Goal: Task Accomplishment & Management: Manage account settings

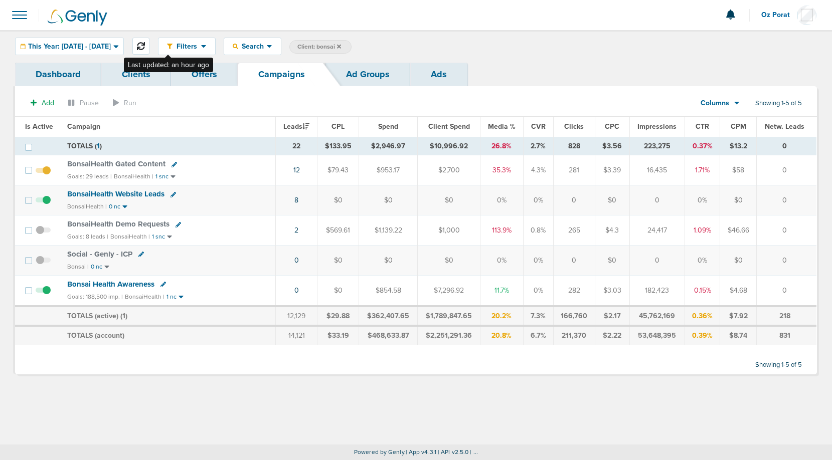
click at [145, 45] on icon at bounding box center [141, 46] width 8 height 8
click at [119, 195] on span "BonsaiHealth Website Leads" at bounding box center [115, 194] width 97 height 9
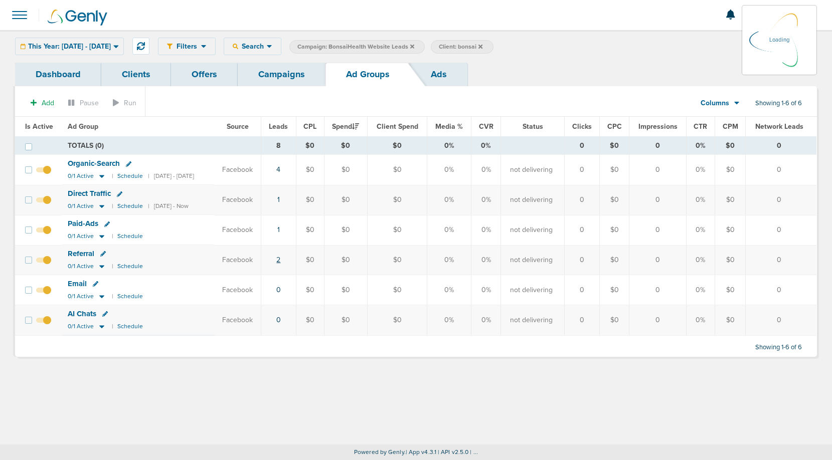
click at [280, 262] on link "2" at bounding box center [278, 260] width 4 height 9
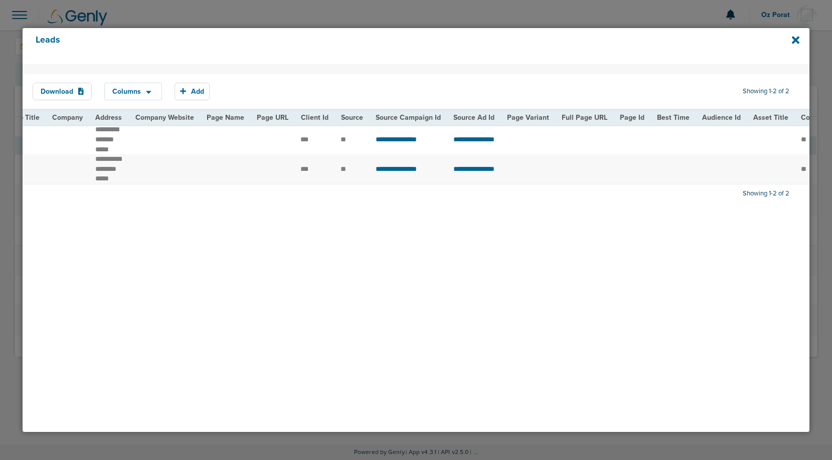
scroll to position [0, 469]
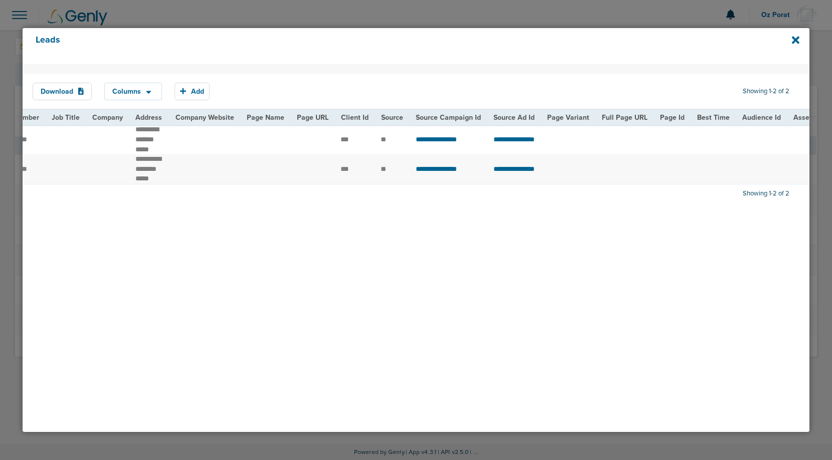
click at [801, 40] on div "Leads" at bounding box center [416, 46] width 787 height 36
click at [795, 40] on icon at bounding box center [796, 40] width 8 height 8
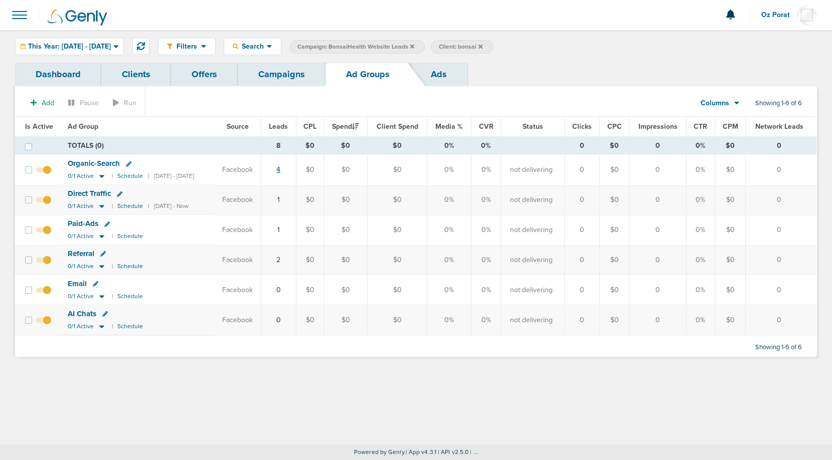
click at [280, 168] on link "4" at bounding box center [278, 170] width 4 height 9
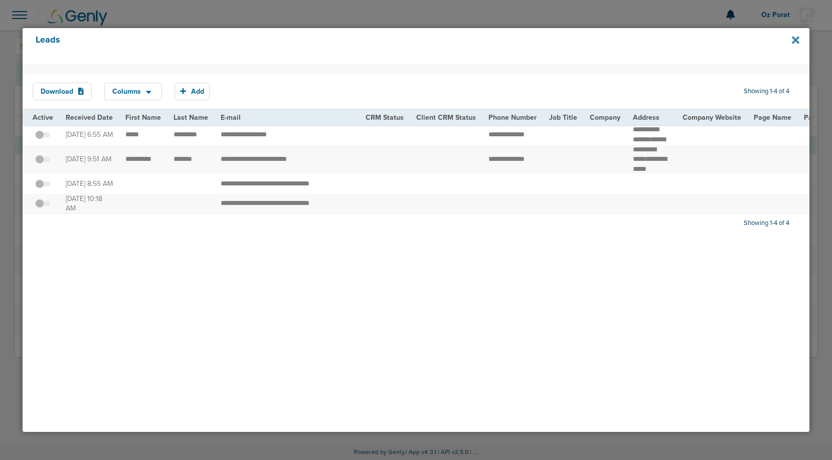
click at [794, 40] on icon at bounding box center [796, 40] width 8 height 8
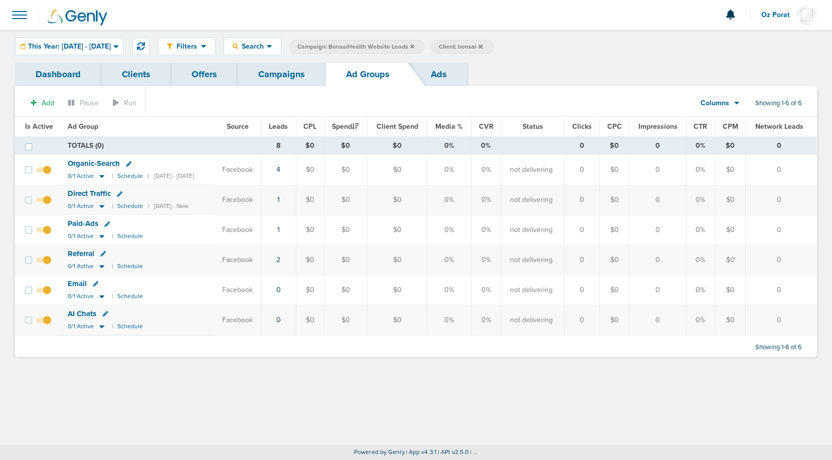
click at [284, 67] on link "Campaigns" at bounding box center [282, 75] width 88 height 24
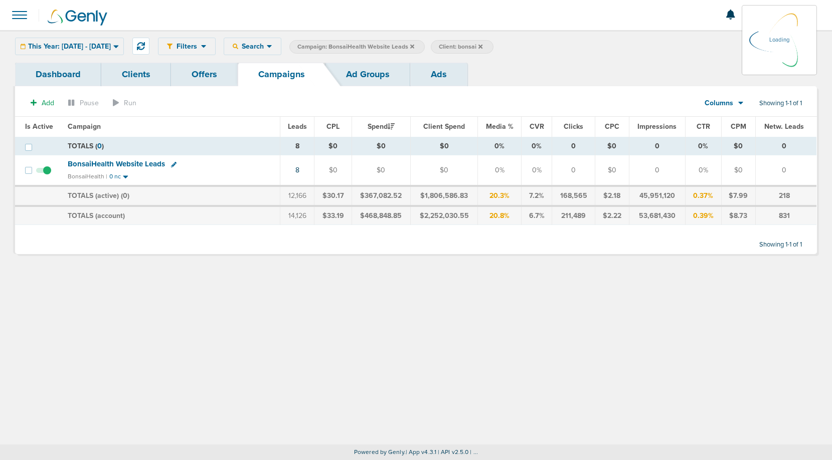
click at [414, 45] on icon at bounding box center [412, 47] width 4 height 6
click at [94, 52] on div "This Year: 01.01.2025 - 10.06.2025" at bounding box center [70, 46] width 108 height 17
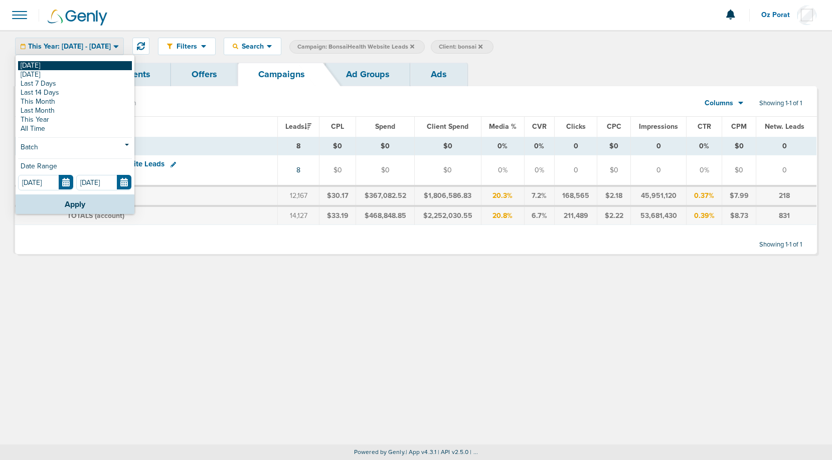
click at [75, 65] on link "[DATE]" at bounding box center [75, 65] width 114 height 9
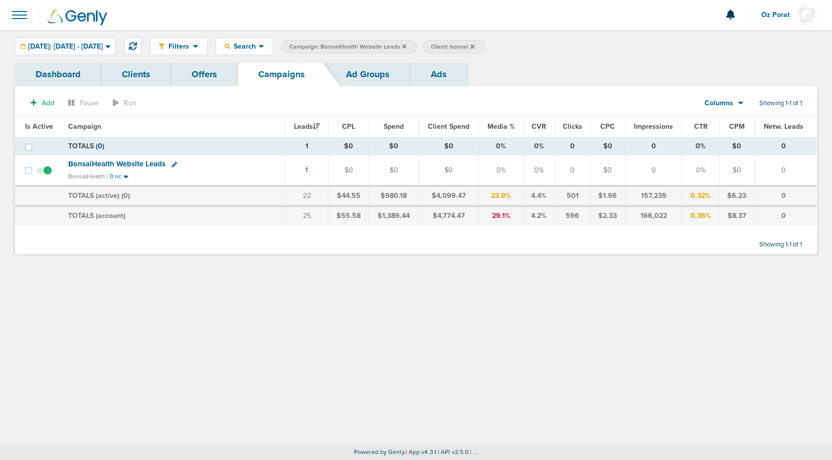
click at [406, 47] on icon at bounding box center [404, 47] width 4 height 6
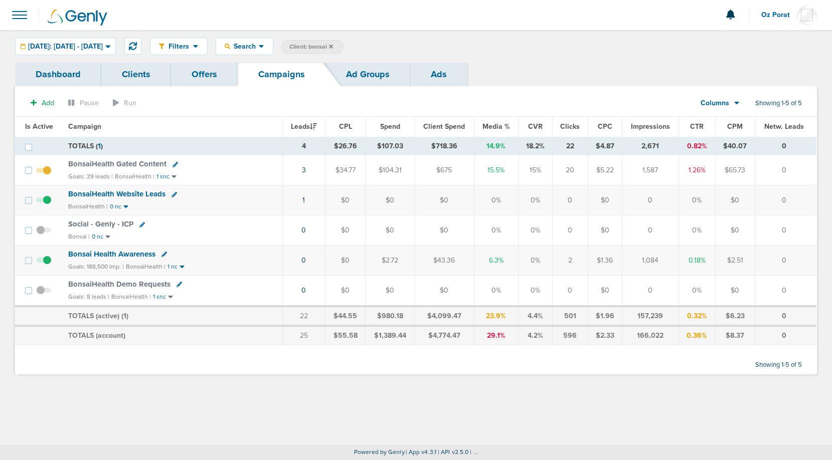
click at [333, 45] on icon at bounding box center [331, 46] width 4 height 4
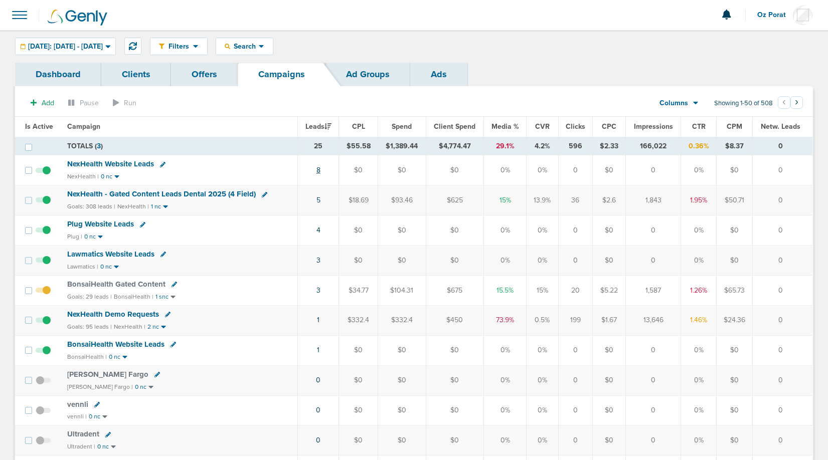
click at [319, 169] on link "8" at bounding box center [318, 170] width 4 height 9
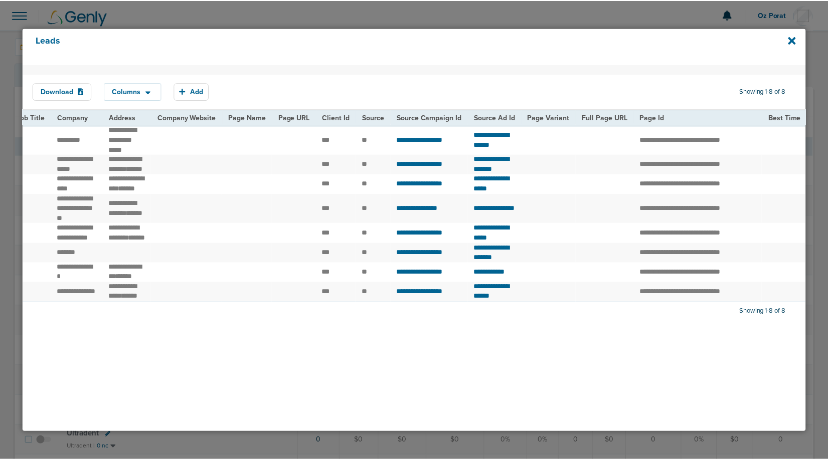
scroll to position [0, 452]
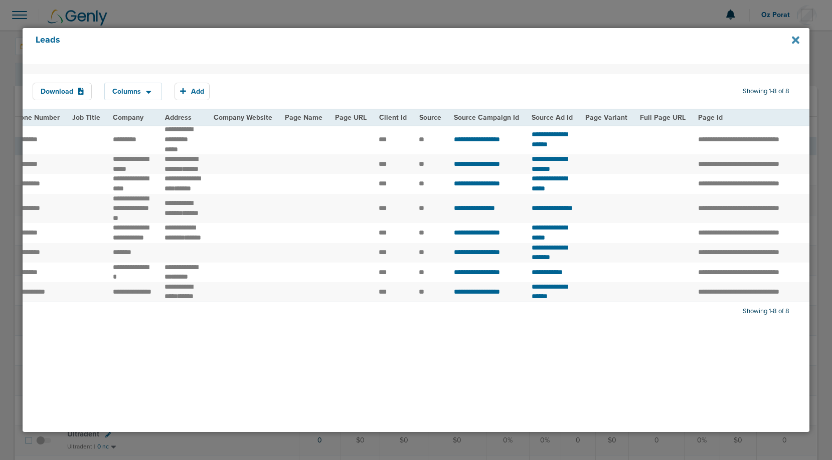
click at [797, 39] on icon at bounding box center [796, 40] width 8 height 8
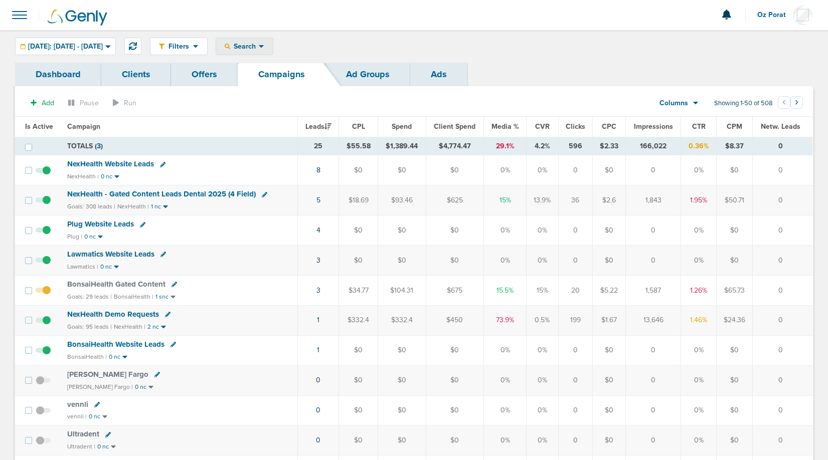
click at [259, 43] on span "Search" at bounding box center [244, 46] width 29 height 9
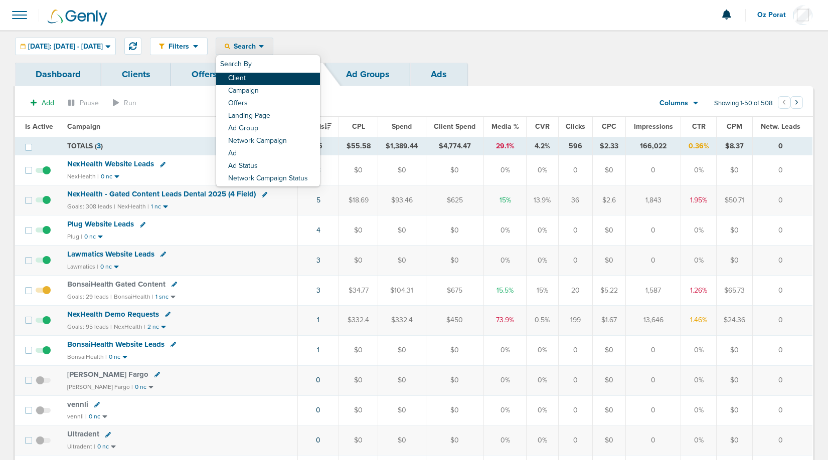
click at [278, 77] on link "Client" at bounding box center [268, 79] width 104 height 13
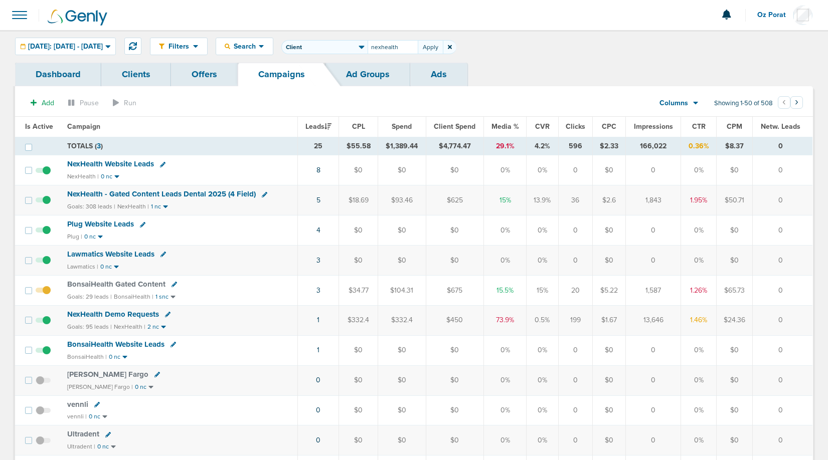
type input "nexhealth"
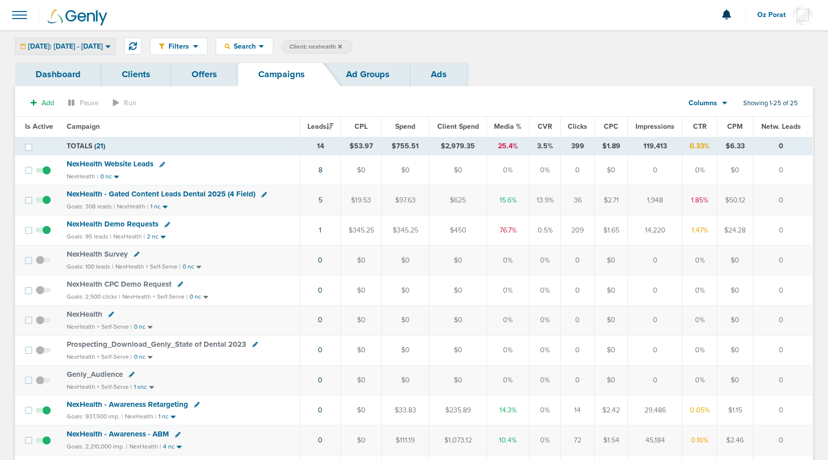
click at [78, 44] on span "Today: 10.06.2025 - 10.06.2025" at bounding box center [65, 46] width 75 height 7
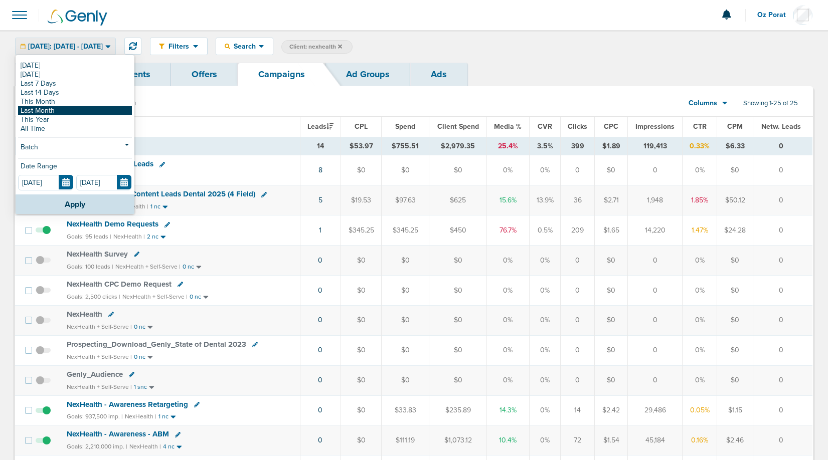
click at [60, 108] on link "Last Month" at bounding box center [75, 110] width 114 height 9
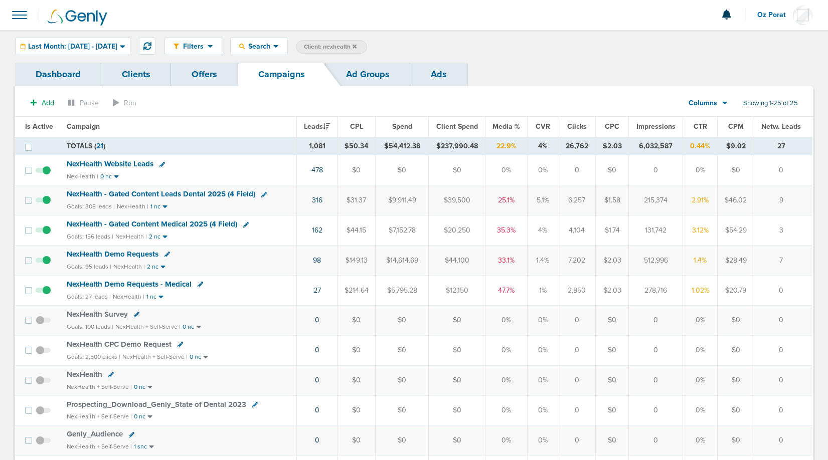
click at [406, 126] on span "Spend" at bounding box center [402, 126] width 20 height 9
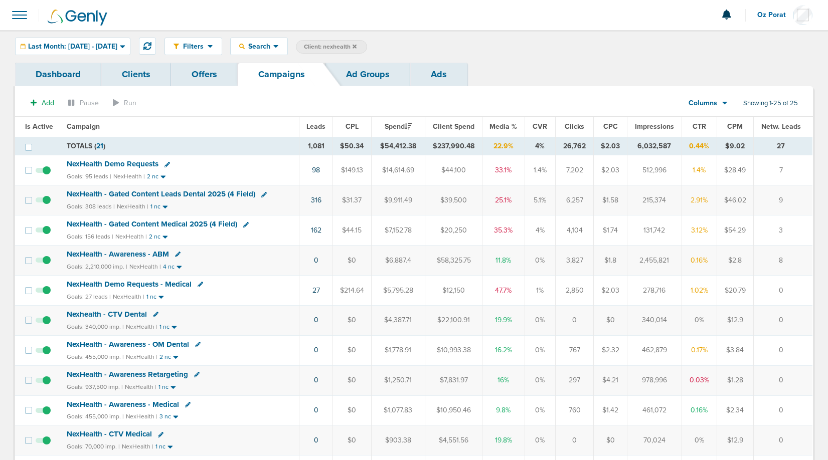
drag, startPoint x: 310, startPoint y: 143, endPoint x: 326, endPoint y: 145, distance: 16.2
click at [326, 145] on td "1,081" at bounding box center [316, 146] width 34 height 19
click at [117, 253] on span "NexHealth - Awareness - ABM" at bounding box center [118, 254] width 102 height 9
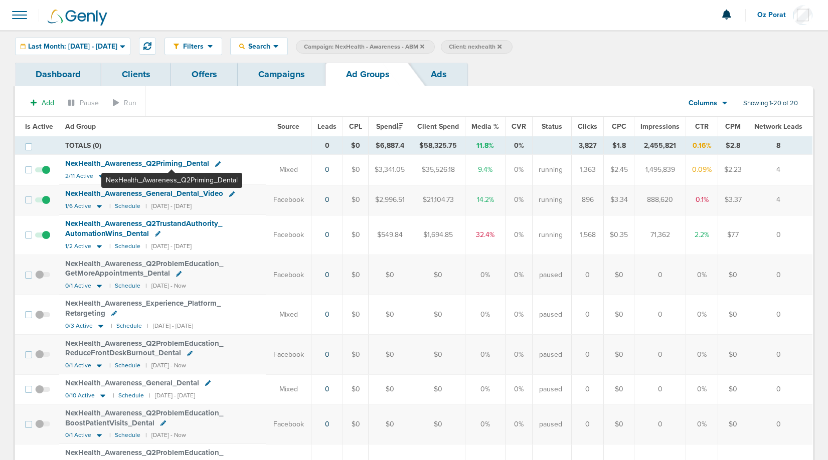
click at [172, 160] on span "NexHealth_ Awareness_ Q2Priming_ Dental" at bounding box center [137, 163] width 144 height 9
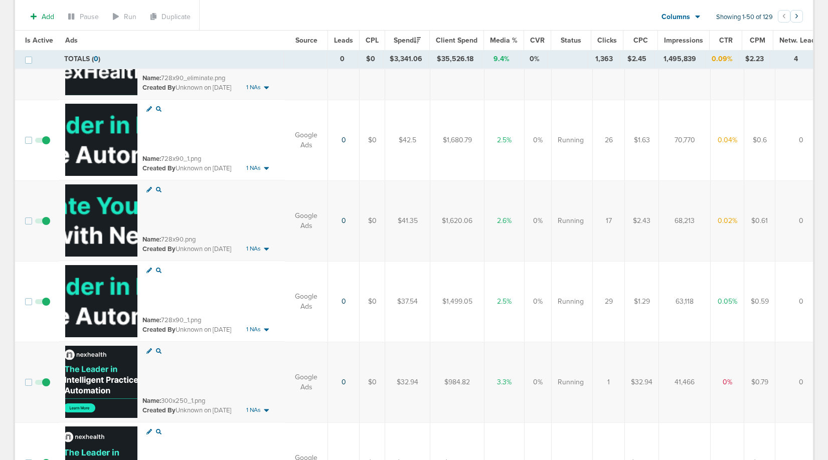
scroll to position [1024, 0]
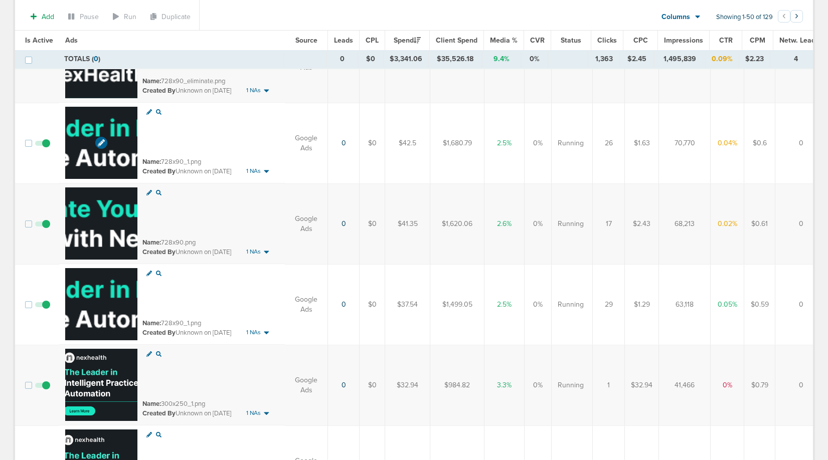
click at [86, 136] on img at bounding box center [101, 143] width 72 height 72
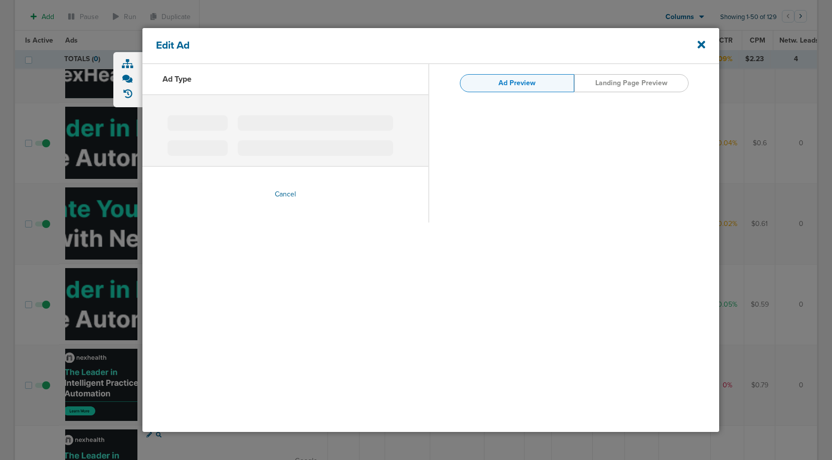
type input "728x90_1.png"
type input "https://www.nexhealth.com/?utm_source=genly&utm_genly=1&utm_campaign=display_aw…"
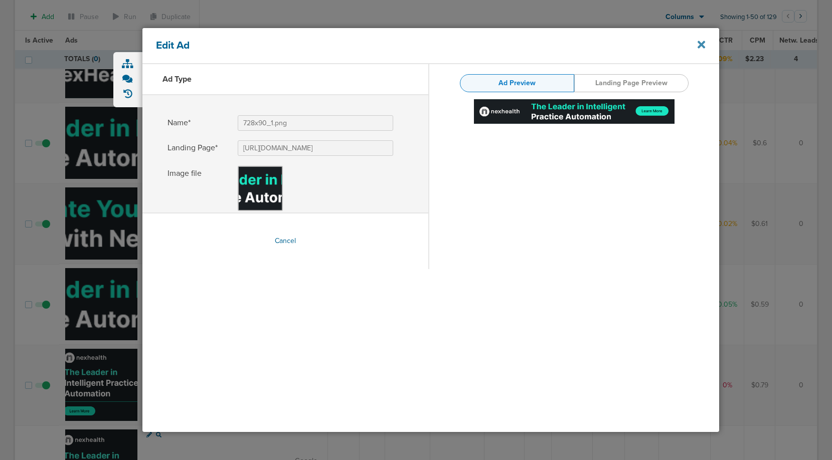
click at [705, 45] on icon at bounding box center [702, 44] width 8 height 11
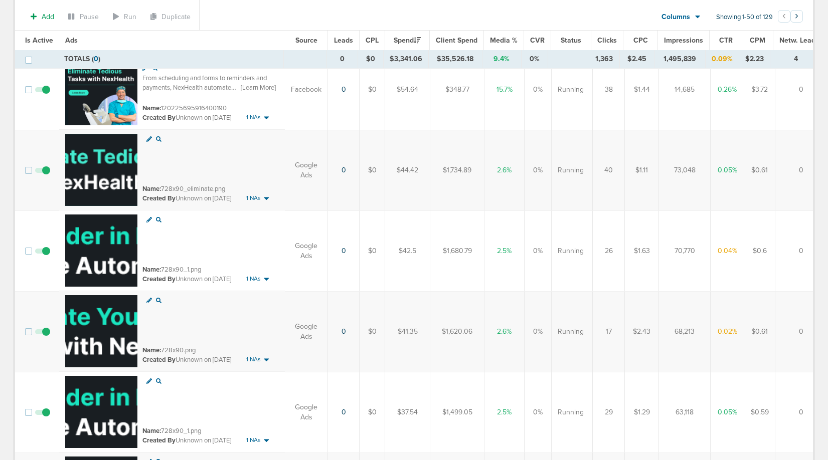
scroll to position [908, 0]
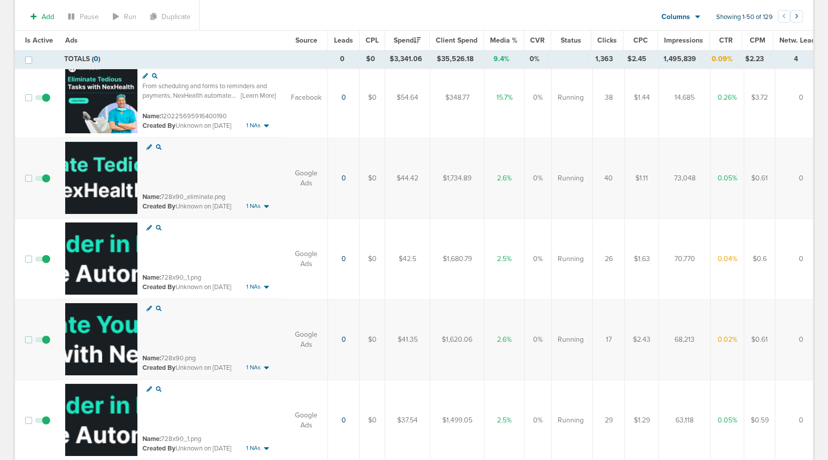
click at [147, 145] on icon at bounding box center [149, 147] width 6 height 6
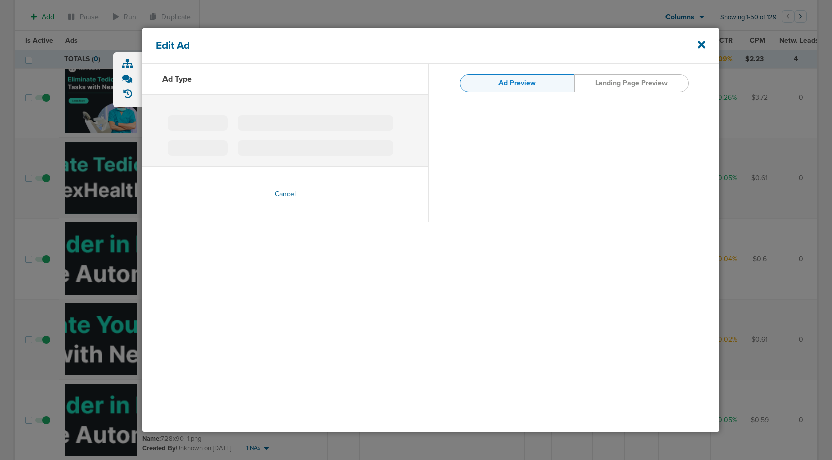
type input "728x90_eliminate.png"
type input "https://www.nexhealth.com/?utm_source=genly&utm_genly=1&utm_campaign=display_aw…"
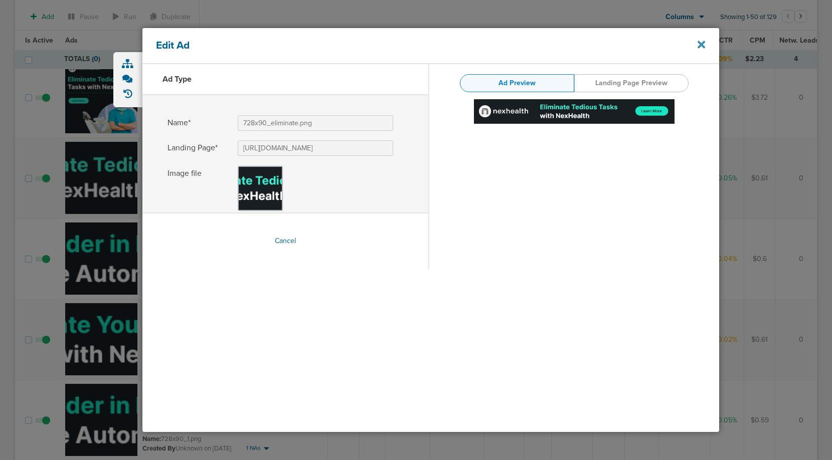
click at [703, 41] on icon at bounding box center [702, 44] width 8 height 11
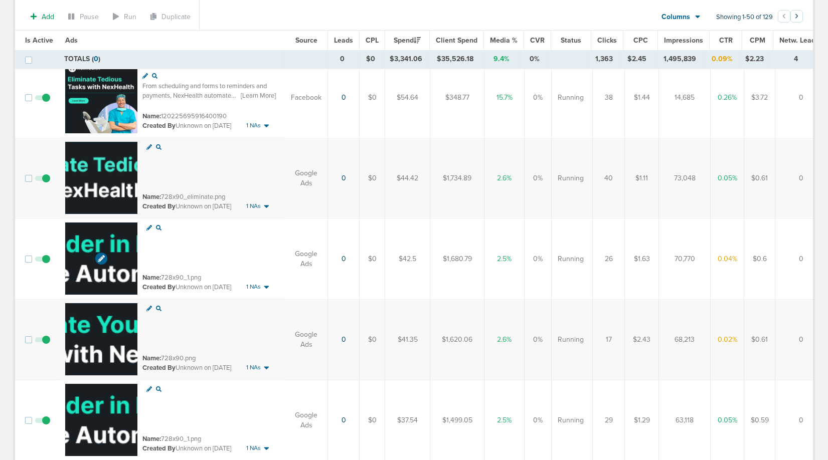
click at [89, 248] on img at bounding box center [101, 259] width 72 height 72
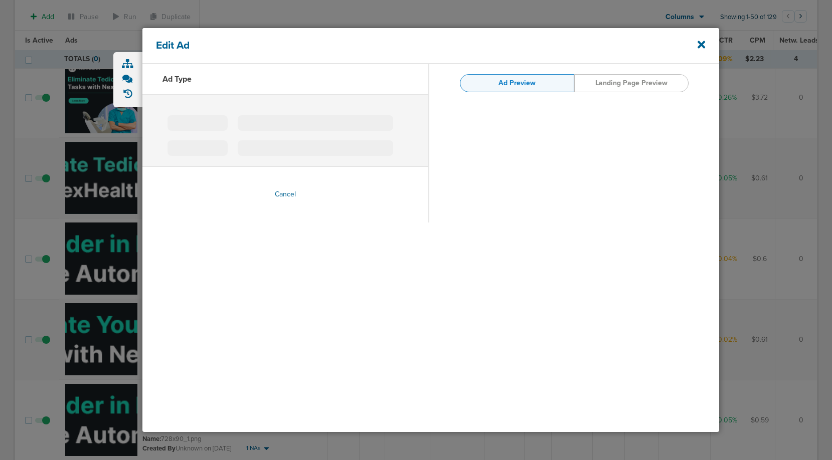
type input "728x90_1.png"
type input "https://www.nexhealth.com/?utm_source=genly&utm_genly=1&utm_campaign=display_aw…"
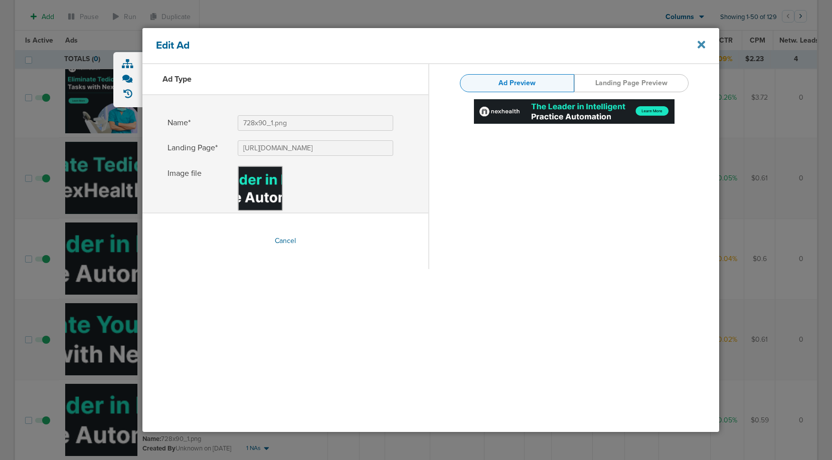
click at [701, 43] on icon at bounding box center [702, 44] width 8 height 11
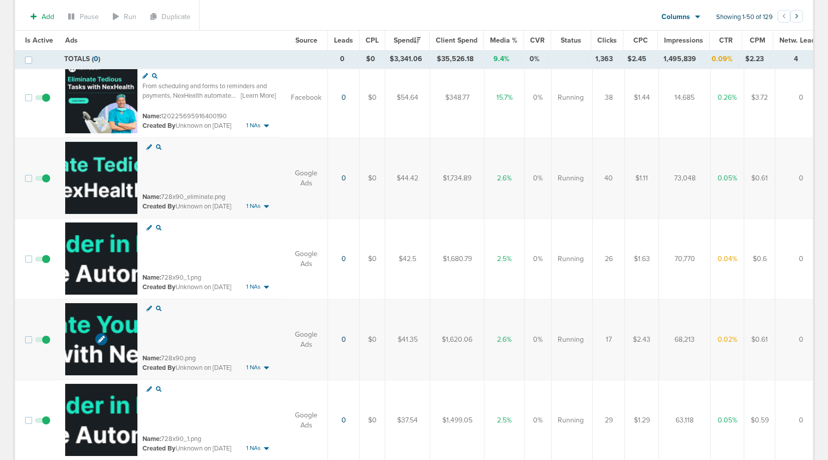
click at [106, 327] on img at bounding box center [101, 339] width 72 height 72
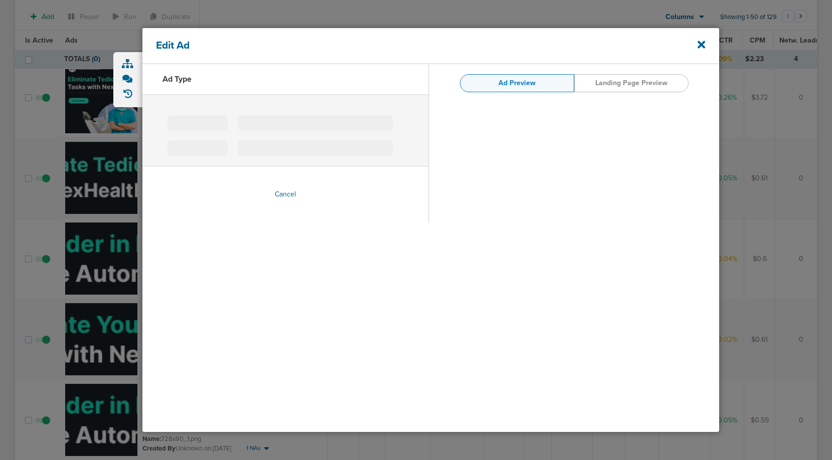
type input "728x90.png"
type input "https://www.nexhealth.com/?utm_source=genly&utm_genly=1&utm_campaign=display_aw…"
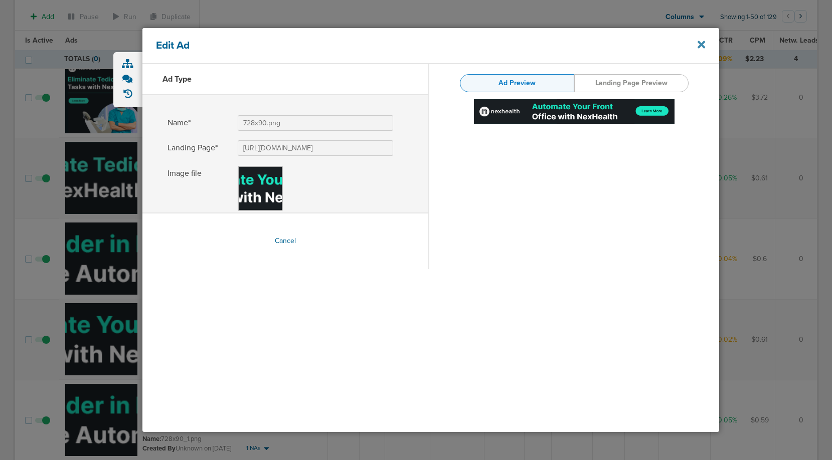
click at [700, 41] on icon at bounding box center [702, 45] width 8 height 8
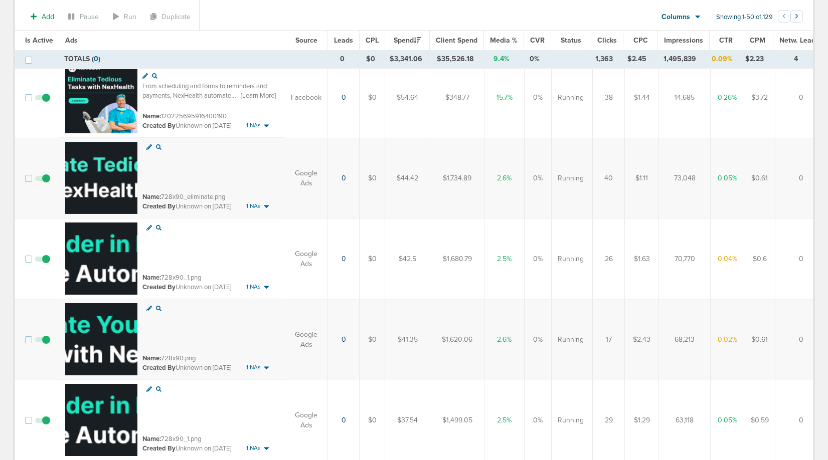
drag, startPoint x: 162, startPoint y: 195, endPoint x: 226, endPoint y: 195, distance: 64.2
click at [226, 195] on div "Name: 728x90_eliminate.png" at bounding box center [210, 197] width 136 height 10
copy small "728x90_eliminate.png"
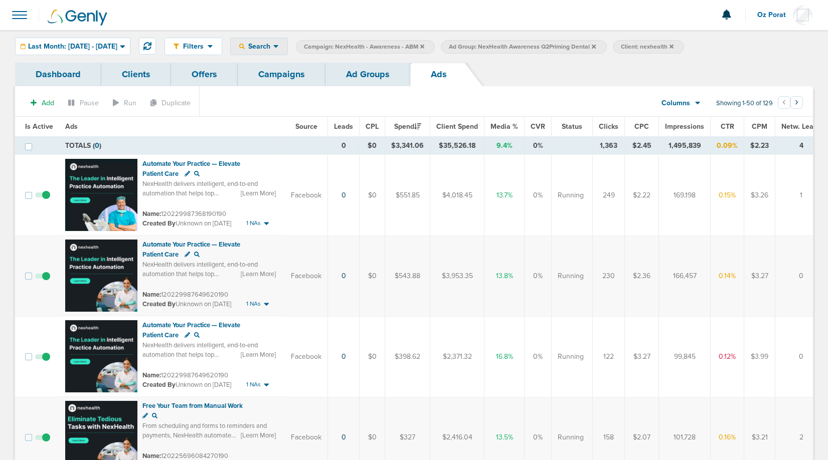
click at [273, 43] on span "Search" at bounding box center [259, 46] width 29 height 9
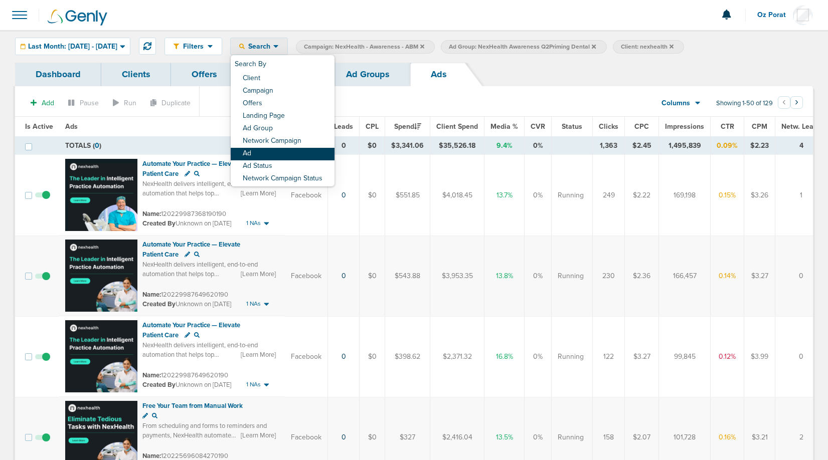
click at [296, 153] on link "Ad" at bounding box center [283, 154] width 104 height 13
select select "adCreativeName"
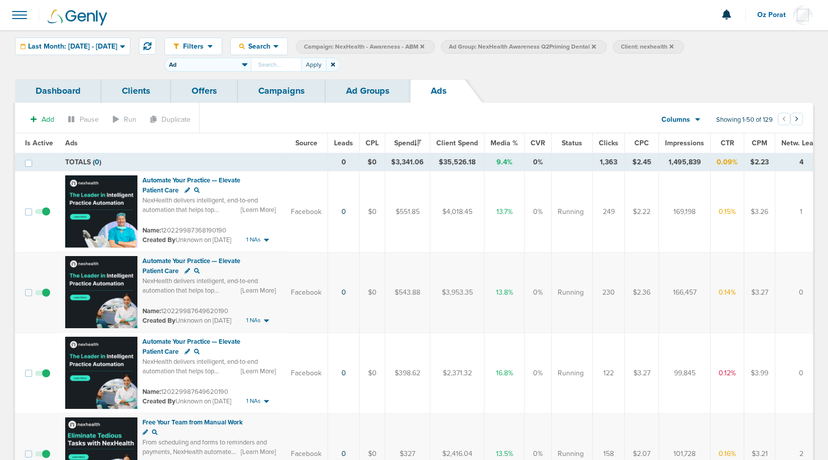
click at [300, 63] on input "text" at bounding box center [276, 65] width 50 height 14
type input "728x90_eliminate.png"
click at [326, 63] on button "Apply" at bounding box center [313, 65] width 25 height 14
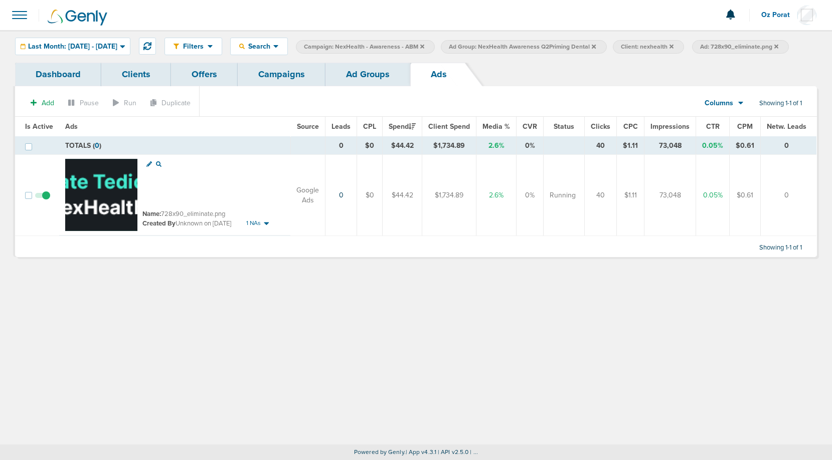
click at [370, 82] on link "Ad Groups" at bounding box center [367, 75] width 85 height 24
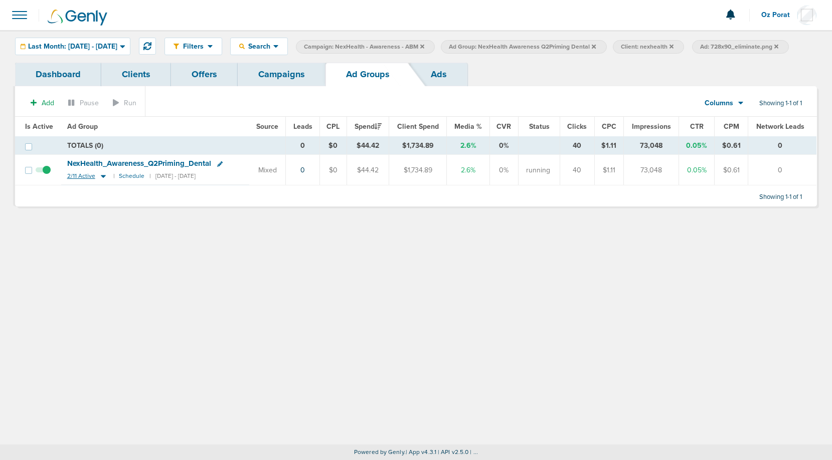
click at [71, 180] on span "2/11 Active" at bounding box center [81, 177] width 28 height 8
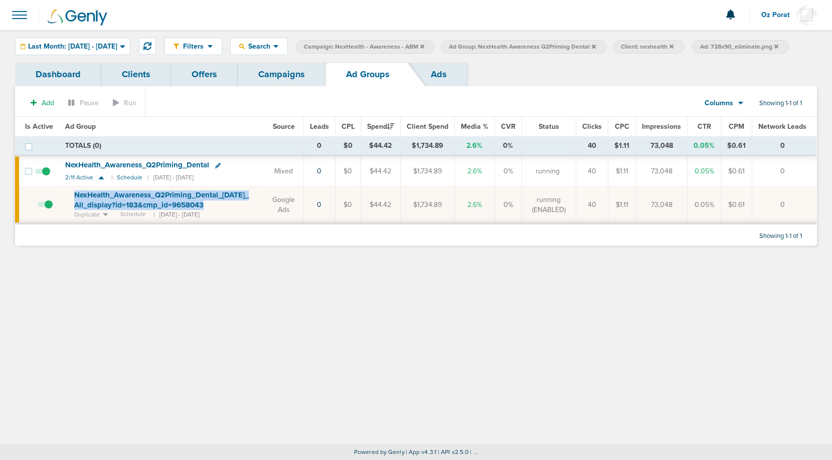
drag, startPoint x: 71, startPoint y: 209, endPoint x: 204, endPoint y: 218, distance: 133.7
click at [204, 218] on td "NexHealth_ Awareness_ Q2Priming_ Dental_ 05.09.25_ All_ display?id=183&cmp_ id=…" at bounding box center [161, 205] width 205 height 37
copy span "NexHealth_ Awareness_ Q2Priming_ Dental_ 05.09.25_ All_ display?id=183&cmp_ id=…"
click at [151, 46] on icon at bounding box center [147, 46] width 8 height 8
click at [774, 50] on icon at bounding box center [776, 47] width 4 height 6
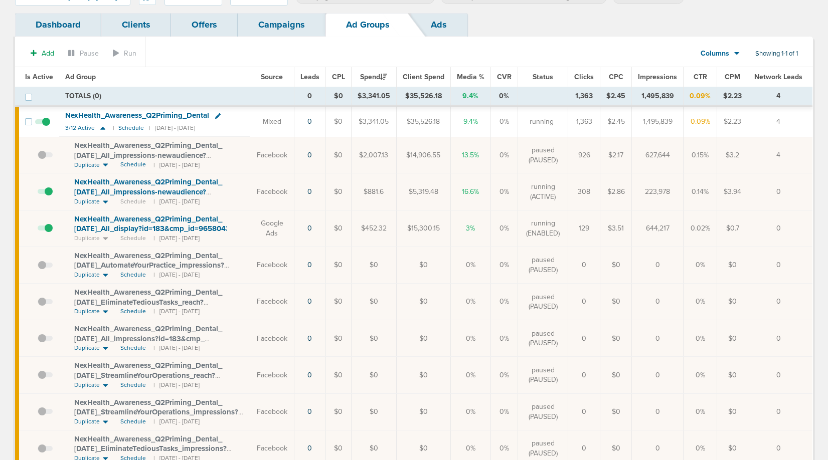
scroll to position [44, 0]
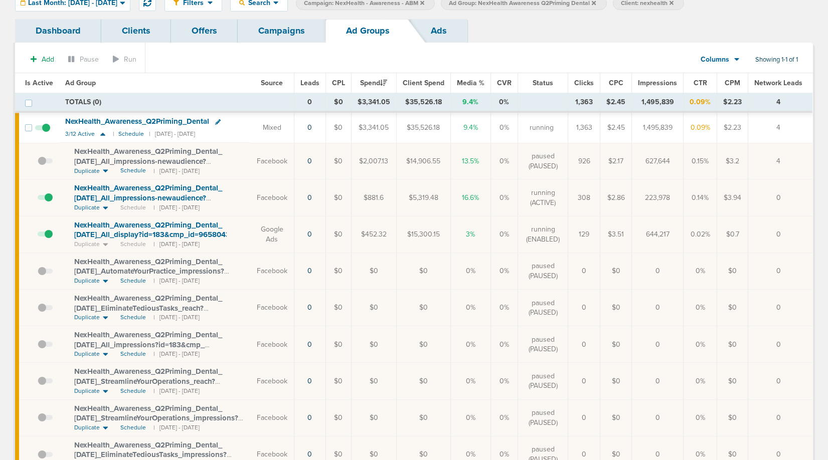
click at [440, 35] on link "Ads" at bounding box center [438, 31] width 57 height 24
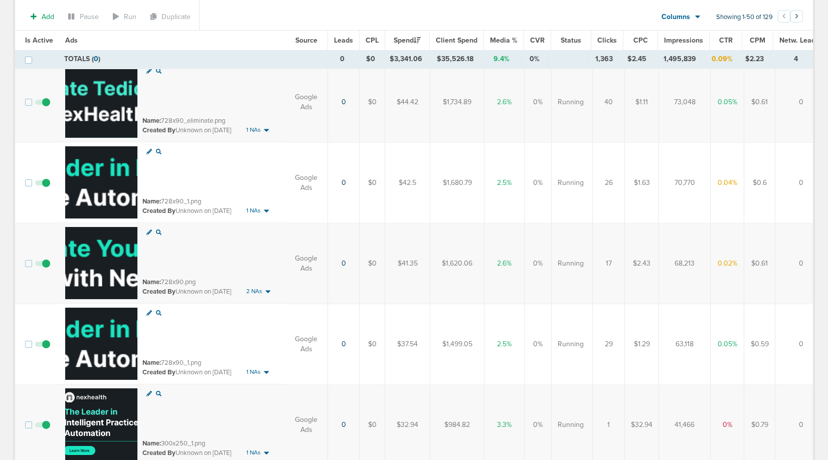
scroll to position [988, 0]
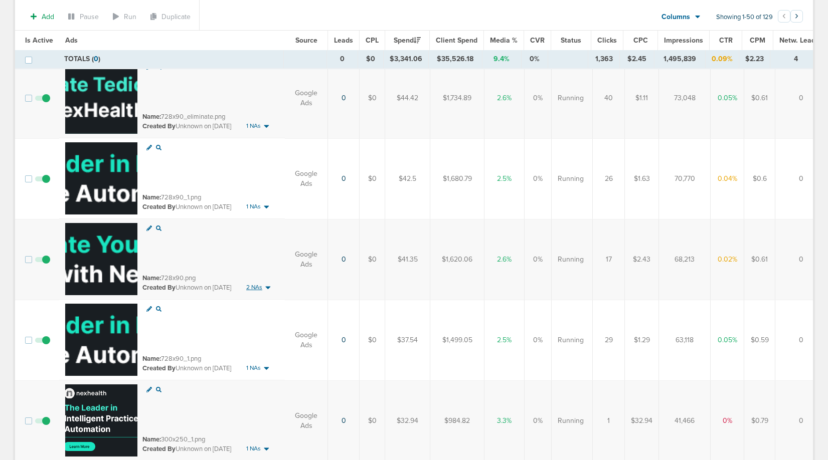
click at [261, 286] on span "2 NAs" at bounding box center [254, 287] width 16 height 9
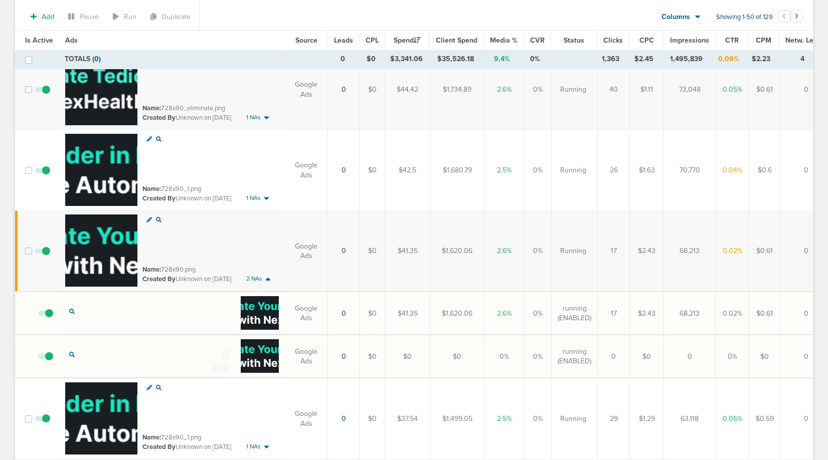
scroll to position [997, 0]
click at [92, 231] on img at bounding box center [101, 250] width 72 height 72
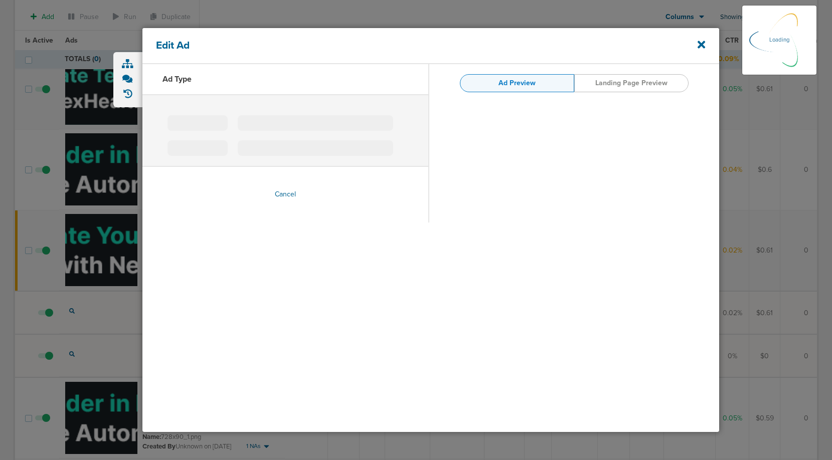
type input "728x90.png"
type input "https://www.nexhealth.com/?utm_source=genly&utm_genly=1&utm_campaign=display_aw…"
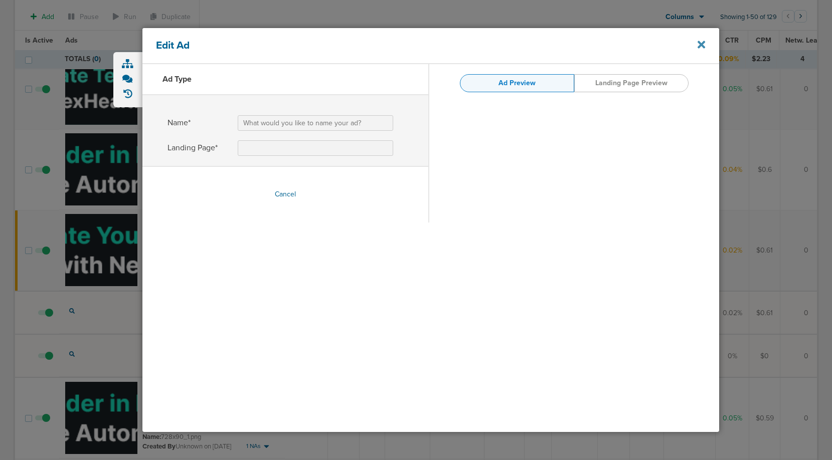
click at [704, 42] on icon at bounding box center [702, 45] width 8 height 8
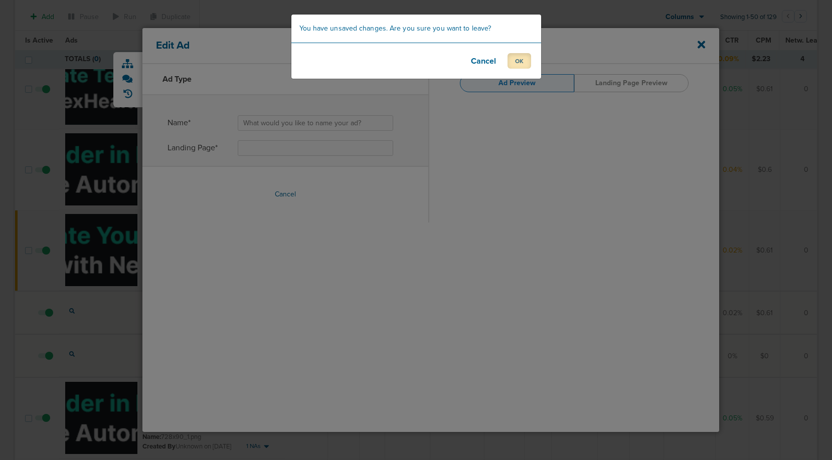
click at [520, 64] on button "OK" at bounding box center [520, 61] width 24 height 16
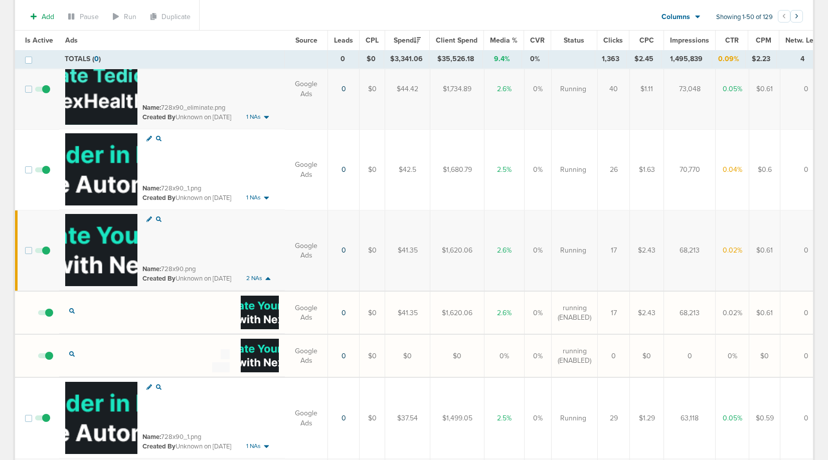
click at [148, 219] on icon at bounding box center [149, 220] width 6 height 6
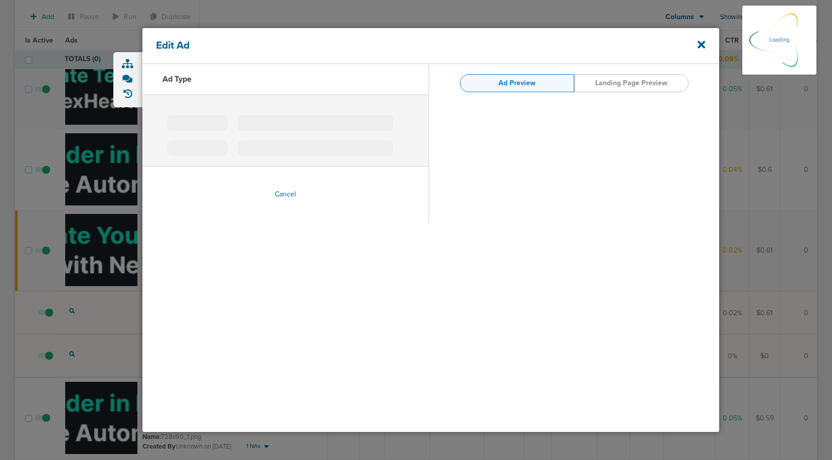
type input "728x90.png"
type input "https://www.nexhealth.com/?utm_source=genly&utm_genly=1&utm_campaign=display_aw…"
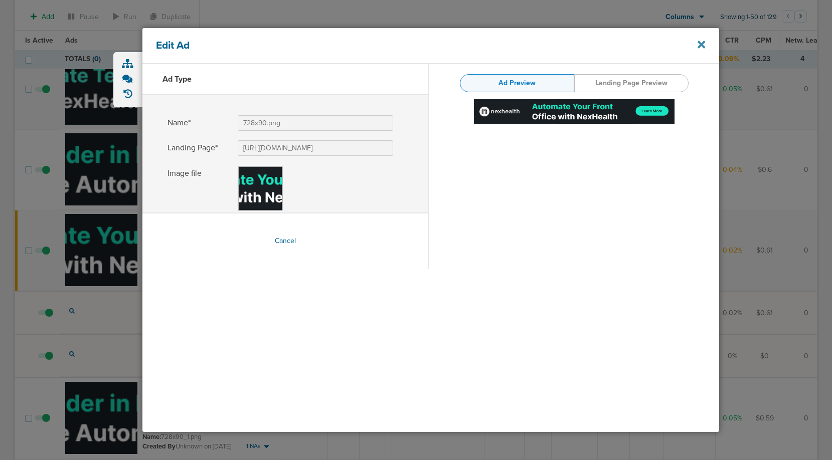
click at [700, 44] on icon at bounding box center [702, 45] width 8 height 8
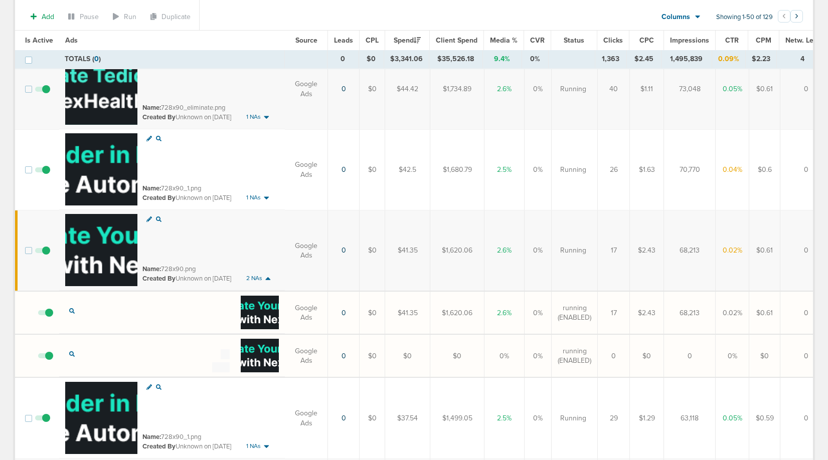
click at [147, 137] on icon at bounding box center [149, 139] width 6 height 6
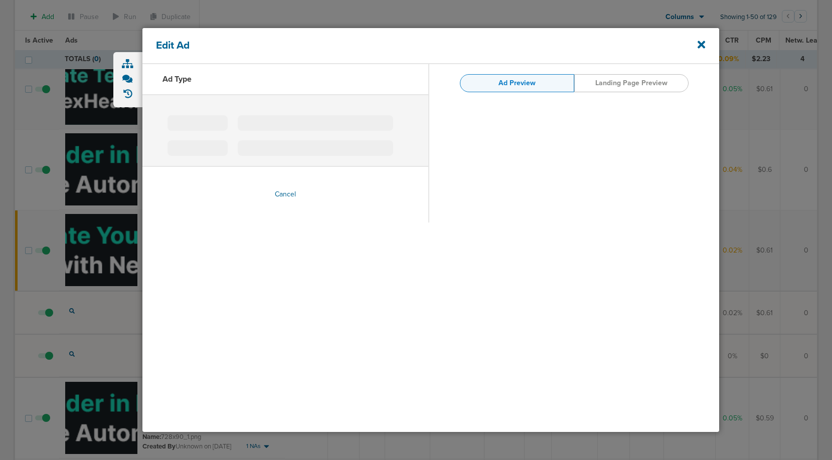
type input "728x90_1.png"
type input "https://www.nexhealth.com/?utm_source=genly&utm_genly=1&utm_campaign=display_aw…"
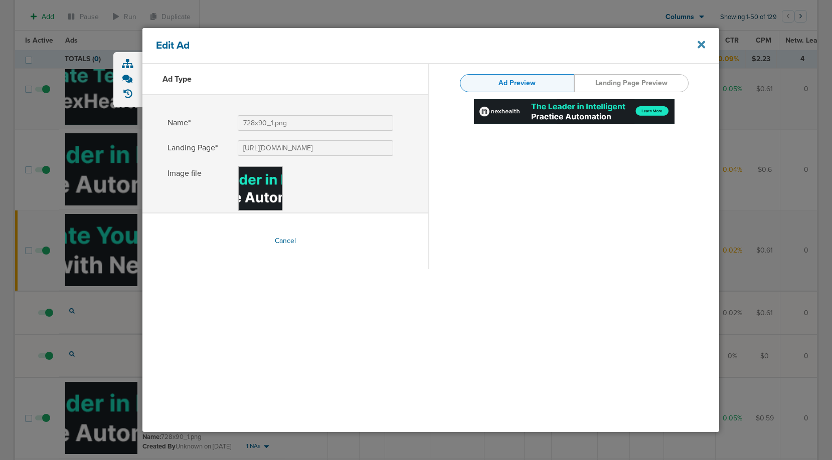
click at [703, 44] on icon at bounding box center [702, 45] width 8 height 8
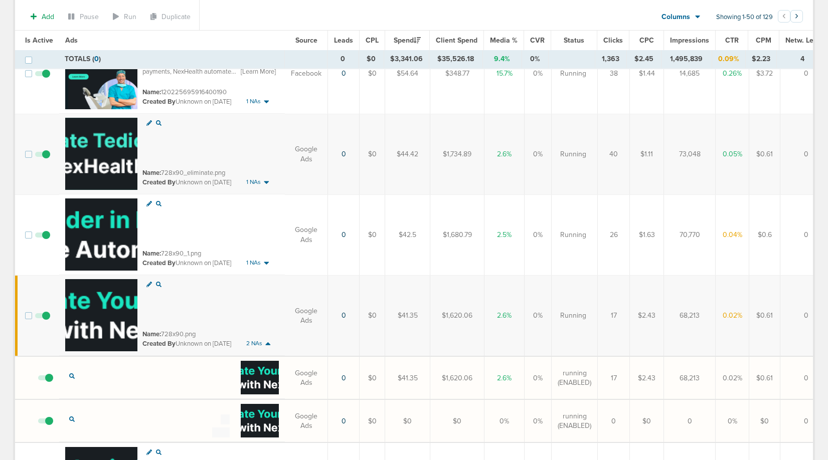
scroll to position [923, 0]
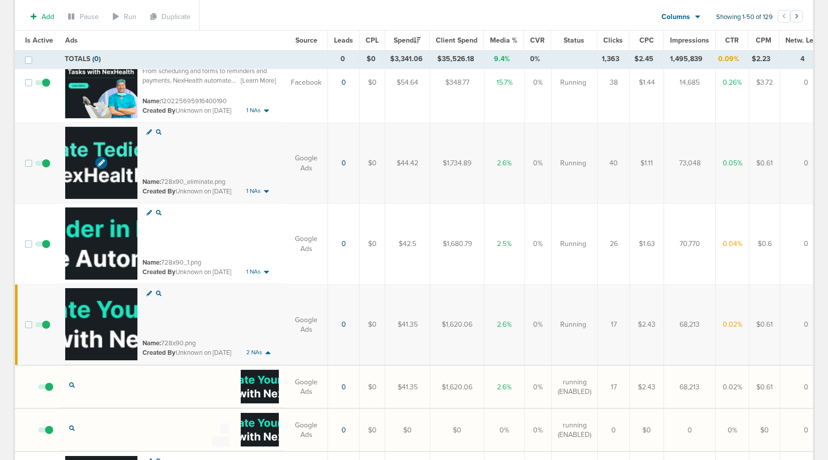
click at [106, 142] on img at bounding box center [101, 163] width 72 height 72
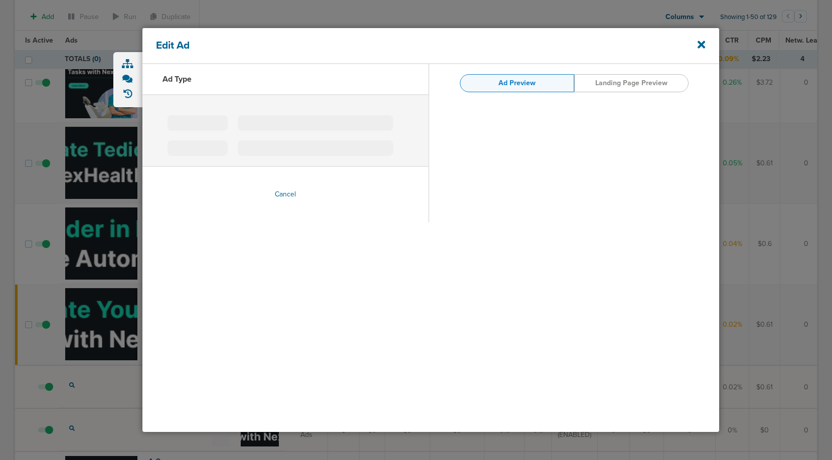
type input "728x90_eliminate.png"
type input "https://www.nexhealth.com/?utm_source=genly&utm_genly=1&utm_campaign=display_aw…"
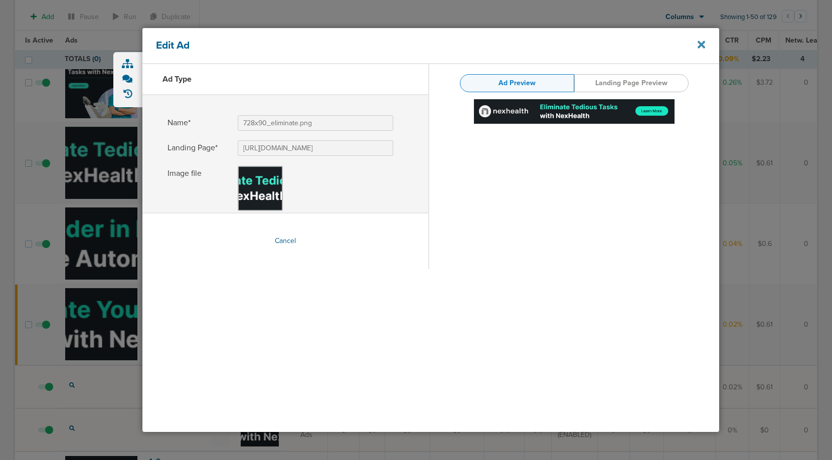
click at [700, 43] on icon at bounding box center [702, 45] width 8 height 8
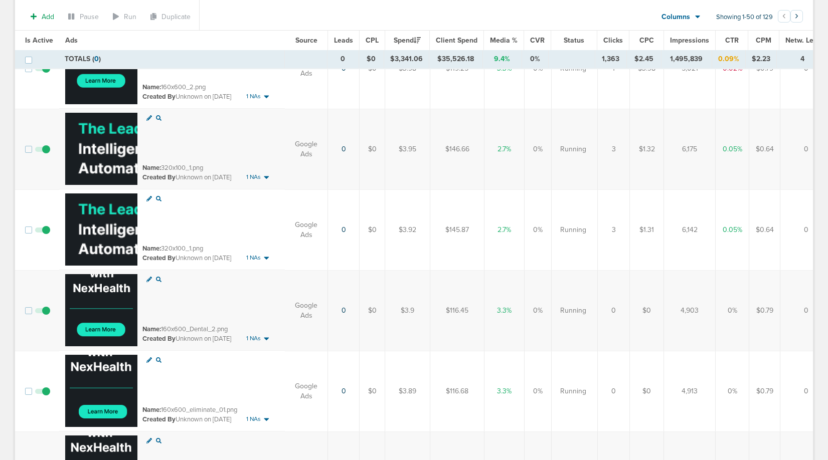
scroll to position [2470, 0]
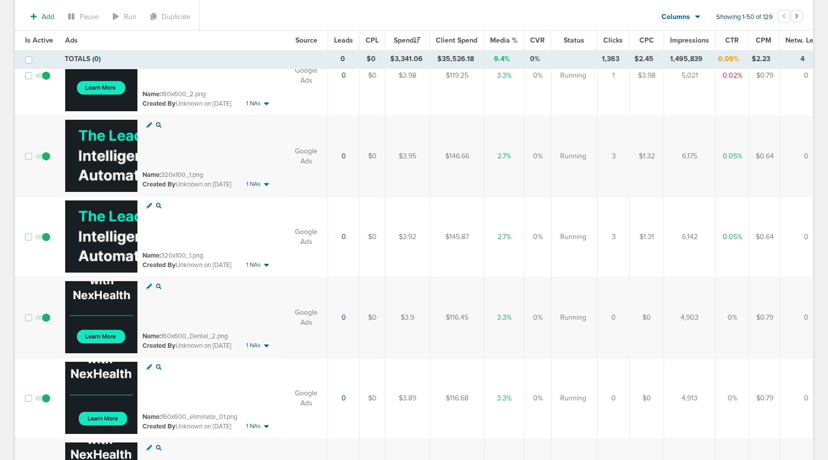
copy small "320x100"
drag, startPoint x: 164, startPoint y: 178, endPoint x: 187, endPoint y: 175, distance: 22.7
click at [187, 175] on small "Name: 320x100_1.png" at bounding box center [172, 175] width 61 height 8
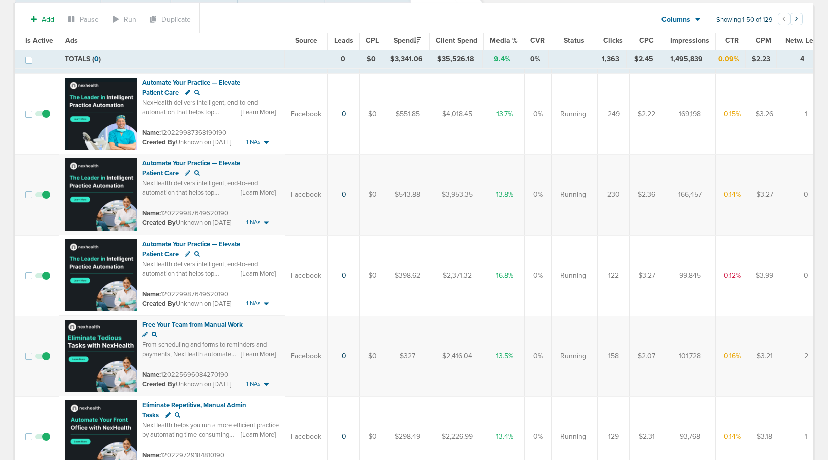
scroll to position [0, 0]
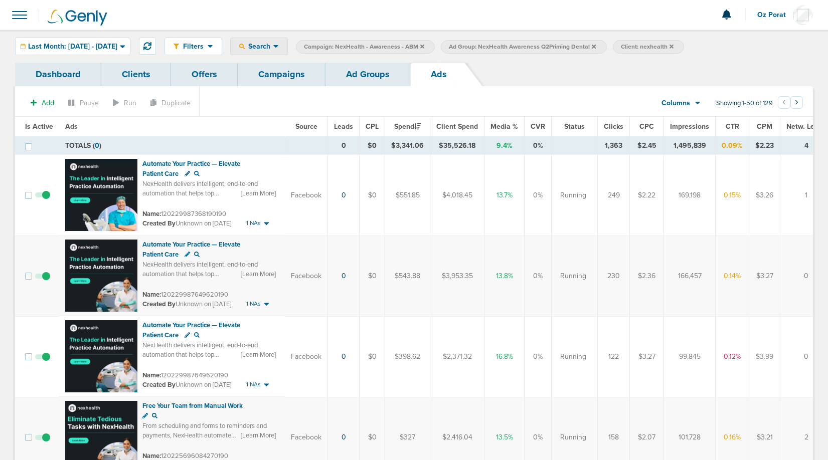
click at [273, 48] on span "Search" at bounding box center [259, 46] width 29 height 9
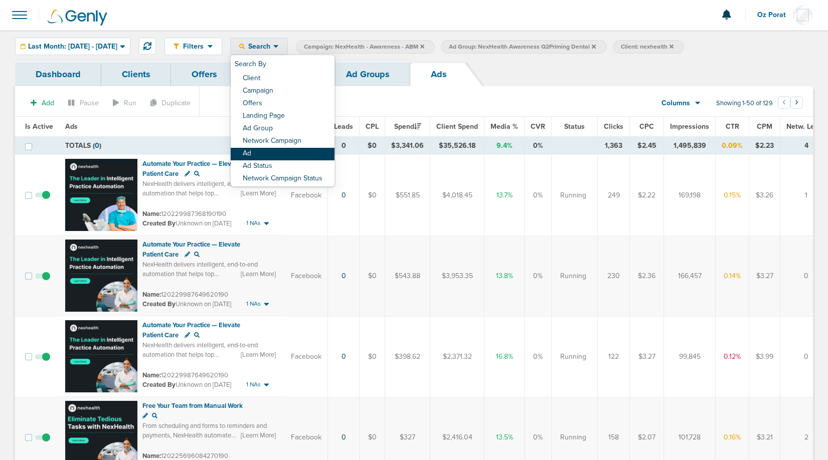
click at [285, 155] on link "Ad" at bounding box center [283, 154] width 104 height 13
select select "adCreativeName"
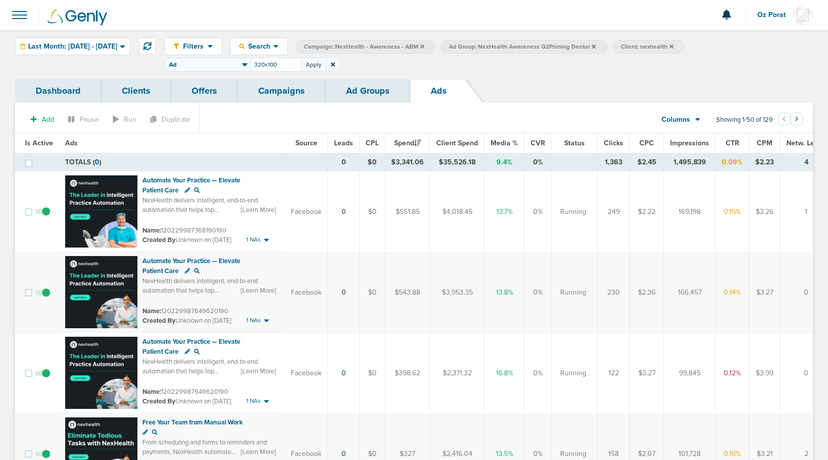
type input "320x100"
click at [326, 60] on button "Apply" at bounding box center [313, 65] width 25 height 14
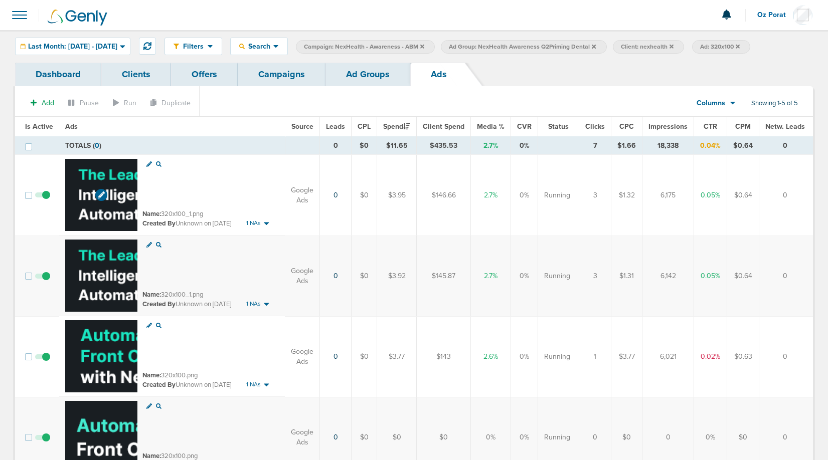
click at [86, 179] on img at bounding box center [101, 195] width 72 height 72
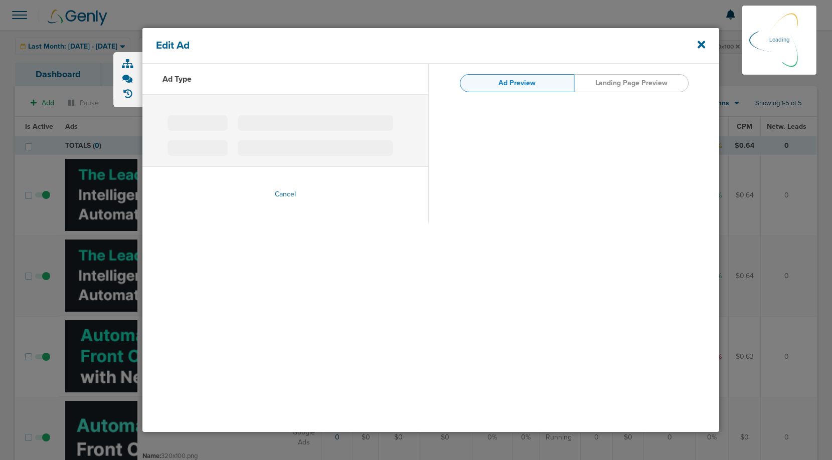
type input "320x100_1.png"
type input "https://www.nexhealth.com/?utm_source=genly&utm_genly=1&utm_campaign=display_aw…"
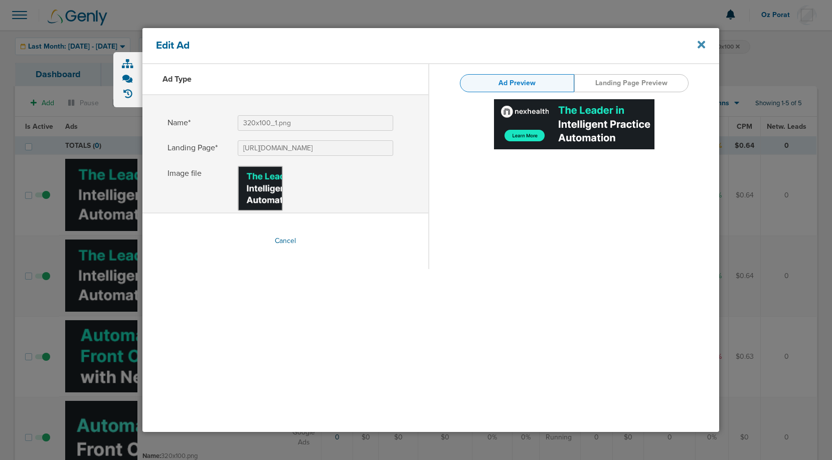
click at [702, 44] on icon at bounding box center [702, 45] width 8 height 8
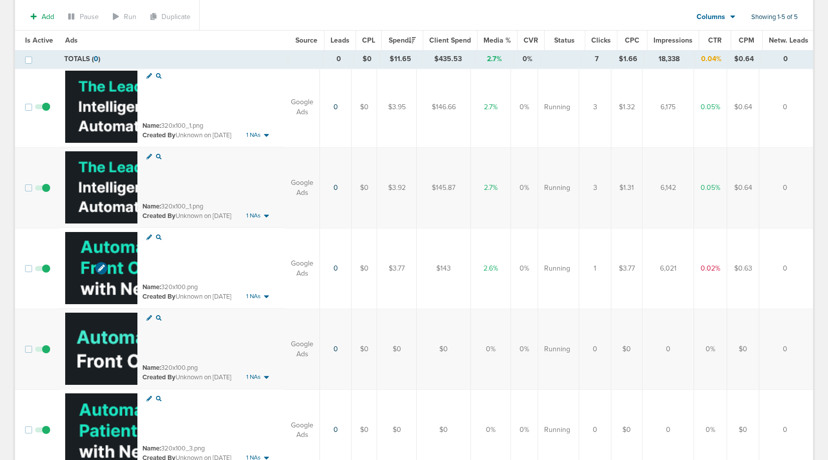
scroll to position [93, 0]
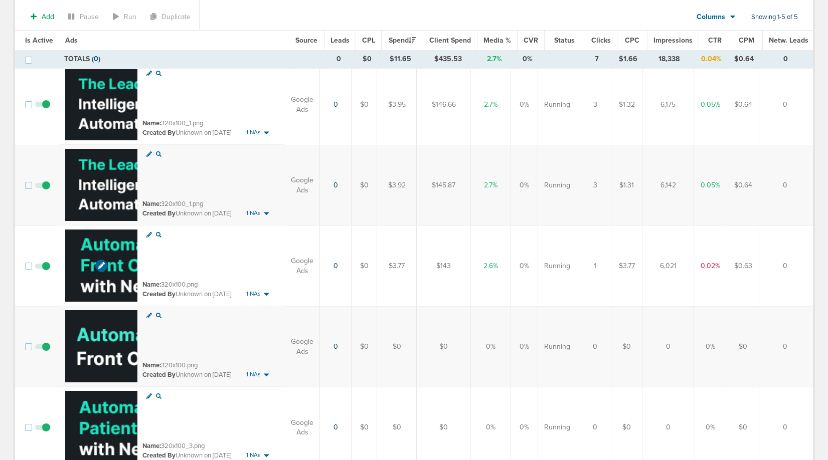
click at [97, 243] on img at bounding box center [101, 266] width 72 height 72
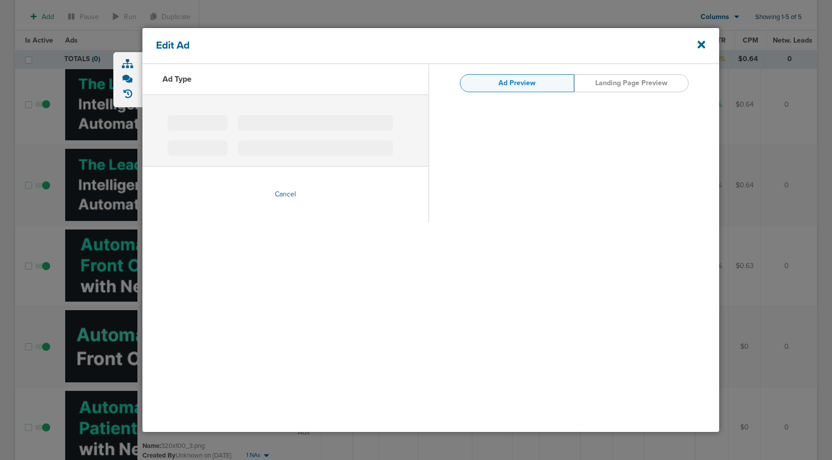
type input "320x100.png"
type input "https://www.nexhealth.com/?utm_source=genly&utm_genly=1&utm_campaign=display_aw…"
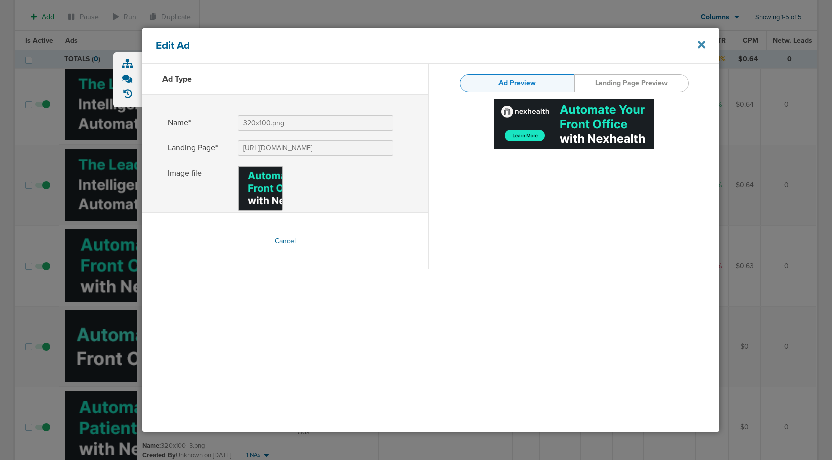
click at [700, 44] on icon at bounding box center [702, 45] width 8 height 8
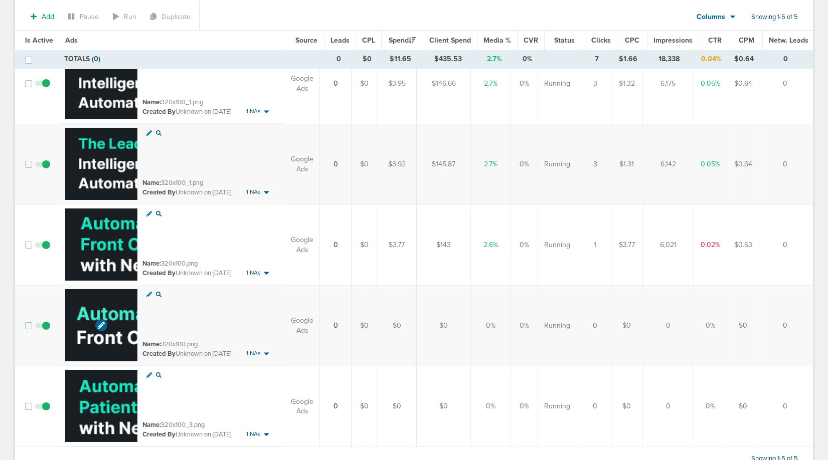
scroll to position [118, 0]
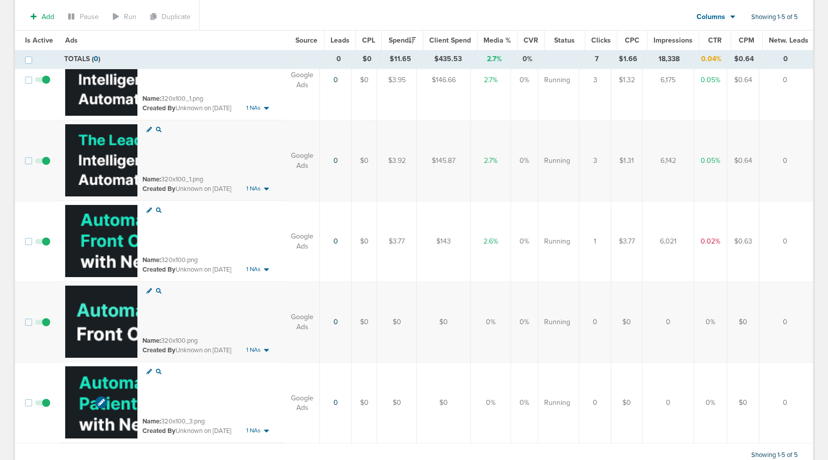
click at [100, 383] on img at bounding box center [101, 403] width 72 height 72
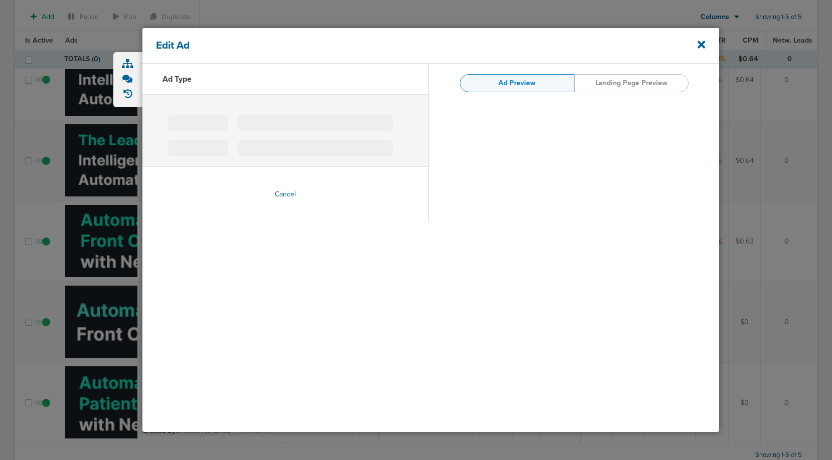
type input "320x100_3.png"
type input "https://www.nexhealth.com/?utm_source=genly&utm_genly=1&utm_campaign=display_aw…"
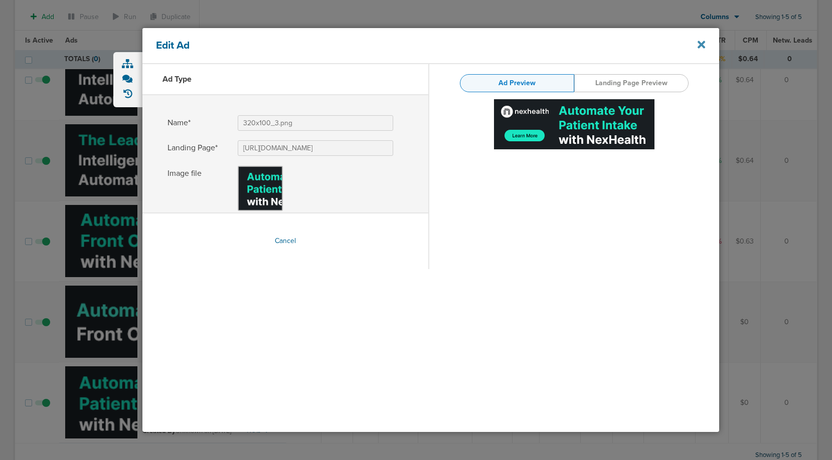
click at [700, 41] on icon at bounding box center [702, 44] width 8 height 11
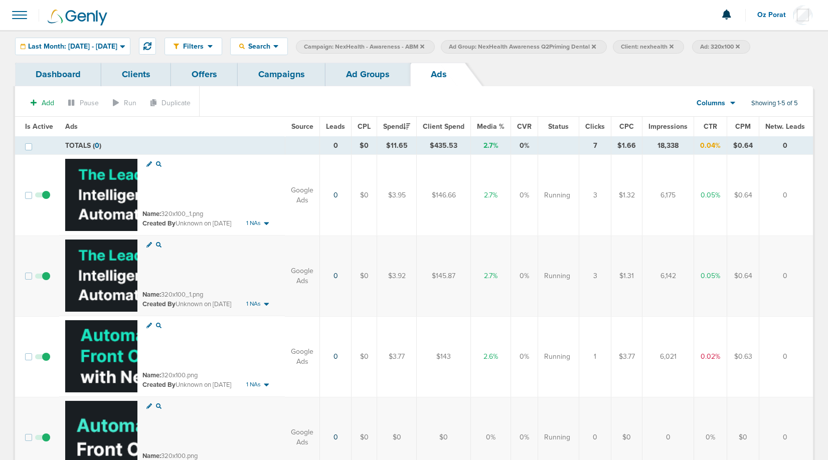
click at [740, 49] on span "Ad: 320x100" at bounding box center [720, 47] width 40 height 9
select select "adCreativeName"
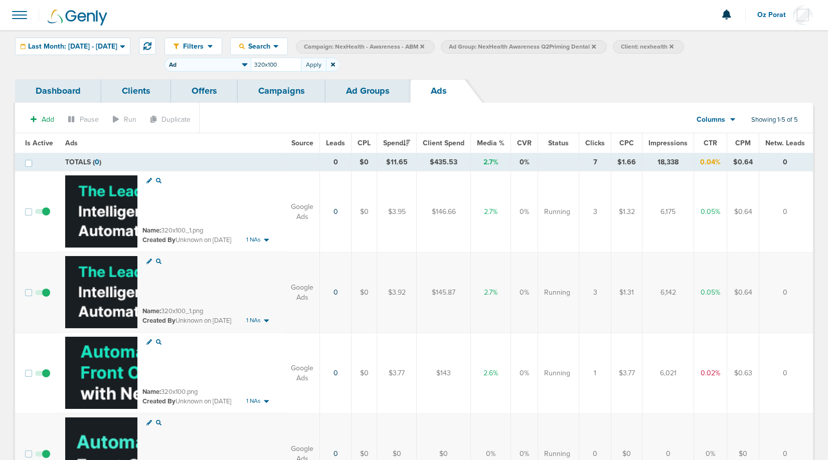
click at [293, 70] on input "320x100" at bounding box center [276, 65] width 50 height 14
type input "300x600"
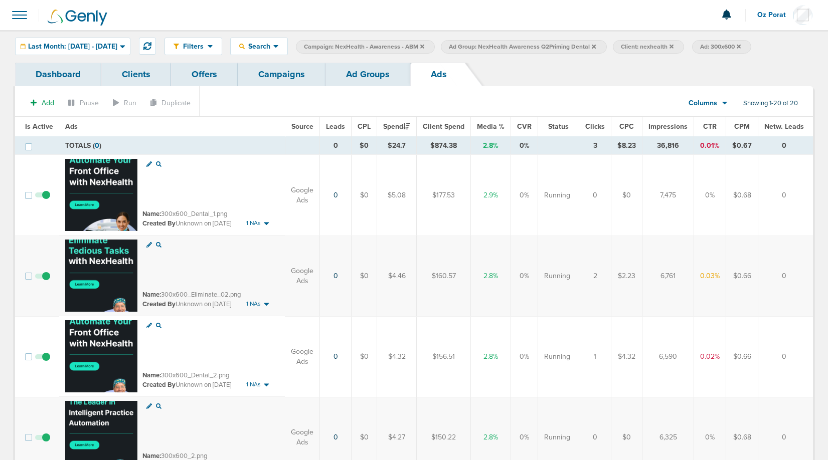
click at [146, 162] on icon at bounding box center [149, 164] width 6 height 6
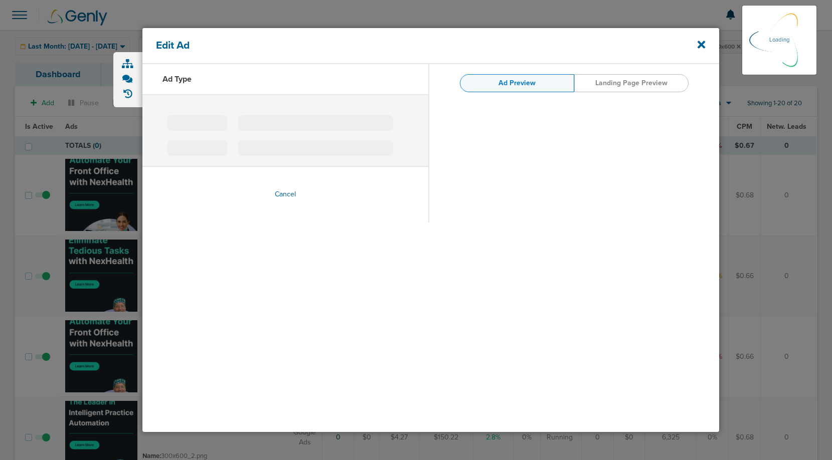
type input "300x600_Dental_1.png"
type input "https://www.nexhealth.com/?utm_source=genly&utm_genly=1&utm_campaign=display_aw…"
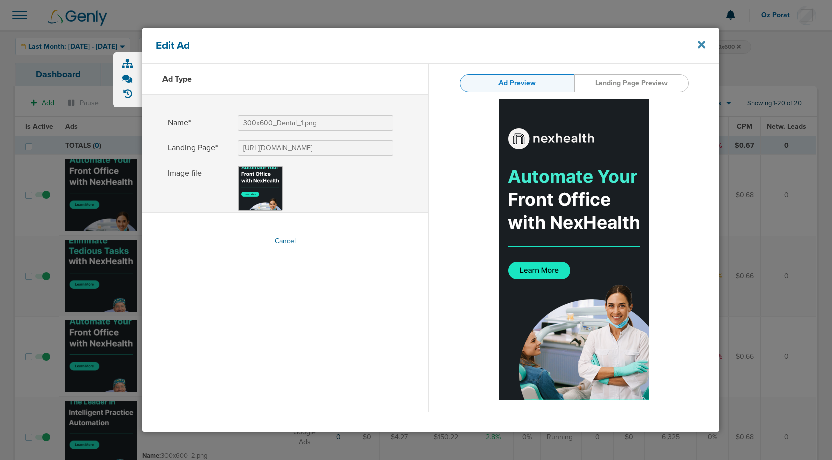
click at [702, 43] on icon at bounding box center [702, 45] width 8 height 8
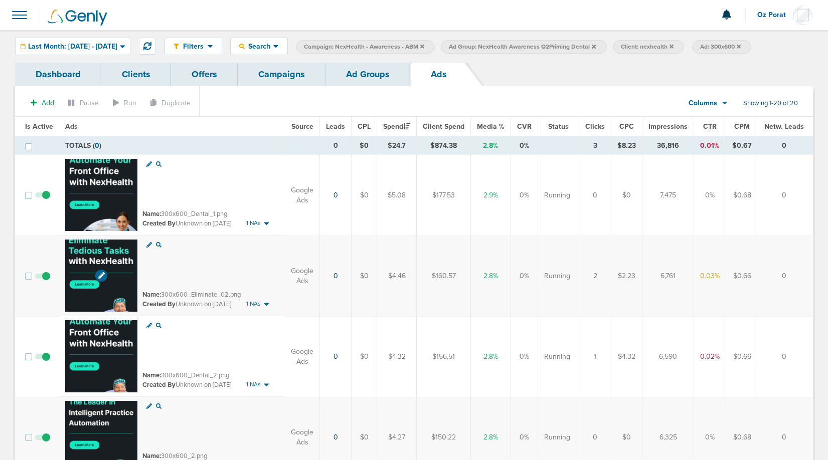
click at [88, 250] on img at bounding box center [101, 276] width 72 height 72
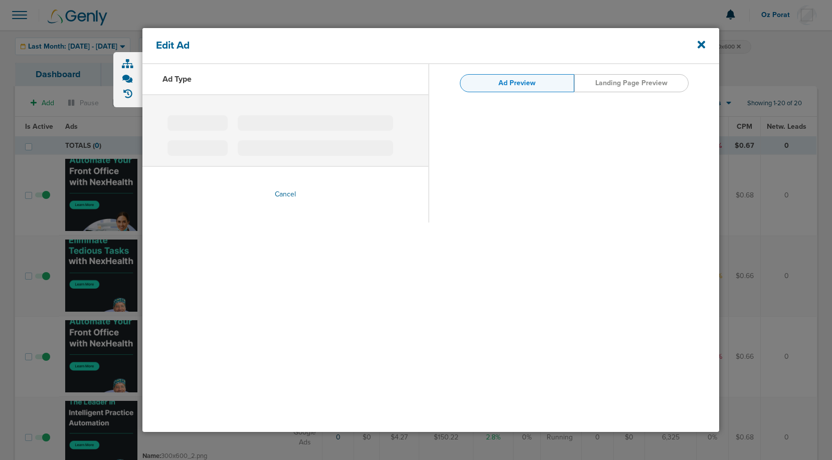
type input "300x600_Eliminate_02.png"
type input "https://www.nexhealth.com/?utm_source=genly&utm_genly=1&utm_campaign=display_aw…"
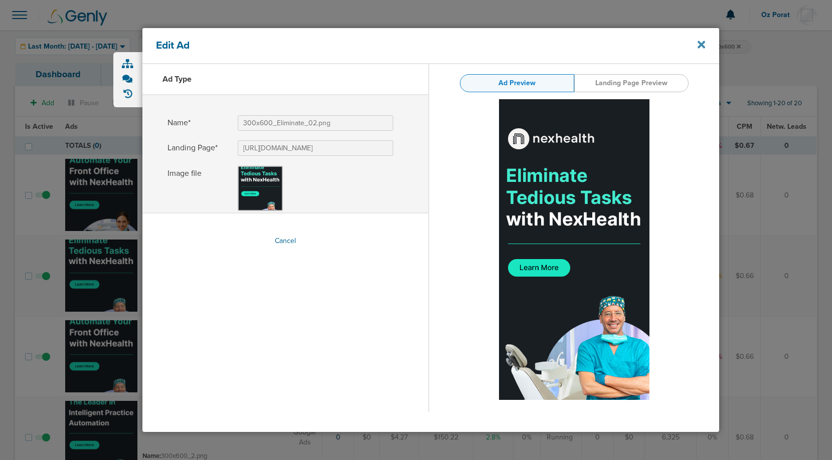
click at [702, 45] on icon at bounding box center [702, 45] width 8 height 8
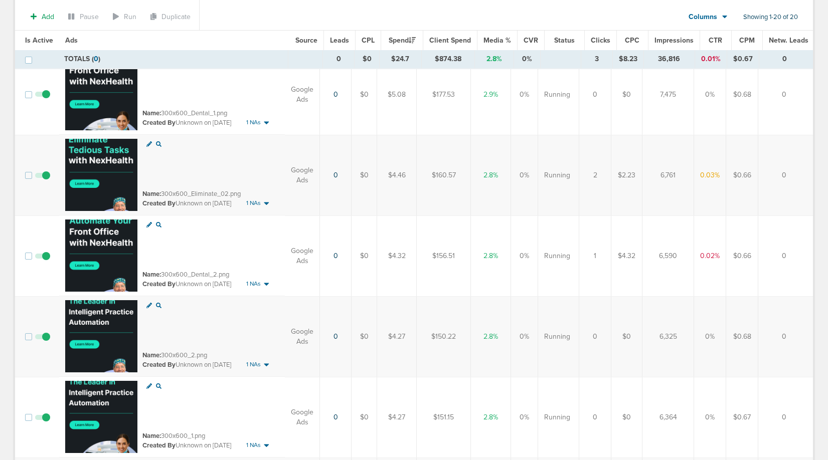
scroll to position [111, 0]
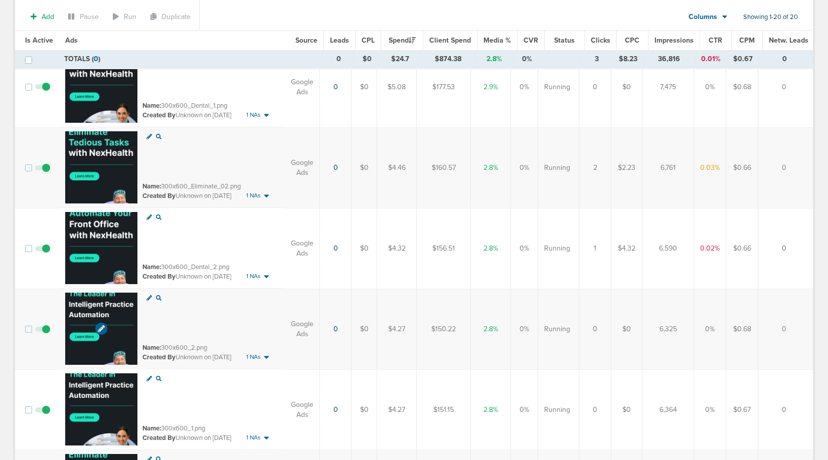
click at [86, 306] on img at bounding box center [101, 329] width 72 height 72
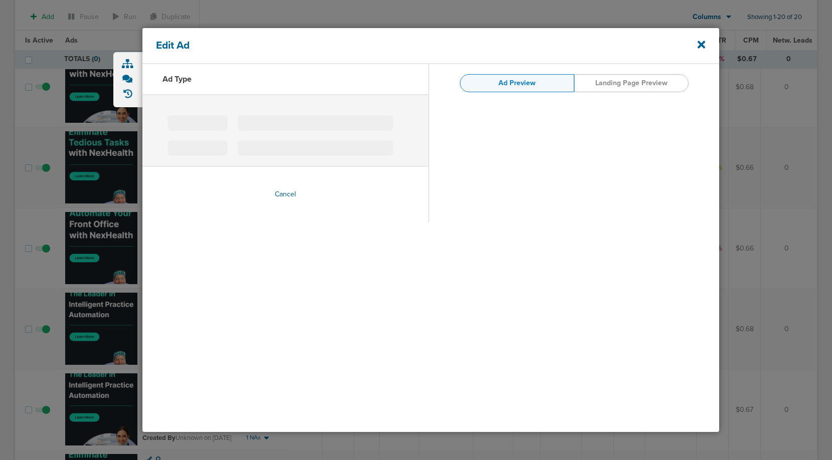
type input "300x600_2.png"
type input "https://www.nexhealth.com/?utm_source=genly&utm_genly=1&utm_campaign=display_aw…"
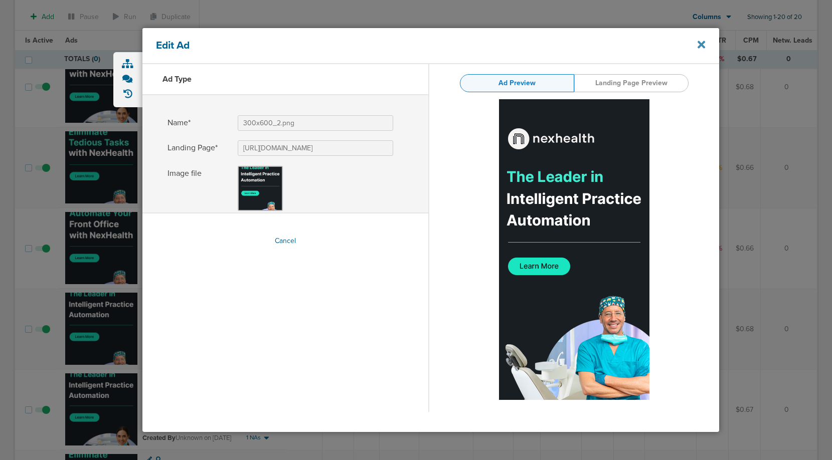
click at [698, 48] on icon at bounding box center [702, 45] width 8 height 8
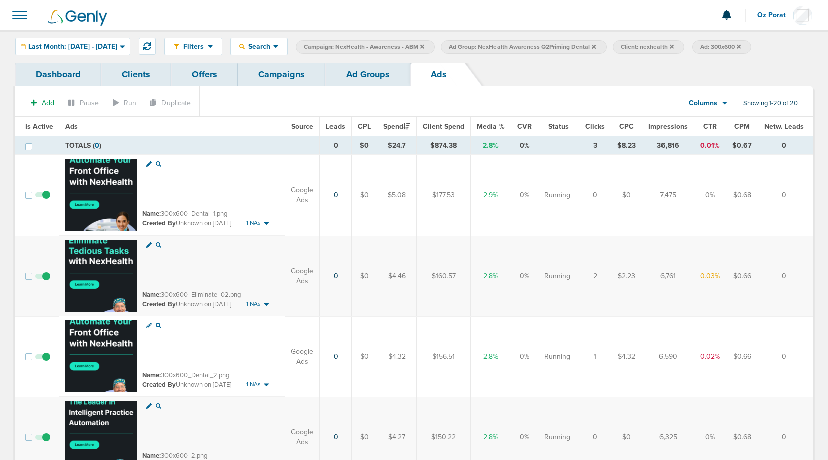
click at [741, 46] on span "Ad: 300x600" at bounding box center [720, 47] width 41 height 9
select select "adCreativeName"
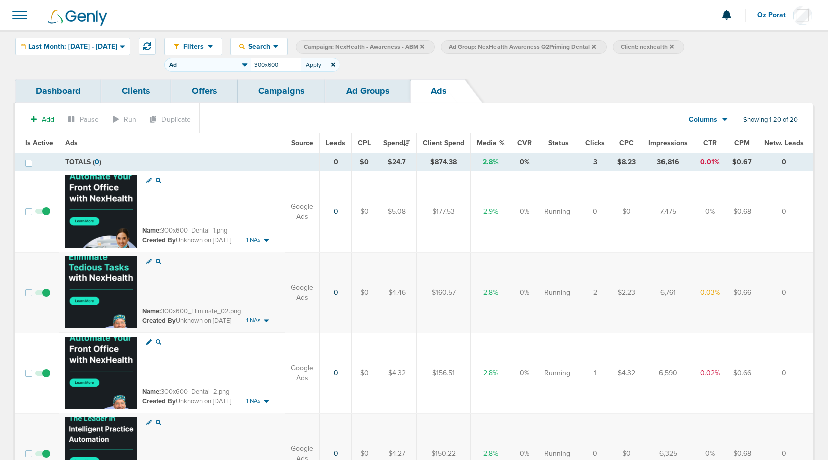
click at [301, 63] on input "300x600" at bounding box center [276, 65] width 50 height 14
type input "300x250"
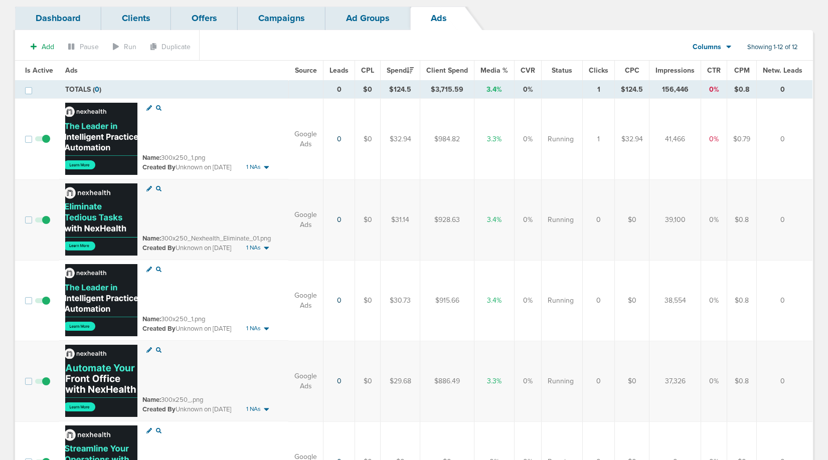
scroll to position [58, 0]
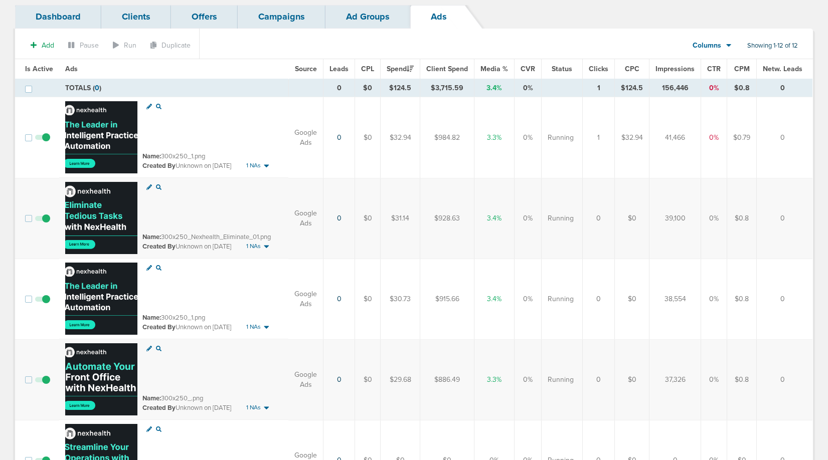
click at [147, 105] on icon at bounding box center [149, 107] width 6 height 6
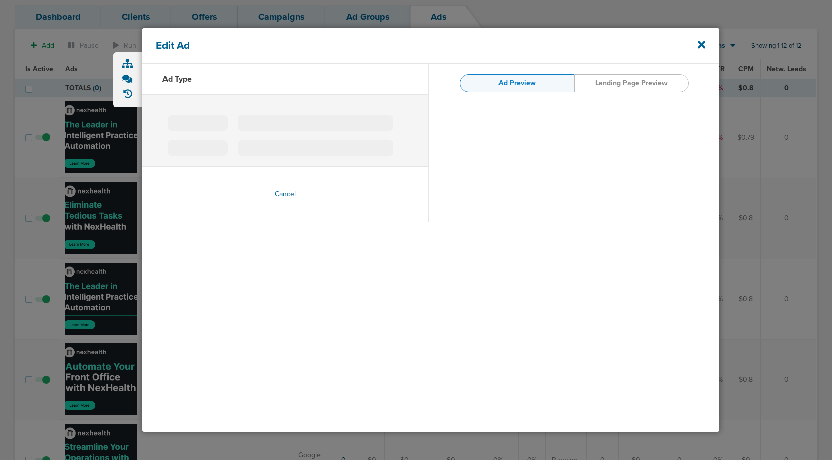
type input "300x250_1.png"
type input "https://www.nexhealth.com/?utm_source=genly&utm_genly=1&utm_campaign=display_aw…"
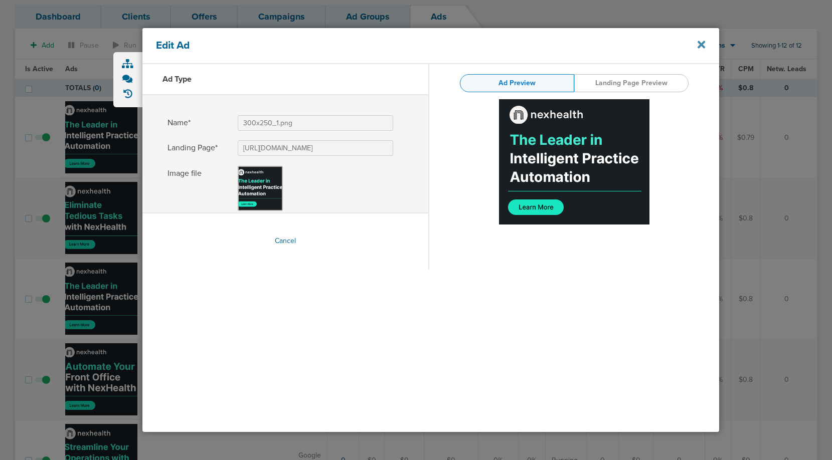
click at [699, 45] on icon at bounding box center [702, 44] width 8 height 11
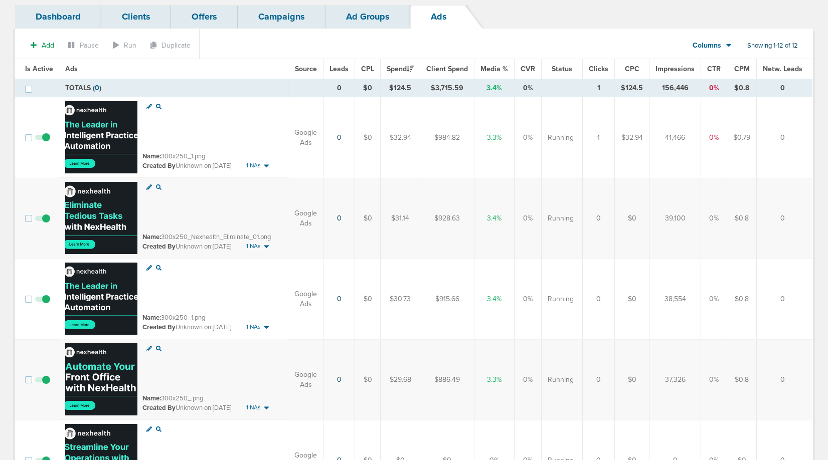
click at [146, 185] on icon at bounding box center [149, 188] width 6 height 6
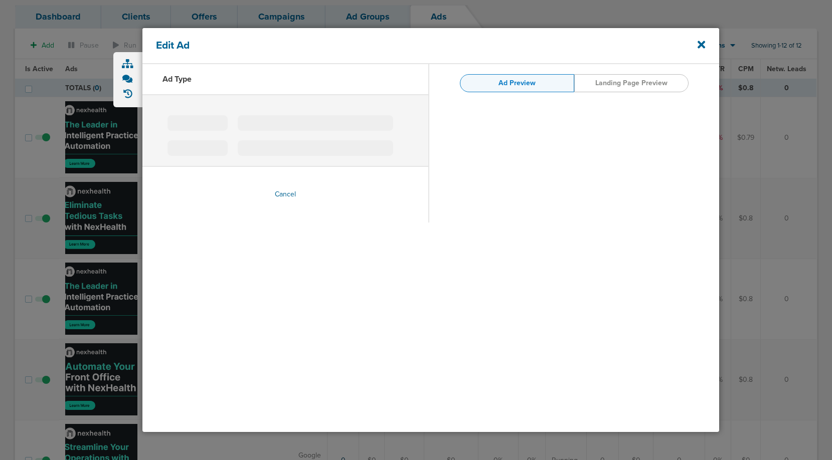
type input "300x250_Nexhealth_Eliminate_01.png"
type input "https://www.nexhealth.com/?utm_source=genly&utm_genly=1&utm_campaign=display_aw…"
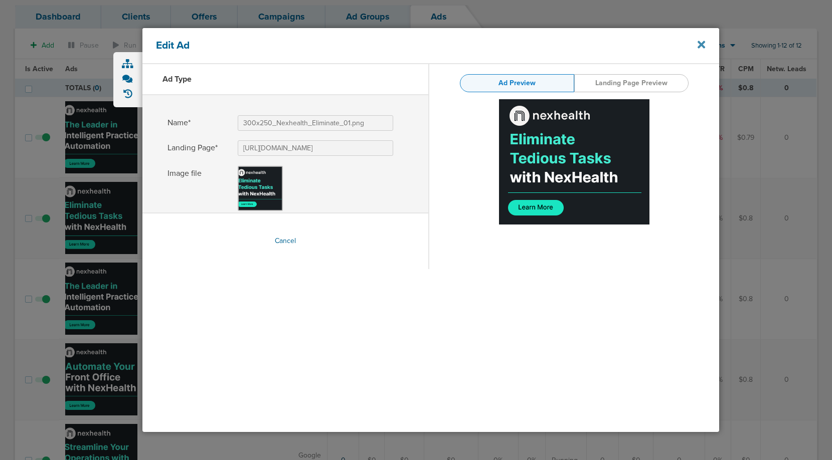
click at [700, 44] on icon at bounding box center [702, 45] width 8 height 8
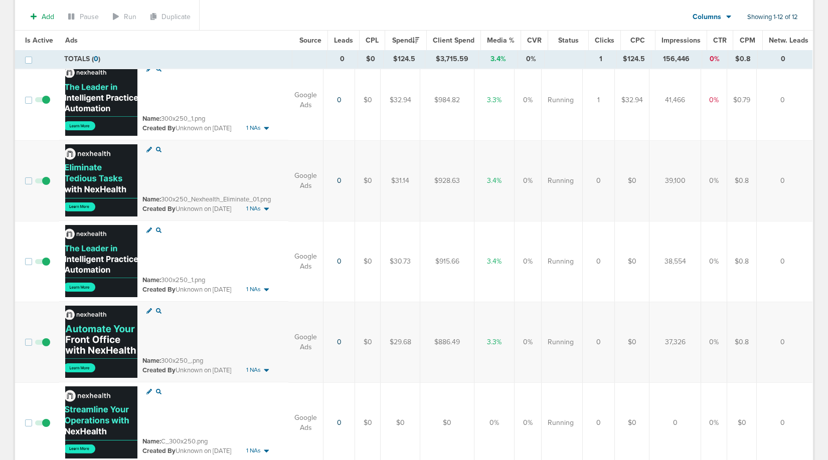
scroll to position [106, 0]
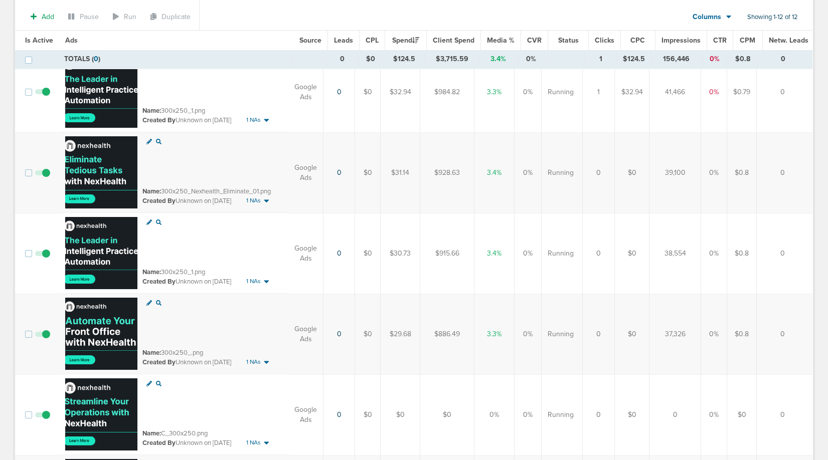
click at [147, 302] on icon at bounding box center [149, 303] width 6 height 6
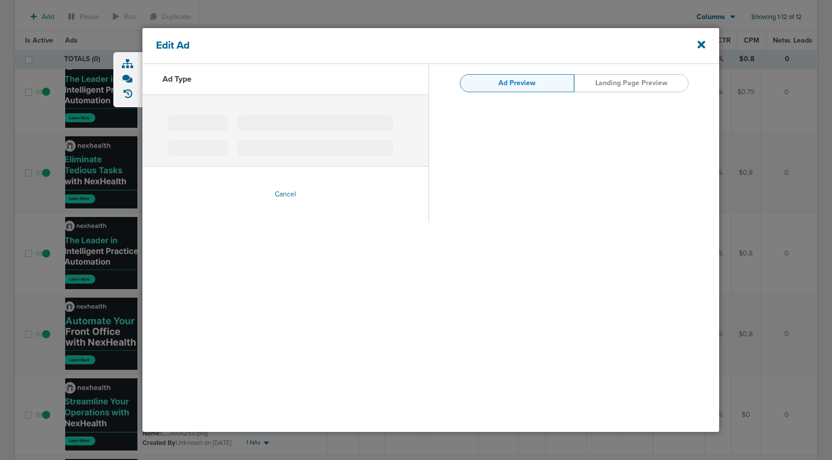
type input "300x250_.png"
type input "https://www.nexhealth.com/?utm_source=genly&utm_genly=1&utm_campaign=display_aw…"
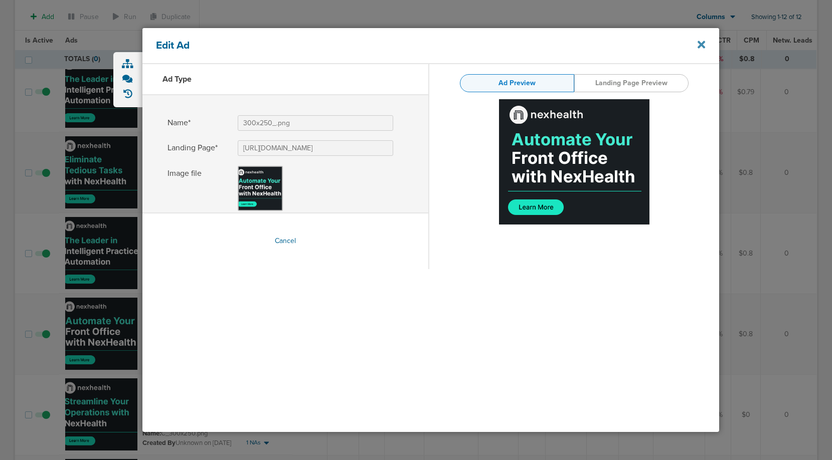
click at [698, 45] on icon at bounding box center [702, 44] width 8 height 11
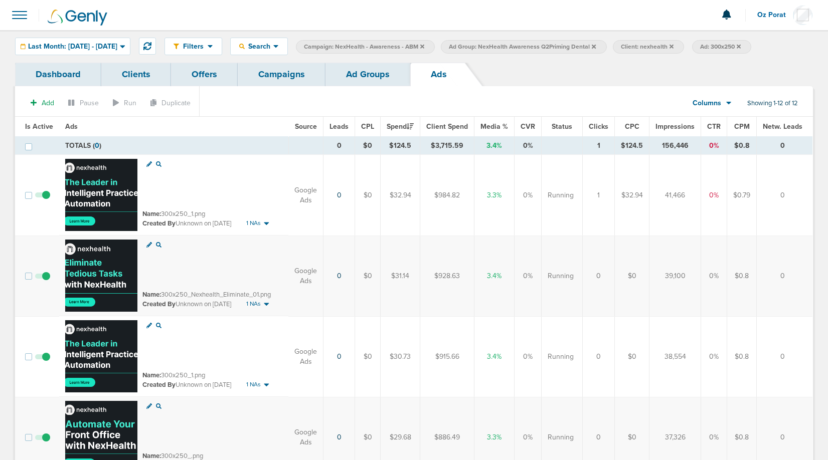
click at [741, 44] on span "Ad: 300x250" at bounding box center [720, 47] width 41 height 9
select select "adCreativeName"
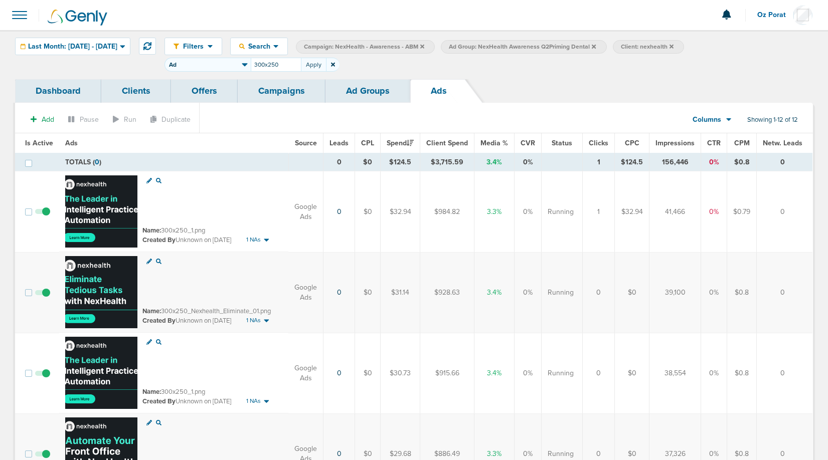
click at [301, 62] on input "300x250" at bounding box center [276, 65] width 50 height 14
type input "160"
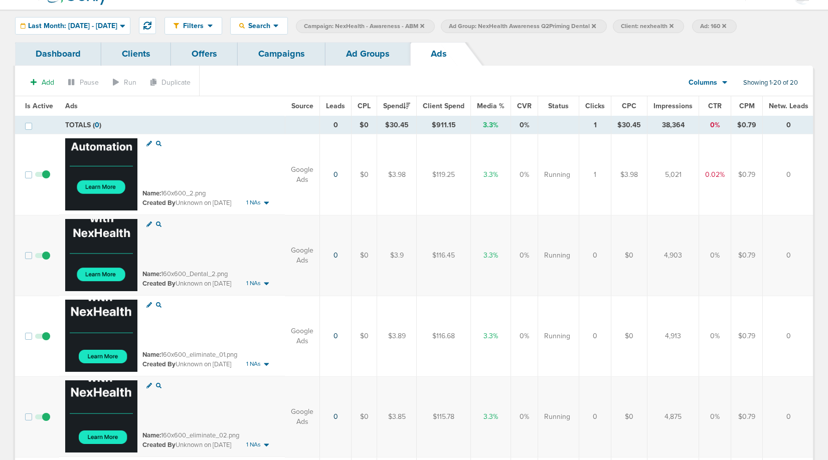
scroll to position [23, 0]
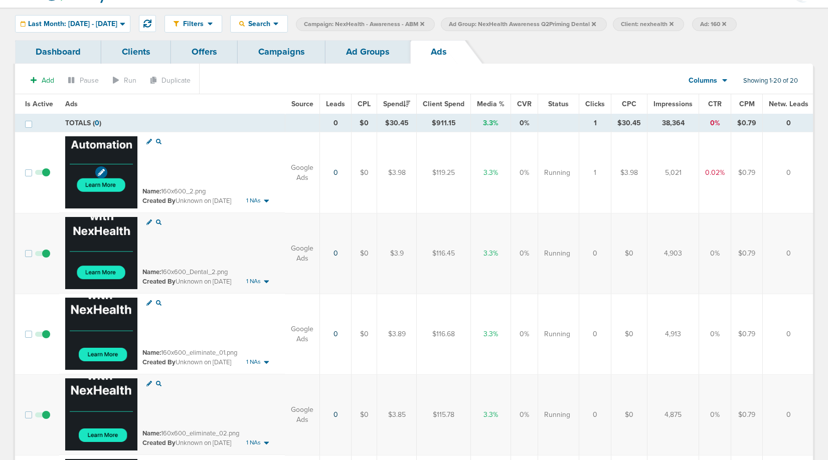
click at [90, 152] on img at bounding box center [101, 172] width 72 height 72
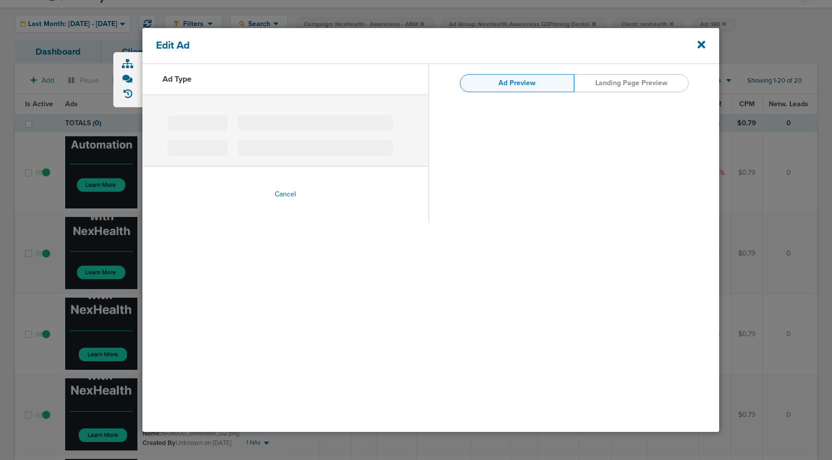
type input "160x600_2.png"
type input "https://www.nexhealth.com/?utm_source=genly&utm_genly=1&utm_campaign=display_aw…"
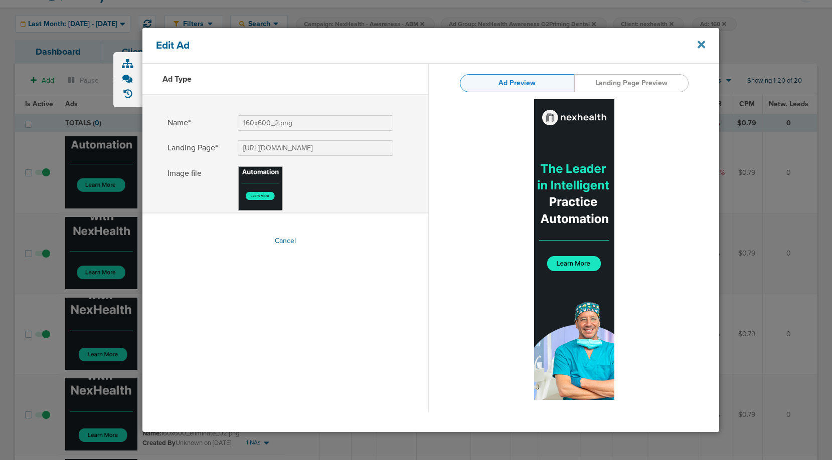
click at [699, 46] on icon at bounding box center [702, 45] width 8 height 8
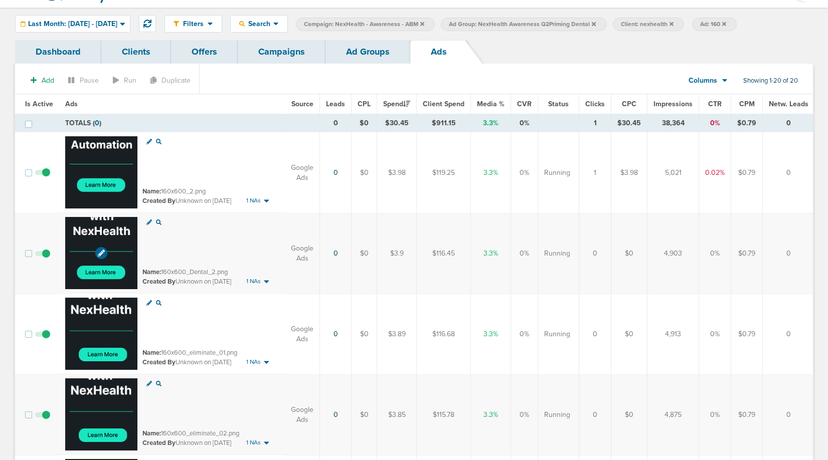
click at [106, 243] on img at bounding box center [101, 253] width 72 height 72
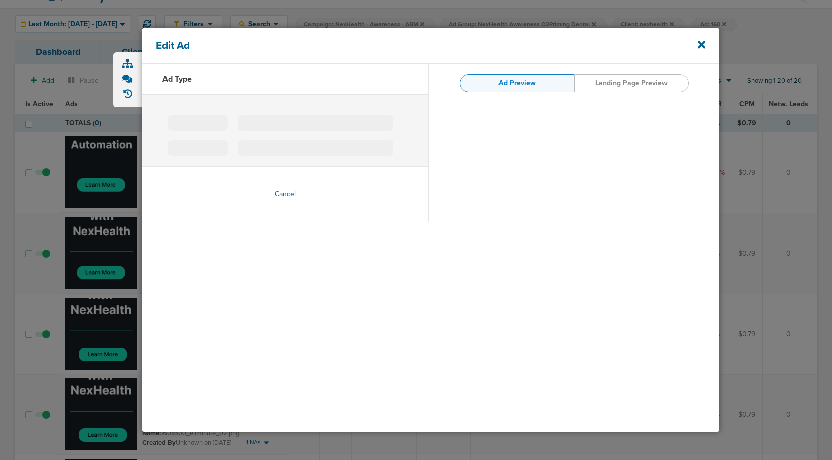
type input "160x600_Dental_2.png"
type input "https://www.nexhealth.com/?utm_source=genly&utm_genly=1&utm_campaign=display_aw…"
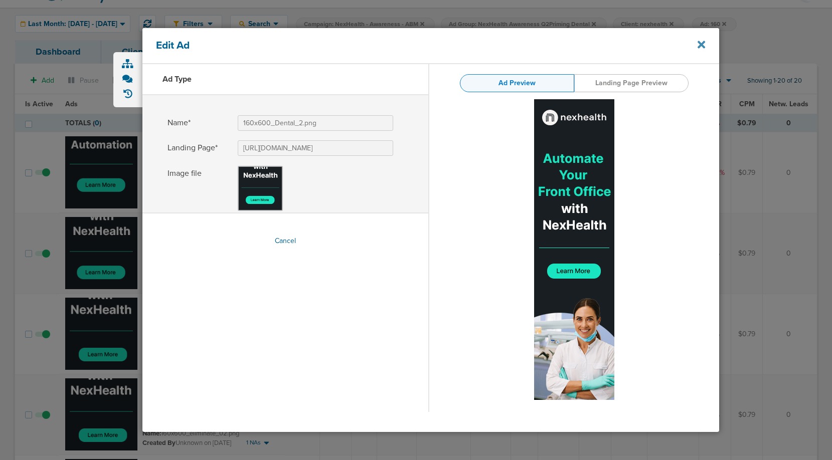
click at [700, 45] on icon at bounding box center [702, 44] width 8 height 11
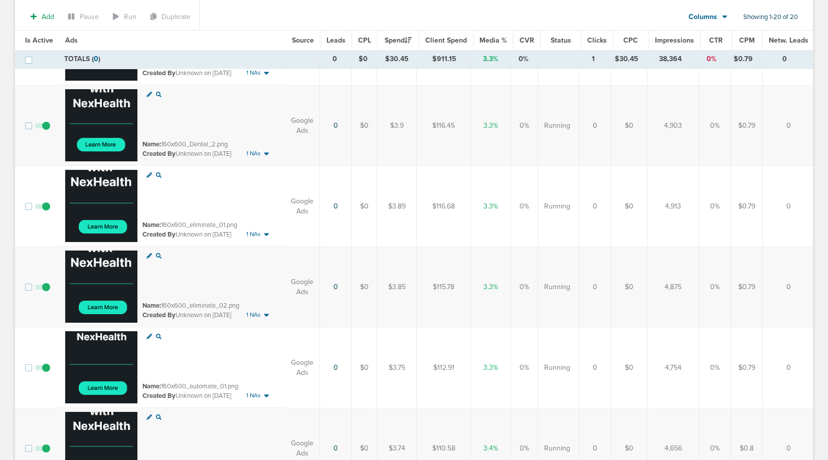
scroll to position [154, 0]
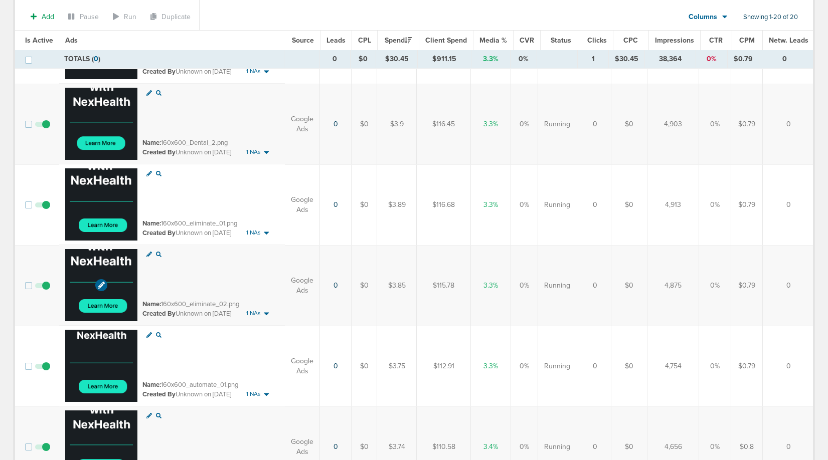
click at [103, 277] on img at bounding box center [101, 285] width 72 height 72
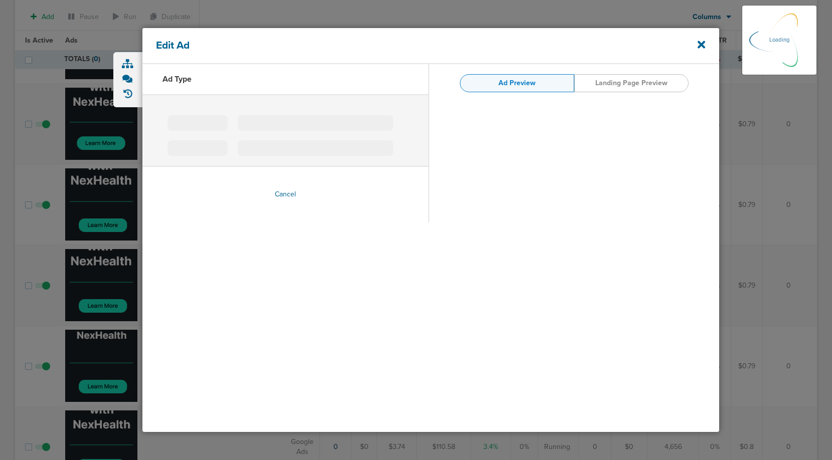
type input "160x600_eliminate_02.png"
type input "https://www.nexhealth.com/?utm_source=genly&utm_genly=1&utm_campaign=display_aw…"
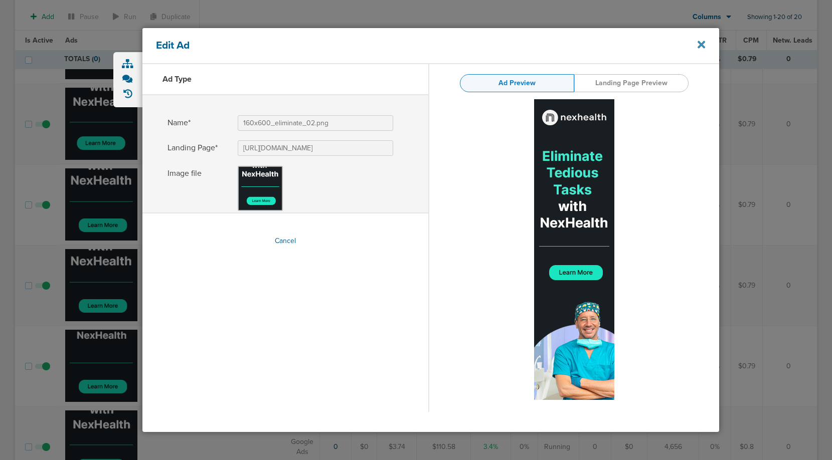
click at [703, 43] on icon at bounding box center [702, 45] width 8 height 8
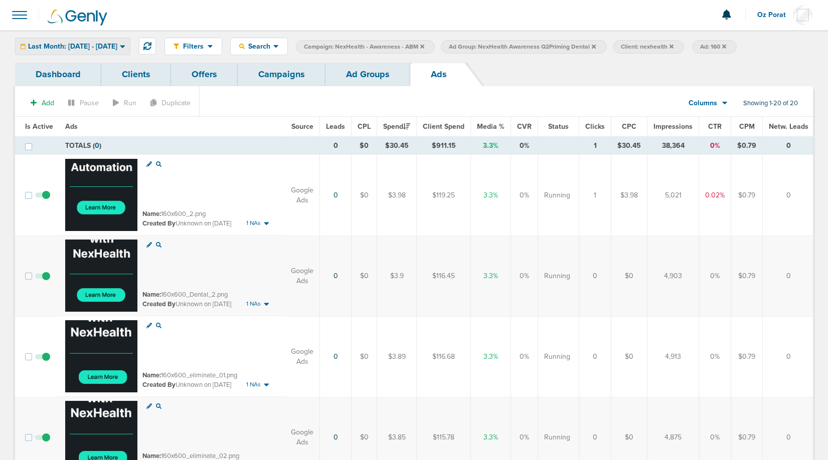
click at [117, 47] on span "Last Month: 09.01.2025 - 09.30.2025" at bounding box center [72, 46] width 89 height 7
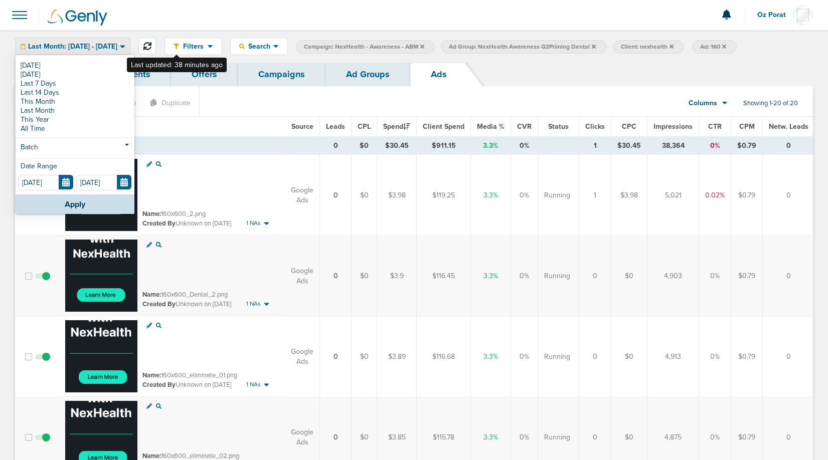
click at [151, 44] on icon at bounding box center [147, 46] width 8 height 8
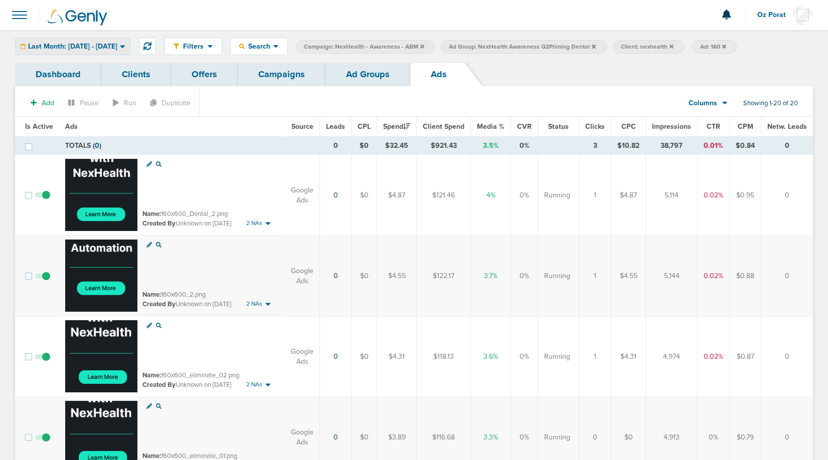
click at [117, 46] on span "Last Month: 09.01.2025 - 09.30.2025" at bounding box center [72, 46] width 89 height 7
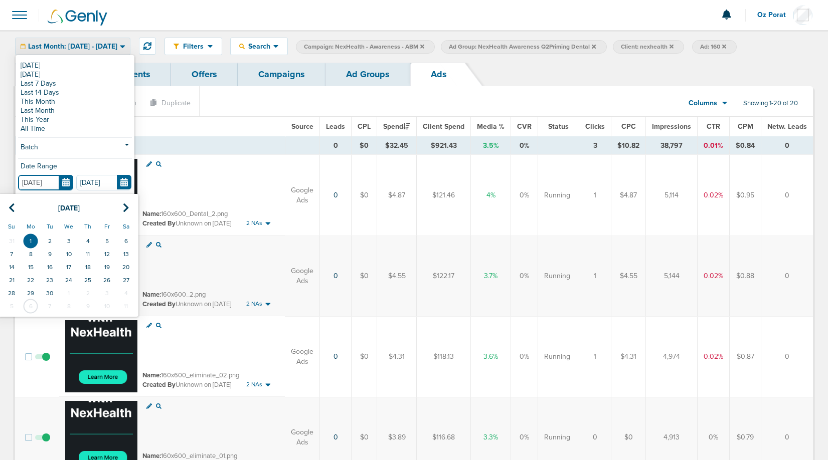
click at [68, 182] on input "09.01.2025" at bounding box center [45, 183] width 55 height 16
drag, startPoint x: 51, startPoint y: 281, endPoint x: 23, endPoint y: 275, distance: 29.1
click at [23, 275] on tr "21 22 23 24 25 26 27" at bounding box center [68, 280] width 133 height 13
click at [29, 276] on td "22" at bounding box center [30, 280] width 19 height 13
type input "09.22.2025"
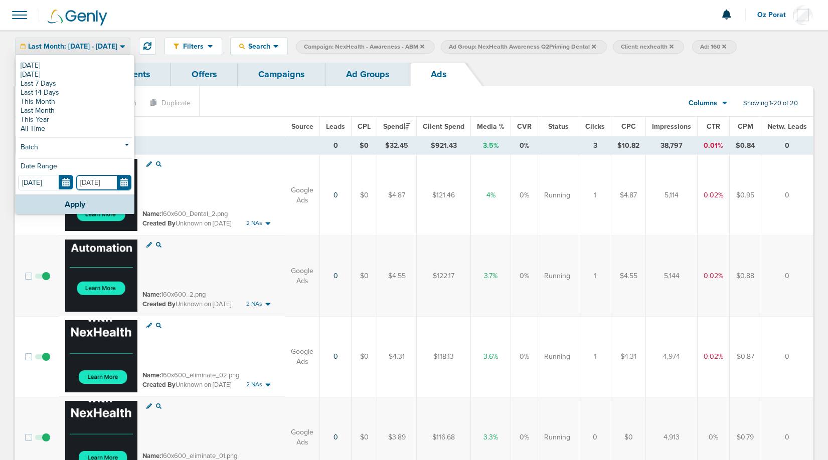
click at [126, 186] on input "09.30.2025" at bounding box center [103, 183] width 55 height 16
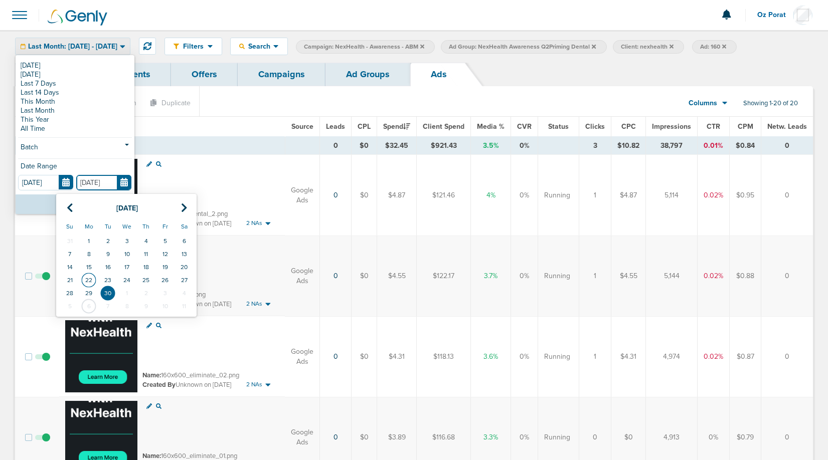
click at [92, 281] on td "22" at bounding box center [88, 280] width 19 height 13
type input "09.22.2025"
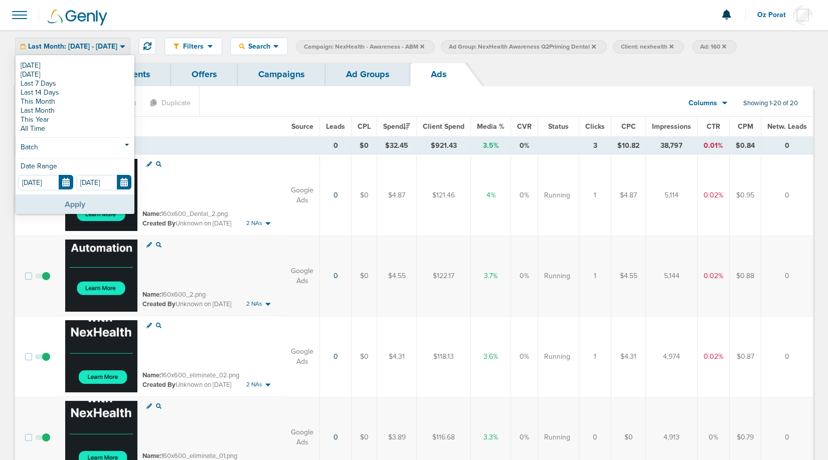
click at [78, 200] on button "Apply" at bounding box center [75, 205] width 119 height 20
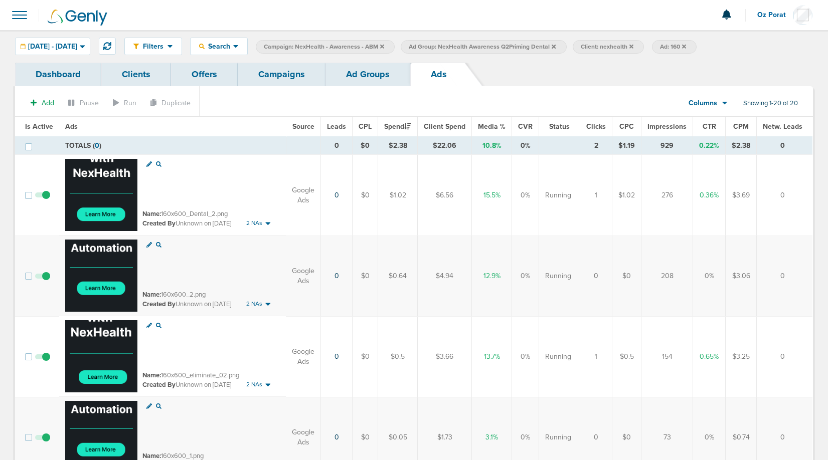
click at [370, 72] on link "Ad Groups" at bounding box center [367, 75] width 85 height 24
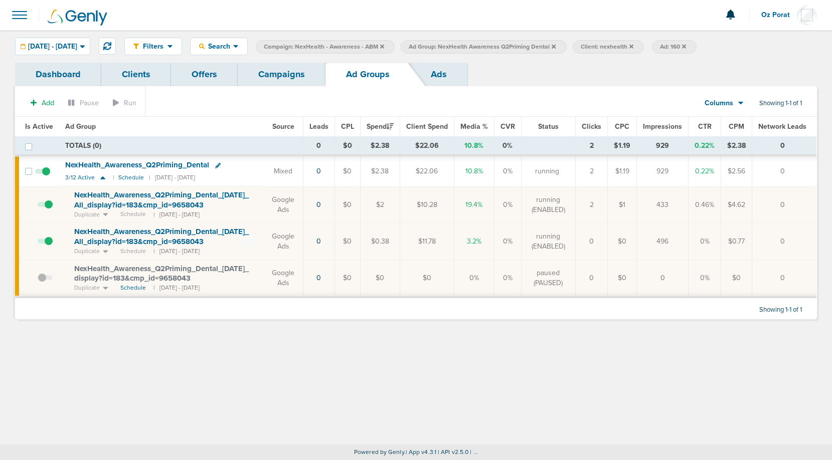
click at [686, 46] on span "Ad: 160" at bounding box center [673, 47] width 26 height 9
select select "adCreativeName"
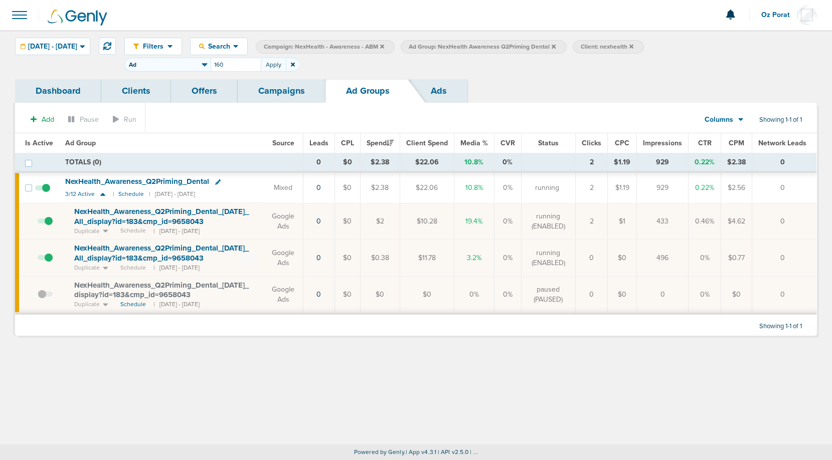
click at [295, 63] on icon at bounding box center [293, 65] width 4 height 4
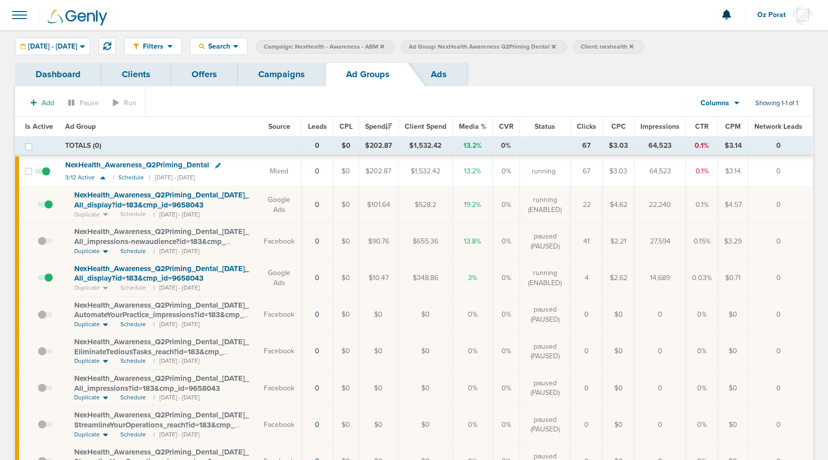
drag, startPoint x: 375, startPoint y: 203, endPoint x: 396, endPoint y: 204, distance: 21.6
click at [396, 204] on td "$101.64" at bounding box center [379, 205] width 40 height 37
drag, startPoint x: 421, startPoint y: 205, endPoint x: 429, endPoint y: 206, distance: 7.5
click at [429, 205] on td "$528.2" at bounding box center [425, 205] width 54 height 37
click at [443, 79] on link "Ads" at bounding box center [438, 75] width 57 height 24
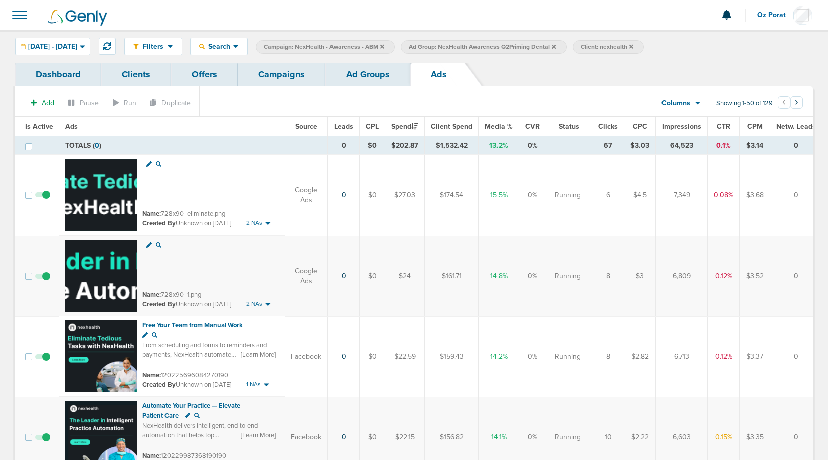
click at [384, 72] on link "Ad Groups" at bounding box center [367, 75] width 85 height 24
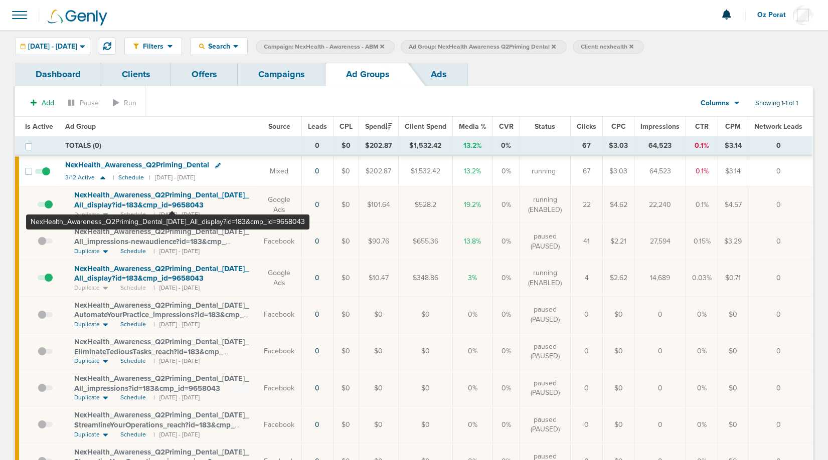
click at [172, 194] on span "NexHealth_ Awareness_ Q2Priming_ Dental_ 05.09.25_ All_ display?id=183&cmp_ id=…" at bounding box center [161, 200] width 175 height 19
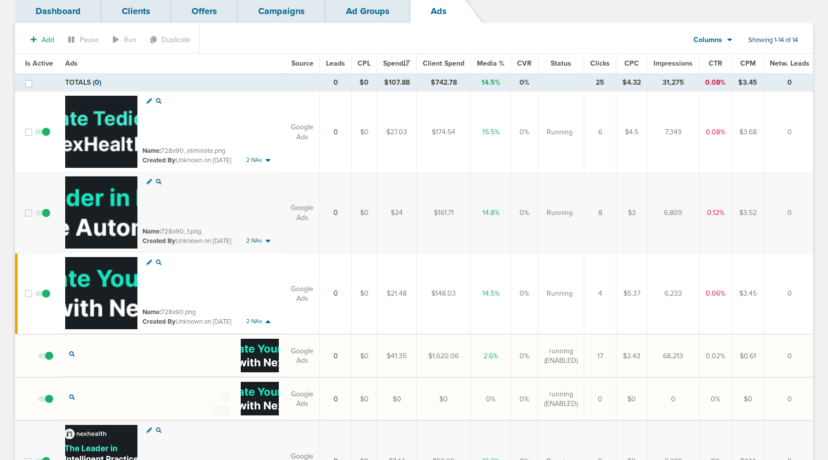
scroll to position [80, 0]
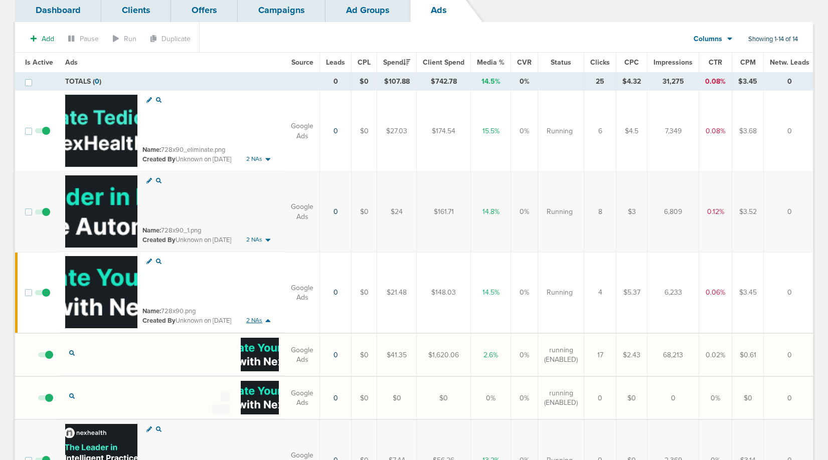
click at [259, 322] on span "2 NAs" at bounding box center [254, 320] width 16 height 9
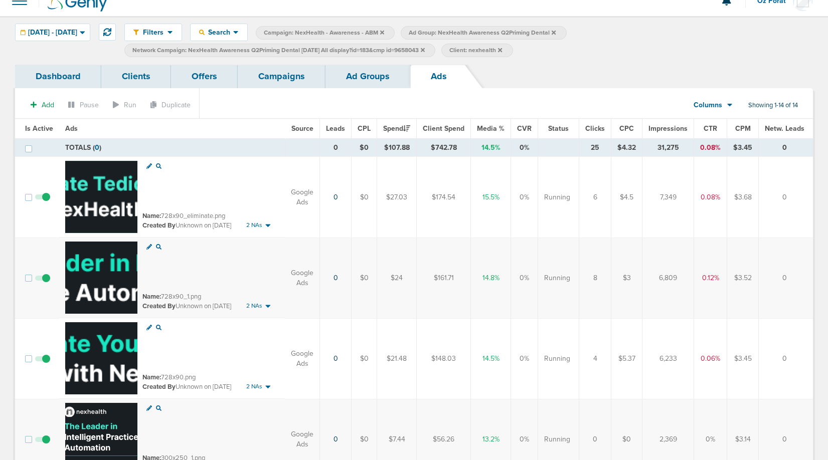
scroll to position [16, 0]
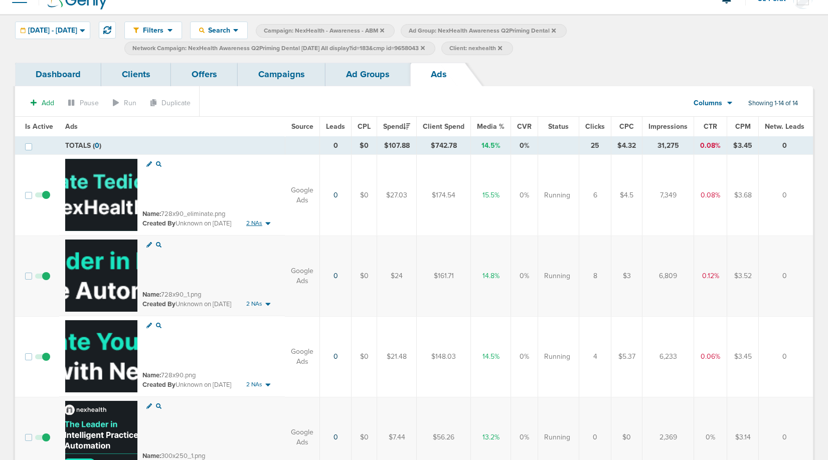
click at [258, 220] on span "2 NAs" at bounding box center [254, 223] width 16 height 9
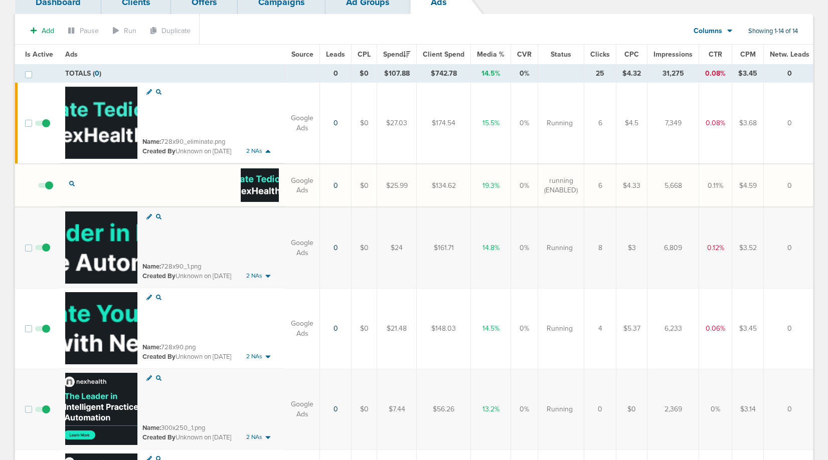
scroll to position [89, 0]
drag, startPoint x: 435, startPoint y: 185, endPoint x: 459, endPoint y: 185, distance: 24.6
click at [459, 185] on td "$134.62" at bounding box center [444, 184] width 54 height 43
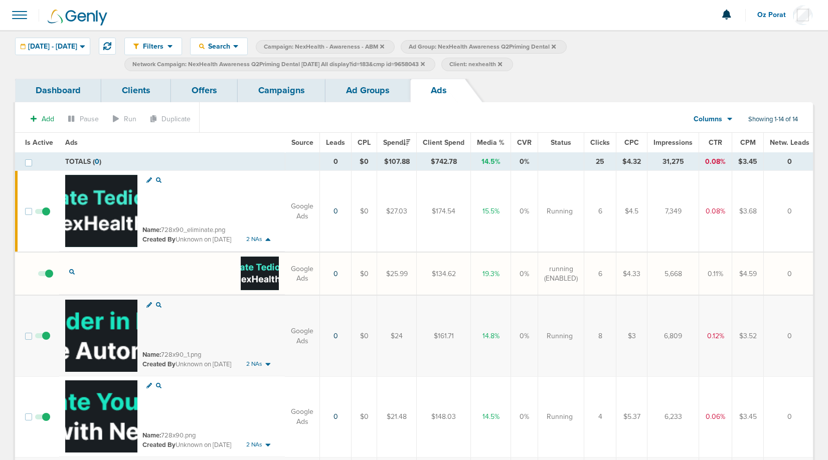
click at [293, 90] on link "Campaigns" at bounding box center [282, 91] width 88 height 24
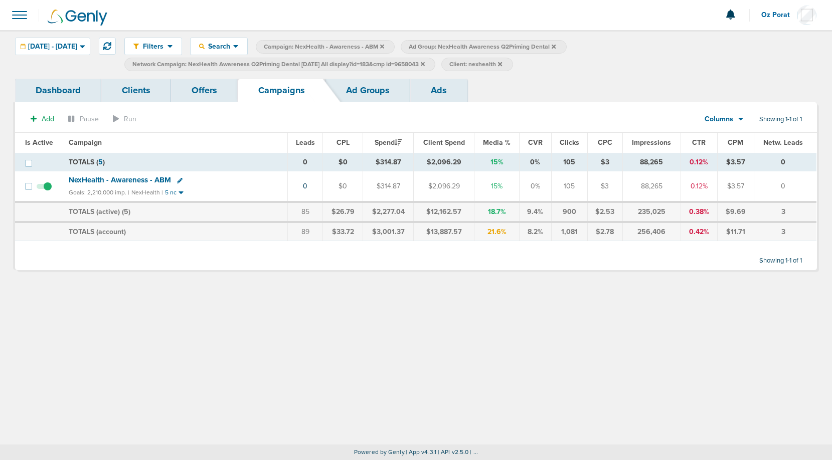
click at [179, 180] on icon at bounding box center [180, 181] width 6 height 6
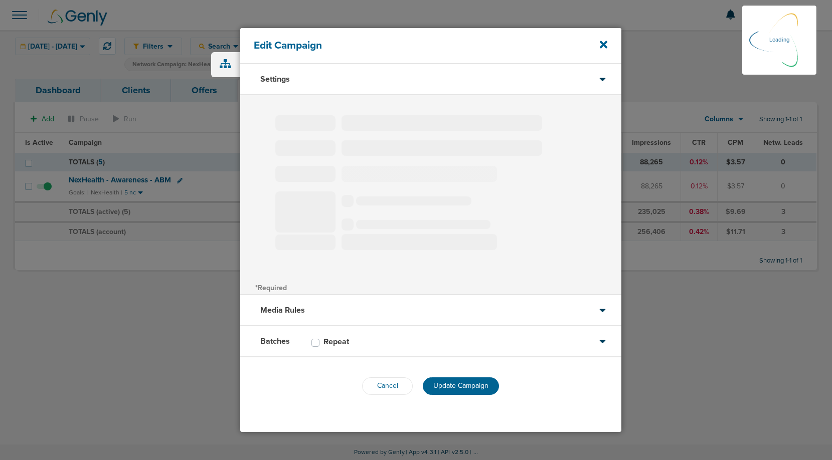
type input "NexHealth - Awareness - ABM"
select select "Awareness"
radio input "true"
select select "readOnly"
type input "90"
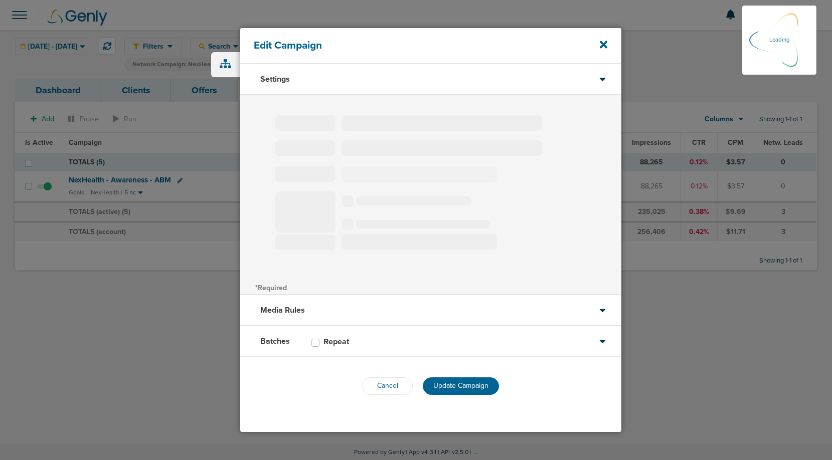
checkbox input "true"
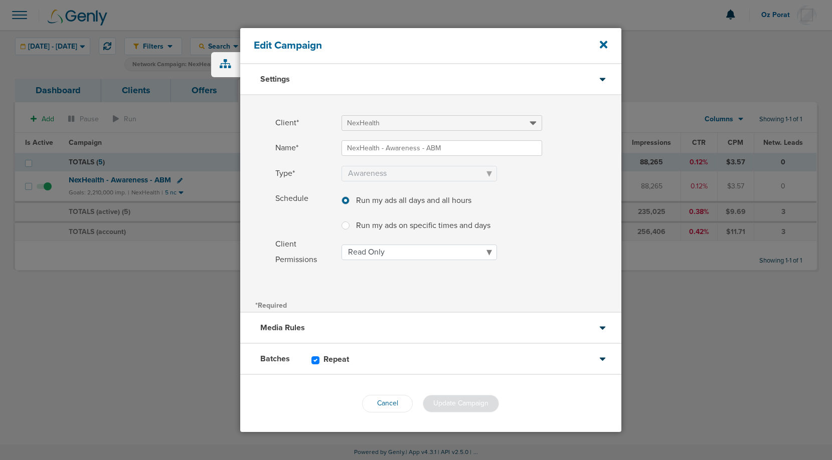
click at [429, 325] on div "Media Rules" at bounding box center [430, 328] width 381 height 31
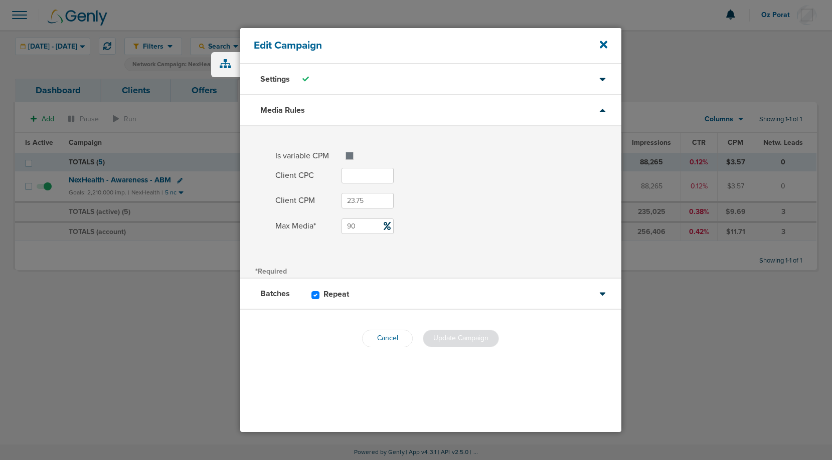
click at [598, 45] on div "Edit Campaign" at bounding box center [430, 46] width 381 height 36
click at [605, 43] on icon at bounding box center [604, 45] width 8 height 8
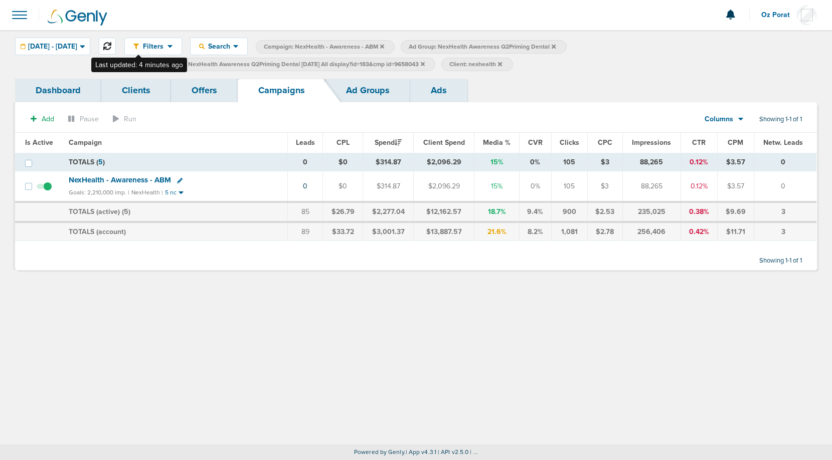
click at [111, 44] on icon at bounding box center [107, 46] width 8 height 8
click at [370, 85] on link "Ad Groups" at bounding box center [367, 91] width 85 height 24
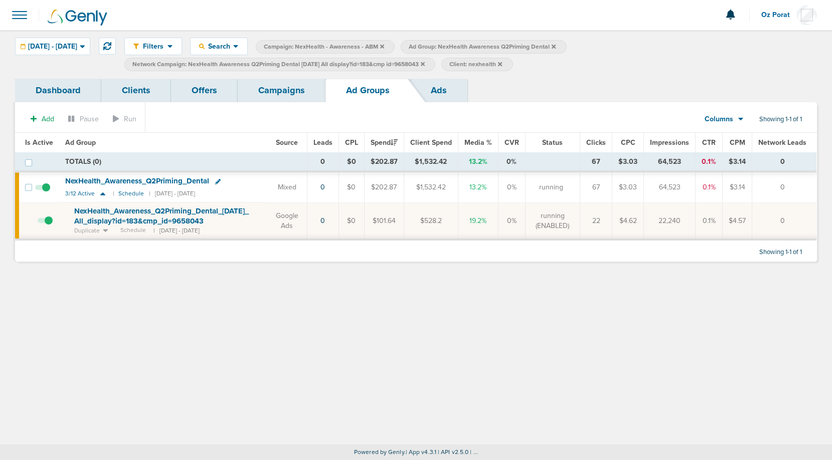
click at [440, 82] on link "Ads" at bounding box center [438, 91] width 57 height 24
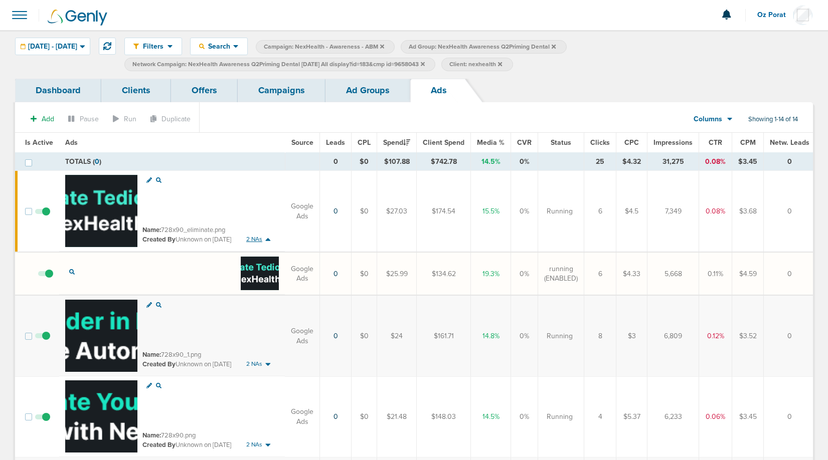
click at [256, 238] on span "2 NAs" at bounding box center [254, 239] width 16 height 9
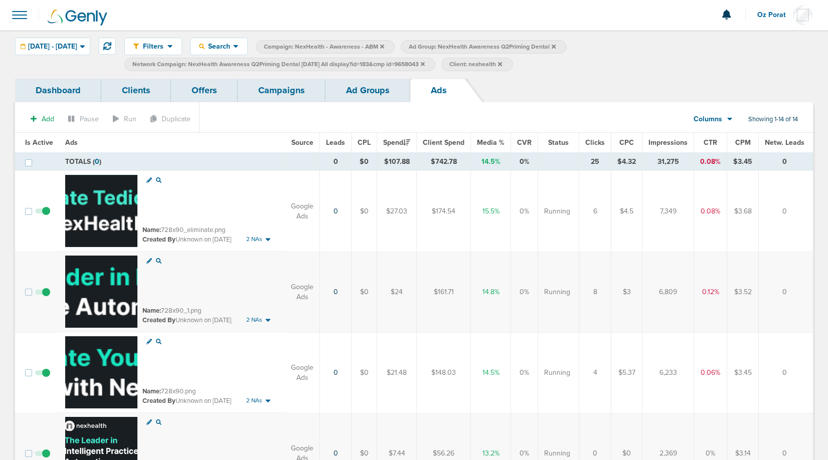
click at [375, 91] on link "Ad Groups" at bounding box center [367, 91] width 85 height 24
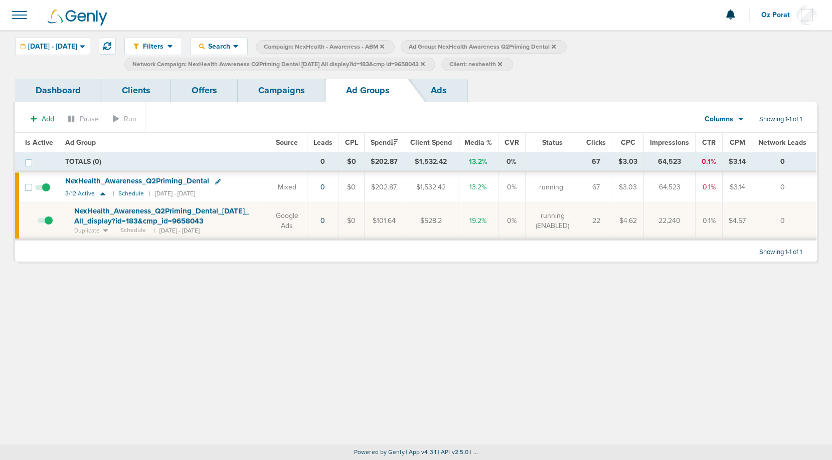
click at [425, 63] on icon at bounding box center [423, 64] width 4 height 4
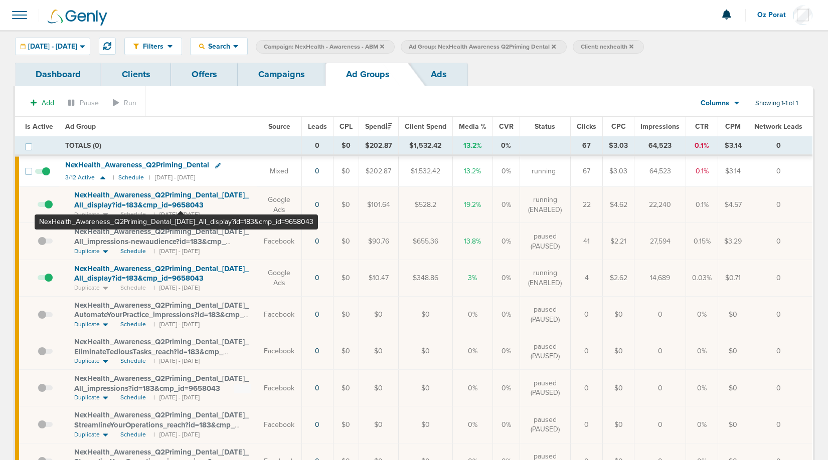
click at [181, 196] on span "NexHealth_ Awareness_ Q2Priming_ Dental_ 05.09.25_ All_ display?id=183&cmp_ id=…" at bounding box center [161, 200] width 175 height 19
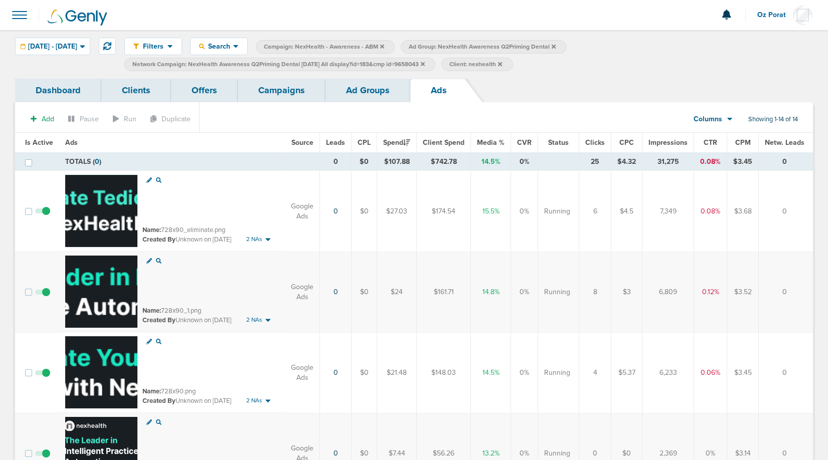
click at [363, 96] on link "Ad Groups" at bounding box center [367, 91] width 85 height 24
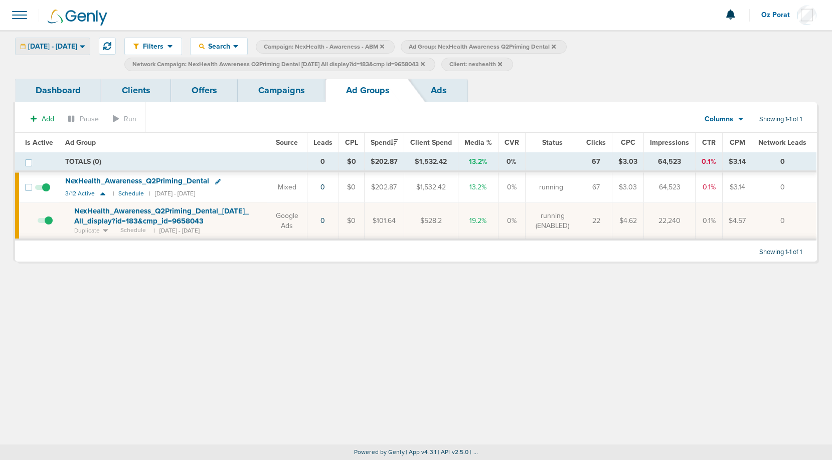
click at [77, 44] on span "09.22.2025 - 09.22.2025" at bounding box center [52, 46] width 49 height 7
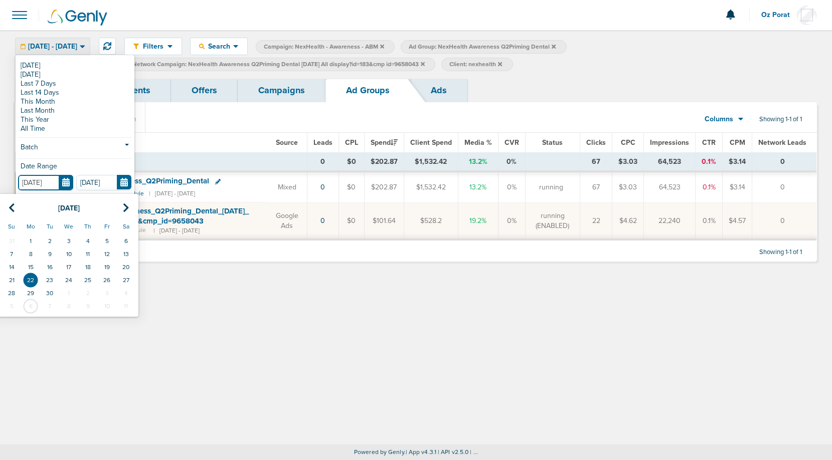
click at [66, 180] on input "09.22.2025" at bounding box center [45, 183] width 55 height 16
click at [55, 282] on td "23" at bounding box center [49, 280] width 19 height 13
type input "09.23.2025"
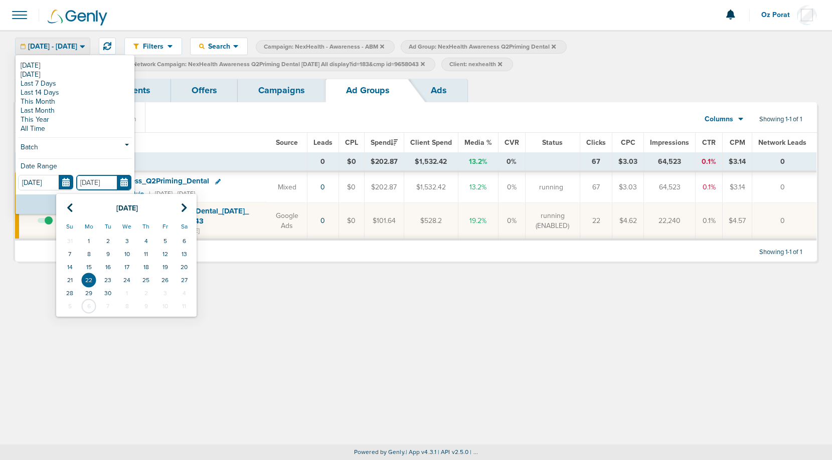
click at [128, 179] on input "09.22.2025" at bounding box center [103, 183] width 55 height 16
click at [110, 279] on td "23" at bounding box center [107, 280] width 19 height 13
type input "09.23.2025"
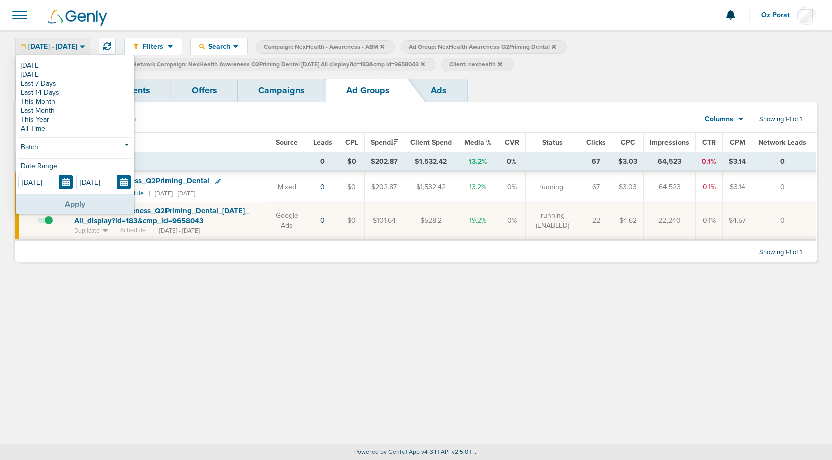
click at [87, 202] on button "Apply" at bounding box center [75, 205] width 119 height 20
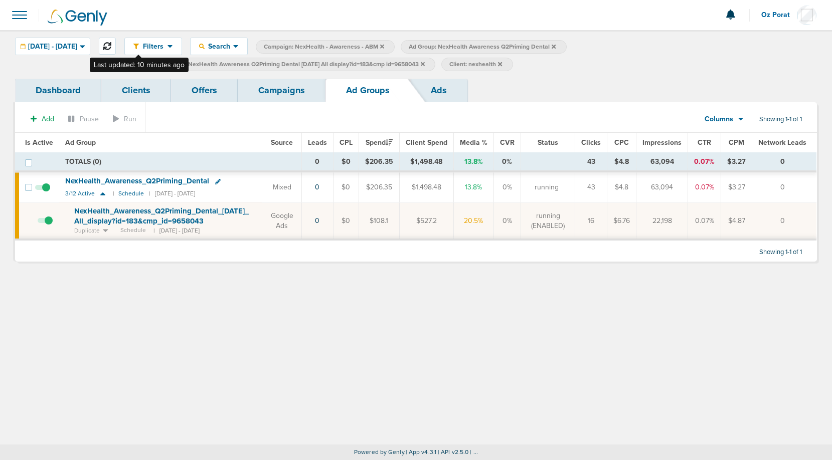
click at [111, 45] on icon at bounding box center [107, 46] width 8 height 8
click at [77, 45] on span "09.23.2025 - 09.23.2025" at bounding box center [52, 46] width 49 height 7
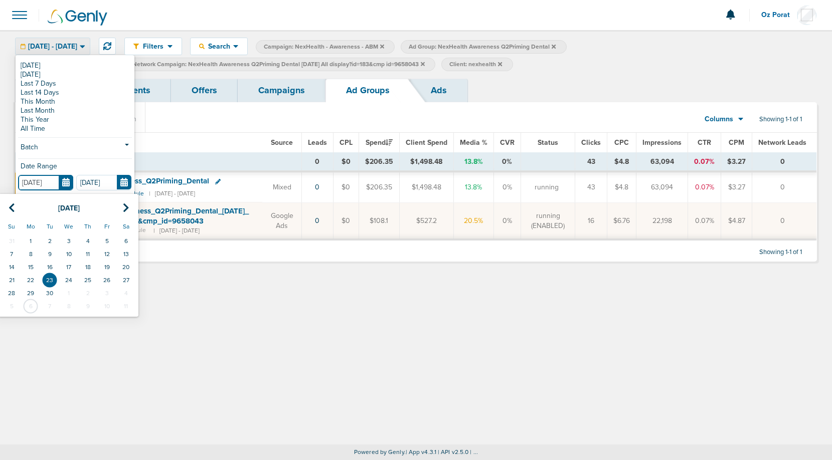
click at [67, 182] on input "09.23.2025" at bounding box center [45, 183] width 55 height 16
click at [126, 282] on td "27" at bounding box center [125, 280] width 19 height 13
type input "09.27.2025"
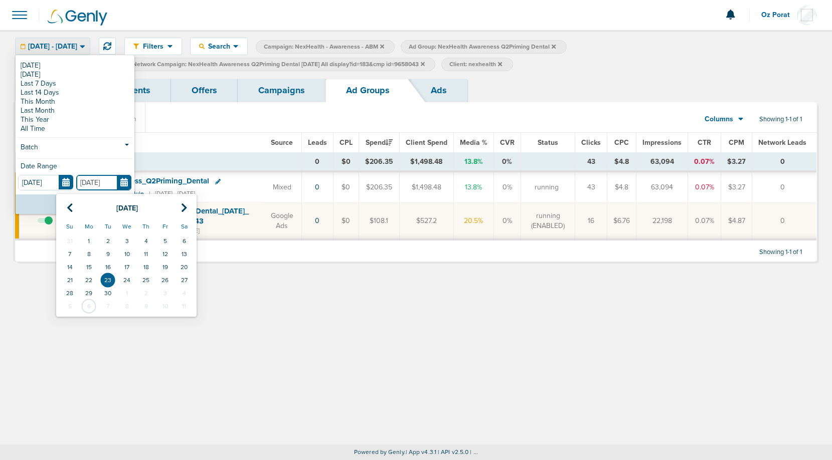
click at [124, 180] on input "09.23.2025" at bounding box center [103, 183] width 55 height 16
click at [183, 277] on td "27" at bounding box center [184, 280] width 19 height 13
type input "09.27.2025"
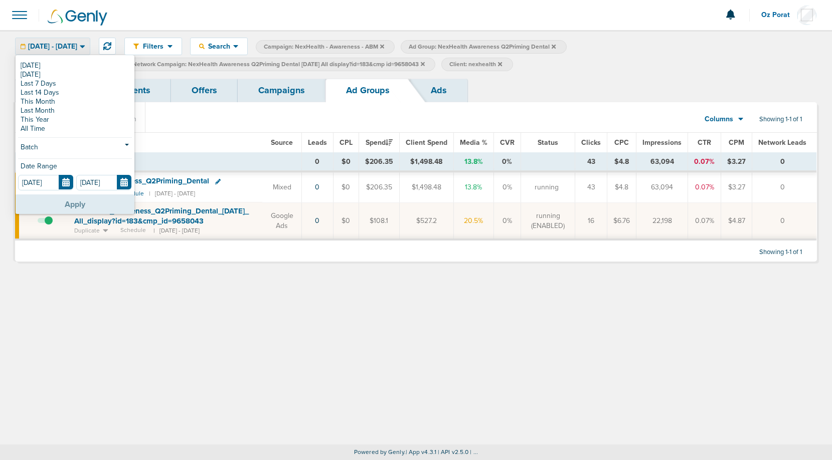
click at [81, 197] on button "Apply" at bounding box center [75, 205] width 119 height 20
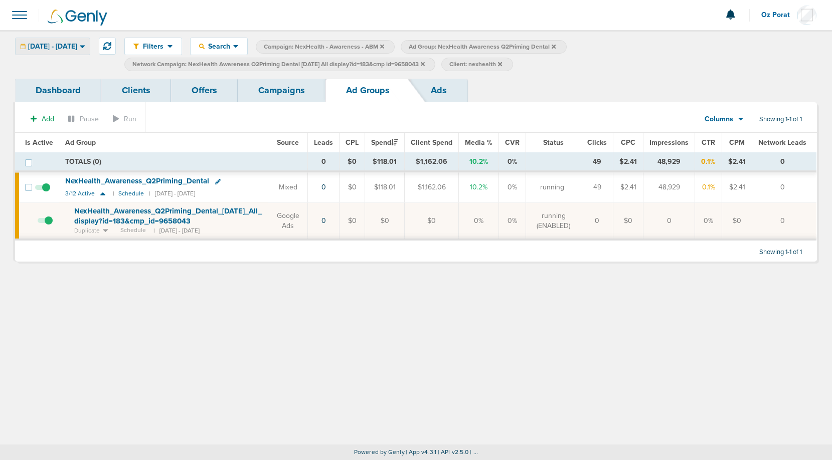
click at [74, 52] on div "09.27.2025 - 09.27.2025" at bounding box center [53, 46] width 74 height 17
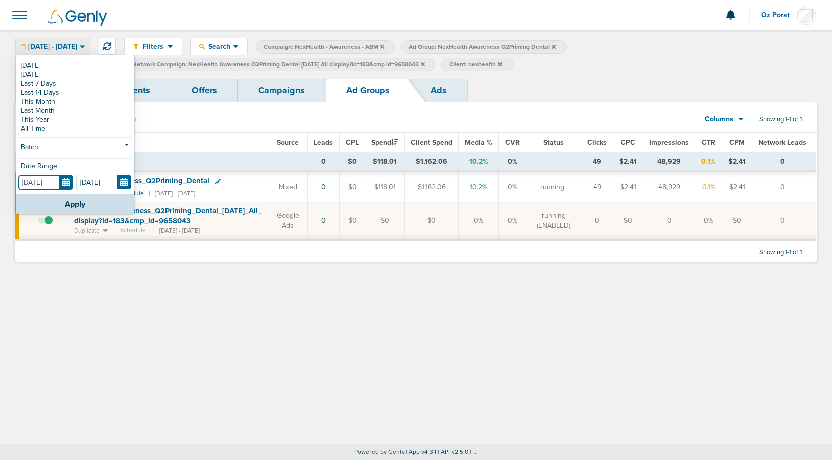
click at [69, 178] on input "09.27.2025" at bounding box center [45, 183] width 55 height 16
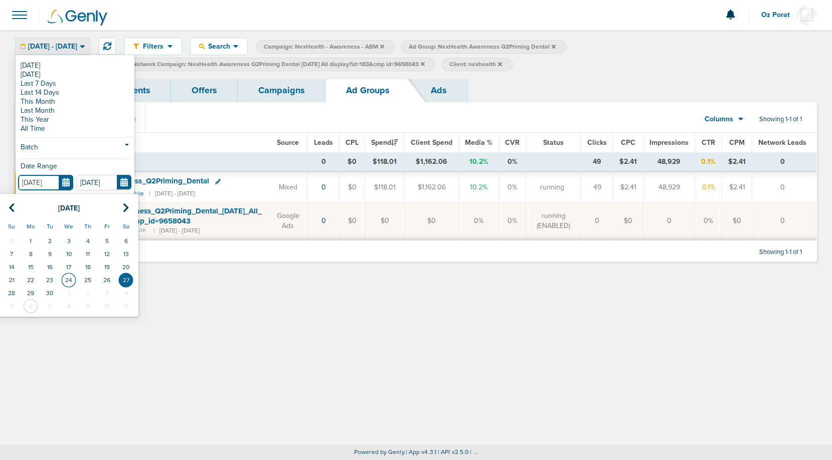
click at [70, 277] on td "24" at bounding box center [68, 280] width 19 height 13
type input "09.24.2025"
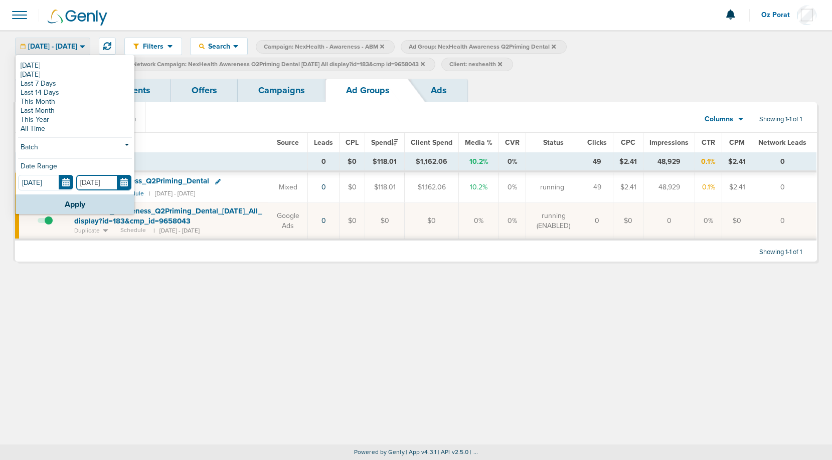
click at [130, 180] on input "09.27.2025" at bounding box center [103, 183] width 55 height 16
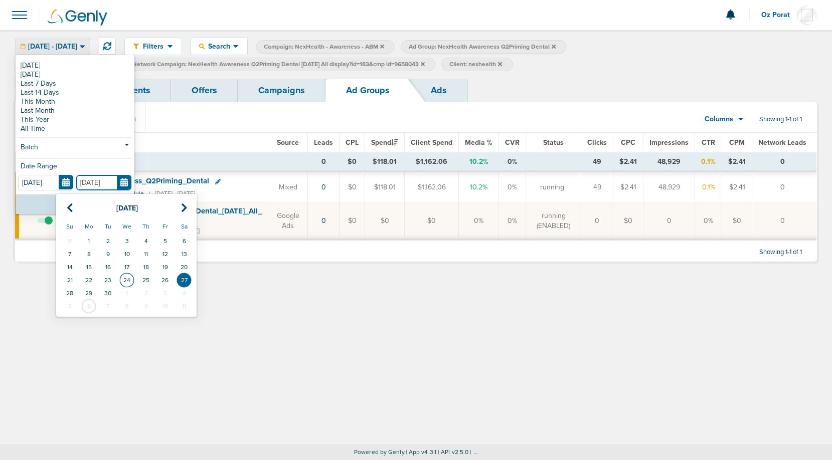
click at [129, 281] on td "24" at bounding box center [126, 280] width 19 height 13
type input "09.24.2025"
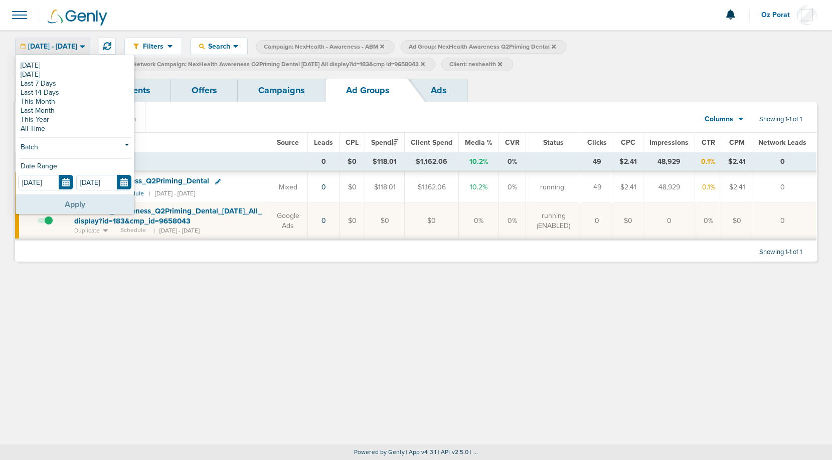
click at [84, 205] on button "Apply" at bounding box center [75, 205] width 119 height 20
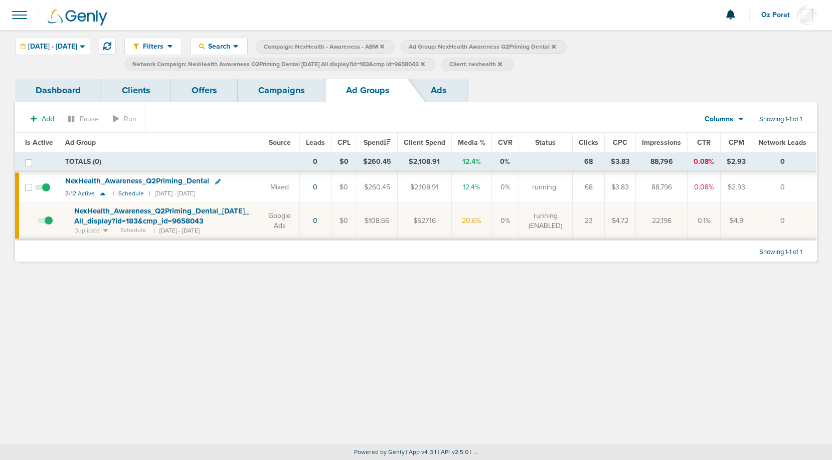
click at [77, 48] on span "09.24.2025 - 09.24.2025" at bounding box center [52, 46] width 49 height 7
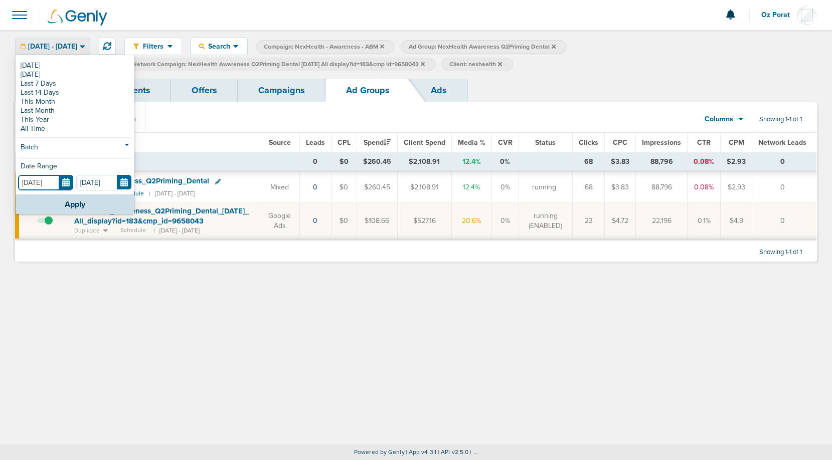
click at [69, 182] on input "09.24.2025" at bounding box center [45, 183] width 55 height 16
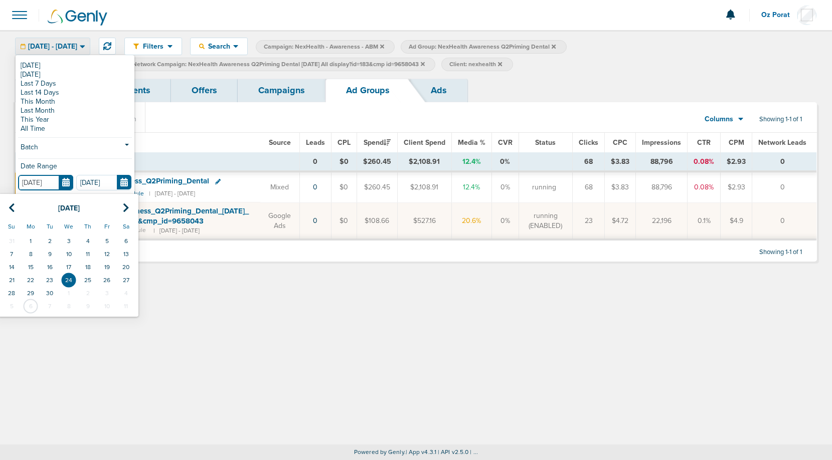
click at [86, 279] on td "25" at bounding box center [87, 280] width 19 height 13
type input "09.25.2025"
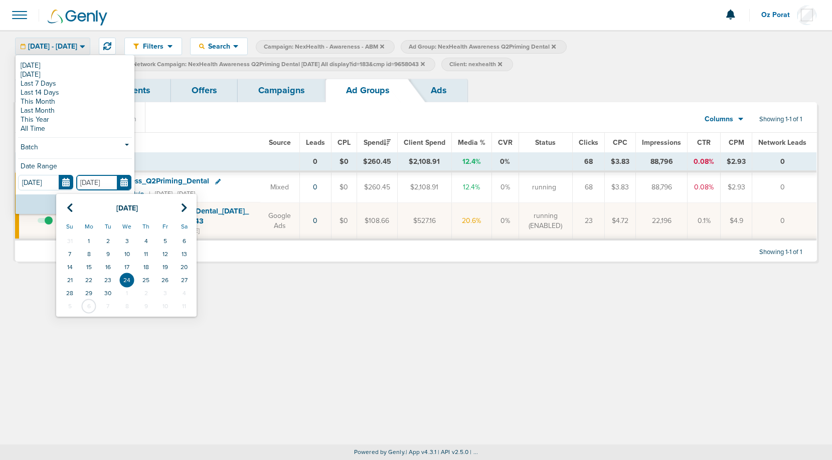
click at [125, 183] on input "09.24.2025" at bounding box center [103, 183] width 55 height 16
click at [142, 276] on td "25" at bounding box center [145, 280] width 19 height 13
type input "09.25.2025"
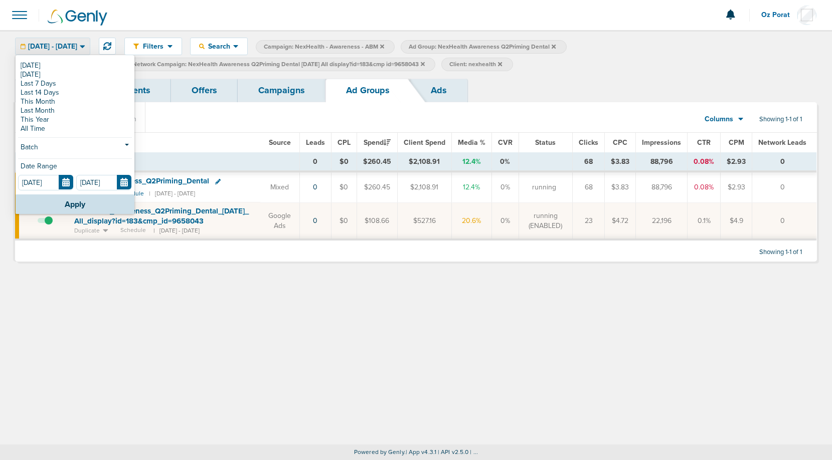
click at [73, 194] on div "Today Yesterday Last 7 Days Last 14 Days This Month Last Month This Year All Ti…" at bounding box center [75, 125] width 119 height 138
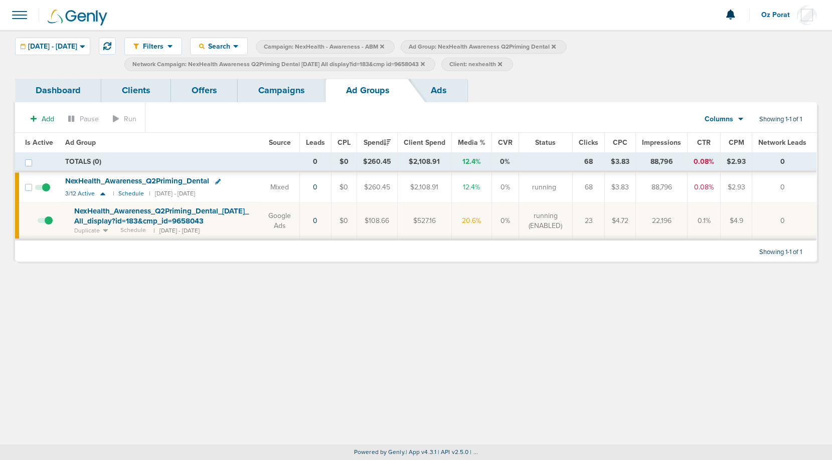
click at [71, 35] on div "Filters Active Only Settings Status Active Inactive Objectives MQL SQL Traffic …" at bounding box center [416, 54] width 832 height 49
click at [70, 44] on span "09.25.2025 - 09.25.2025" at bounding box center [52, 46] width 49 height 7
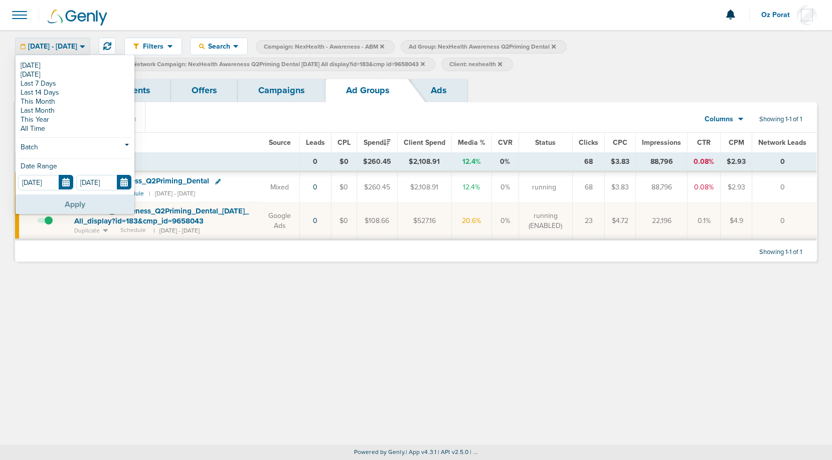
click at [85, 202] on button "Apply" at bounding box center [75, 205] width 119 height 20
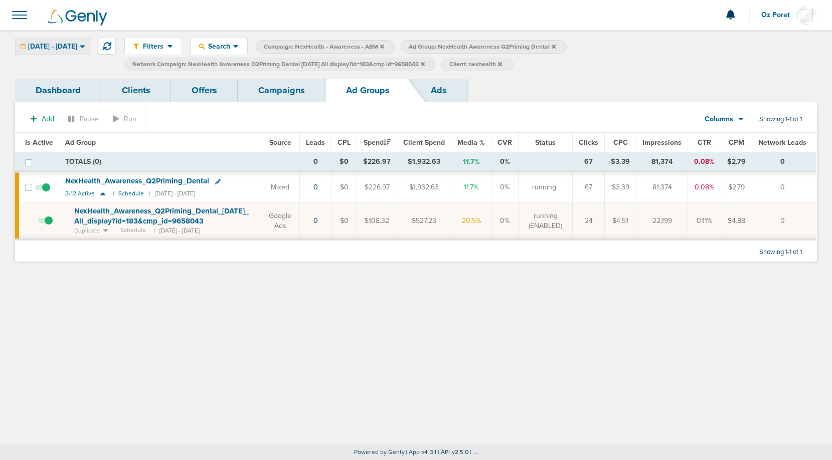
click at [77, 50] on span "09.25.2025 - 09.25.2025" at bounding box center [52, 46] width 49 height 7
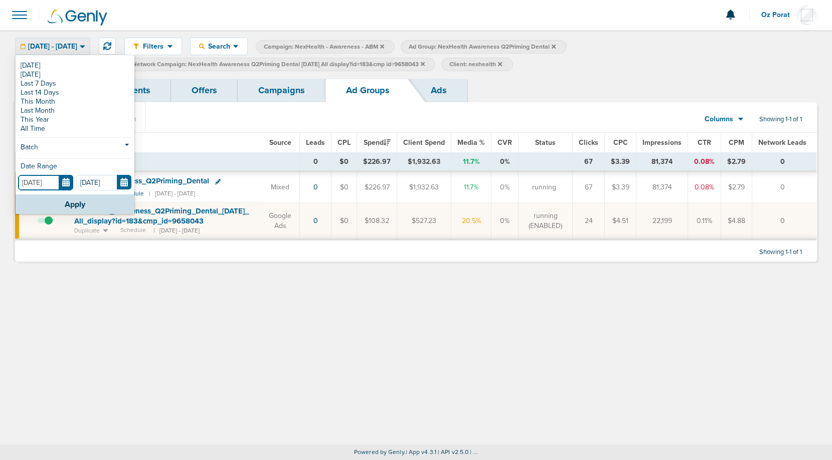
click at [65, 181] on input "09.25.2025" at bounding box center [45, 183] width 55 height 16
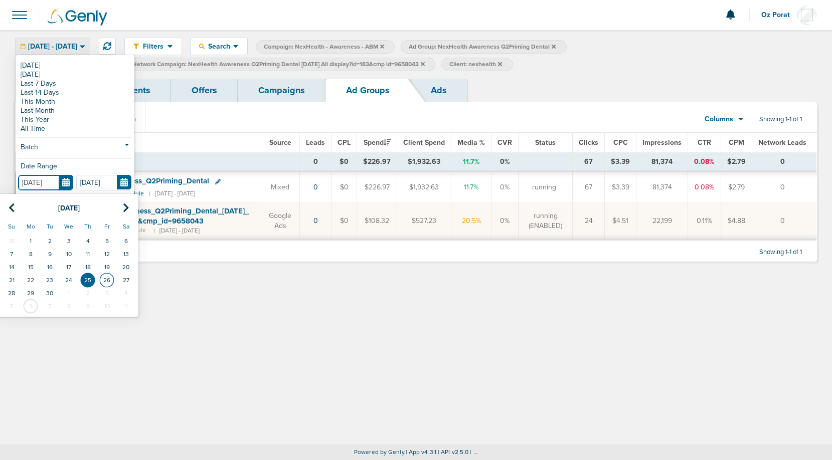
click at [104, 276] on td "26" at bounding box center [106, 280] width 19 height 13
type input "09.26.2025"
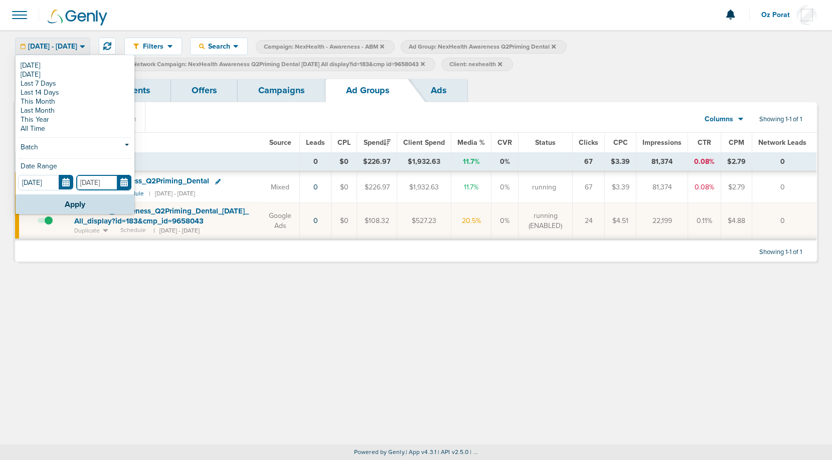
click at [122, 183] on input "09.25.2025" at bounding box center [103, 183] width 55 height 16
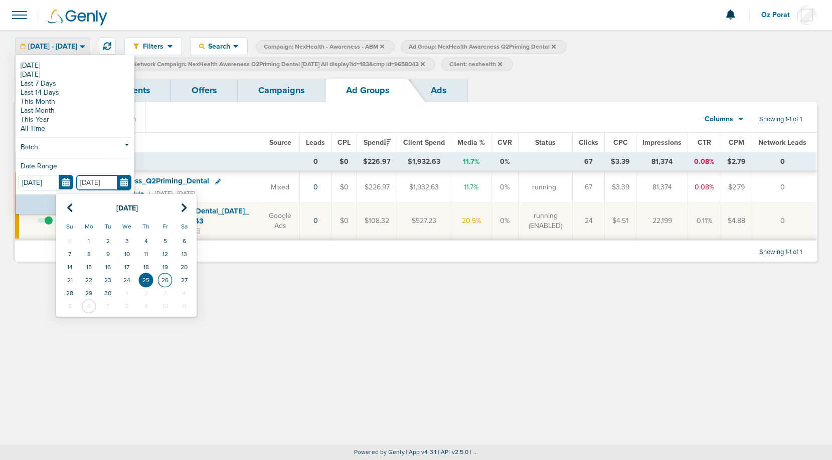
click at [171, 285] on td "26" at bounding box center [164, 280] width 19 height 13
type input "09.26.2025"
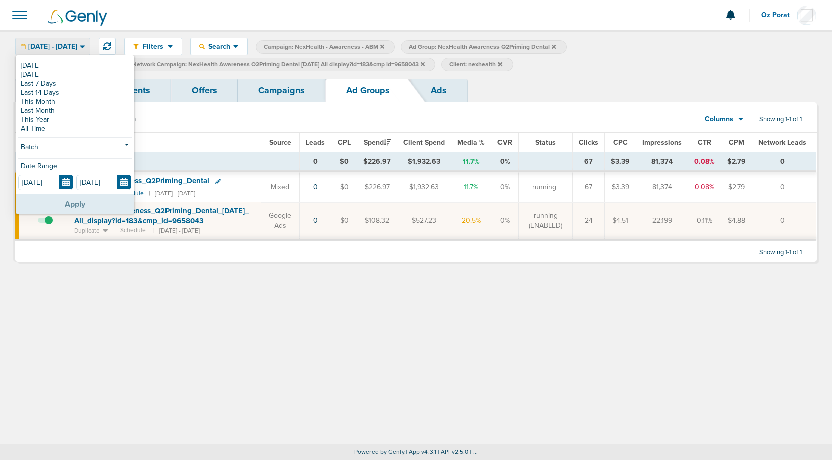
click at [87, 202] on button "Apply" at bounding box center [75, 205] width 119 height 20
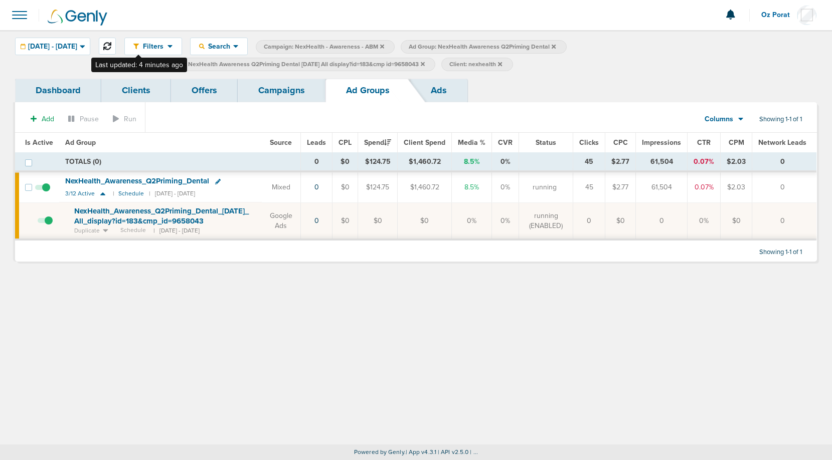
click at [116, 41] on button at bounding box center [107, 46] width 17 height 17
click at [77, 47] on span "09.26.2025 - 09.26.2025" at bounding box center [52, 46] width 49 height 7
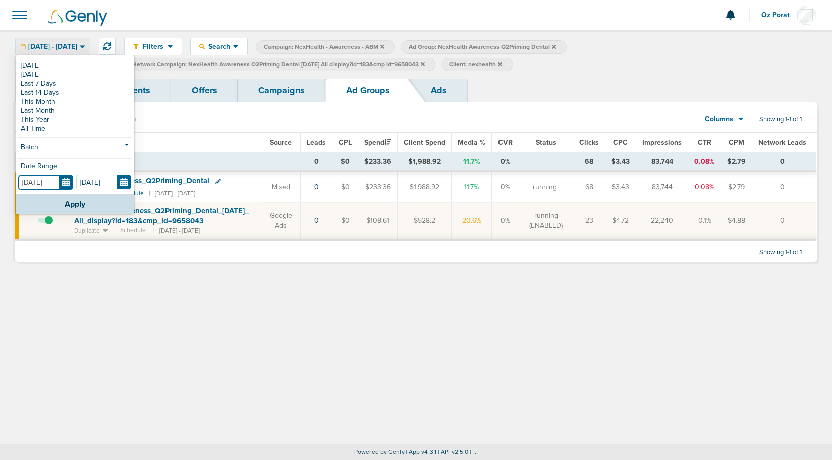
click at [69, 177] on input "09.26.2025" at bounding box center [45, 183] width 55 height 16
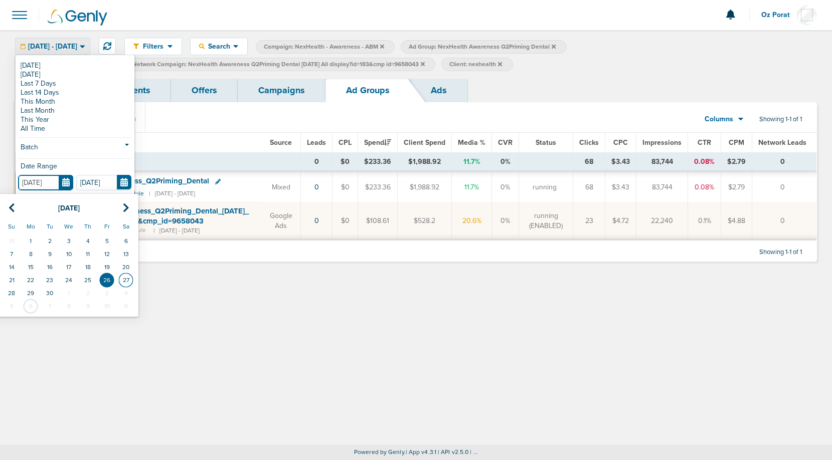
click at [129, 276] on td "27" at bounding box center [125, 280] width 19 height 13
type input "09.27.2025"
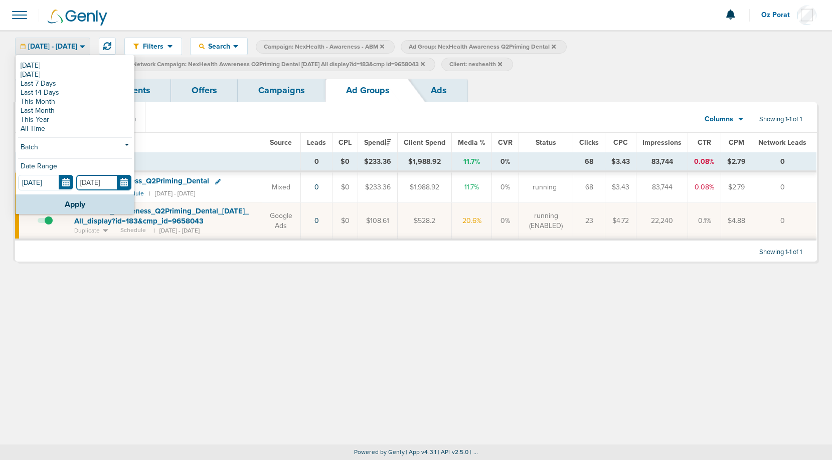
click at [124, 183] on input "09.26.2025" at bounding box center [103, 183] width 55 height 16
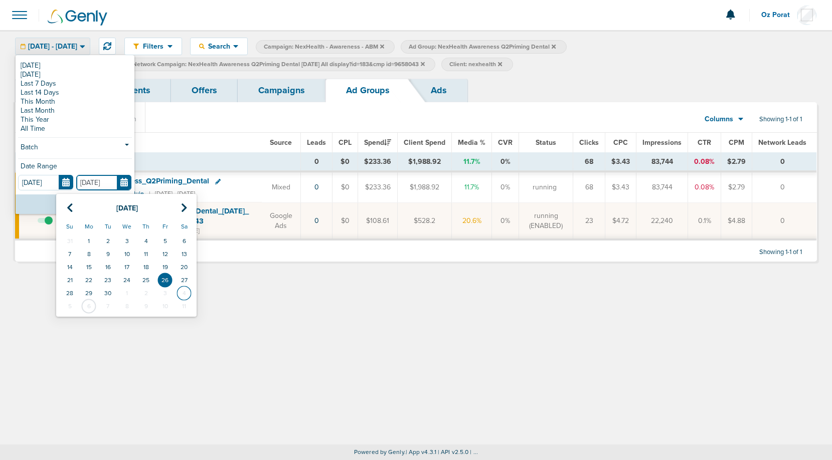
click at [188, 287] on td "4" at bounding box center [184, 293] width 19 height 13
click at [125, 182] on input "10.04.2025" at bounding box center [103, 183] width 55 height 16
click at [184, 204] on icon at bounding box center [184, 208] width 7 height 10
click at [145, 293] on td "27" at bounding box center [145, 293] width 19 height 13
type input "11.27.2025"
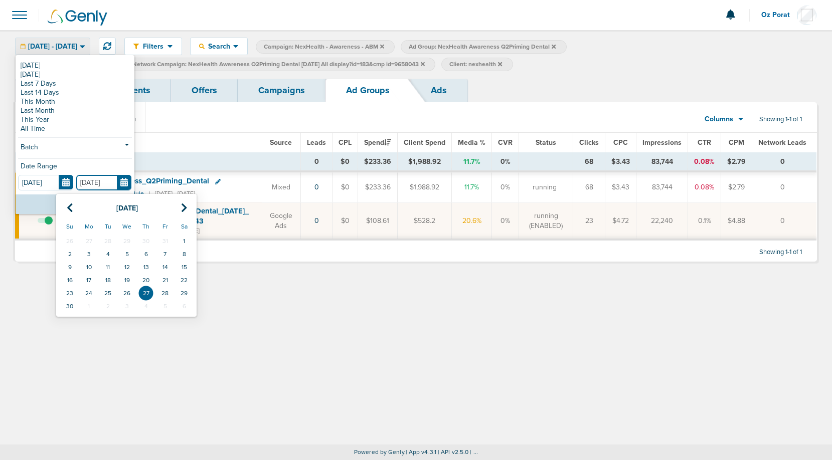
click at [122, 182] on input "11.27.2025" at bounding box center [103, 183] width 55 height 16
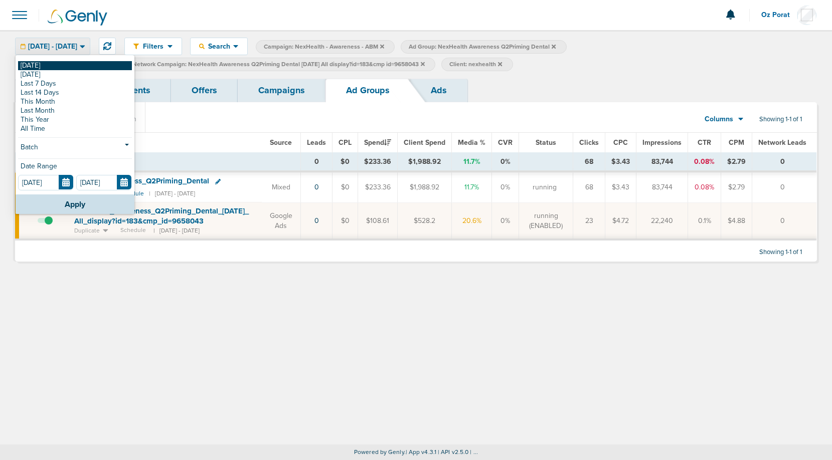
click at [46, 65] on link "[DATE]" at bounding box center [75, 65] width 114 height 9
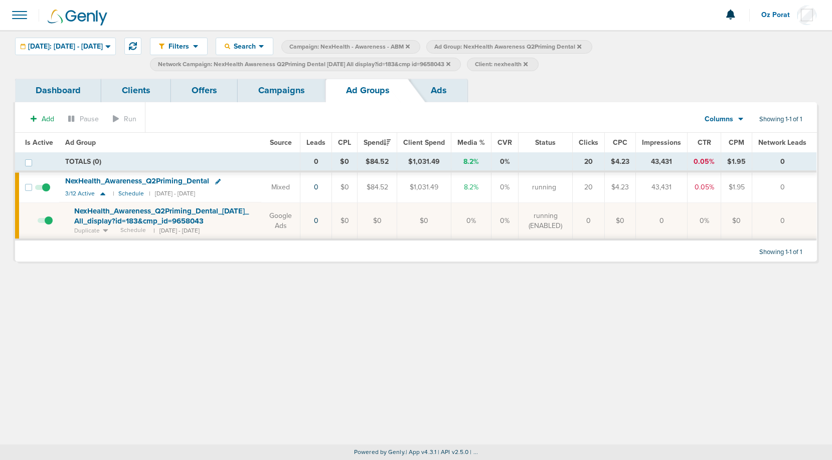
click at [101, 48] on span "Today: 10.06.2025 - 10.06.2025" at bounding box center [65, 46] width 75 height 7
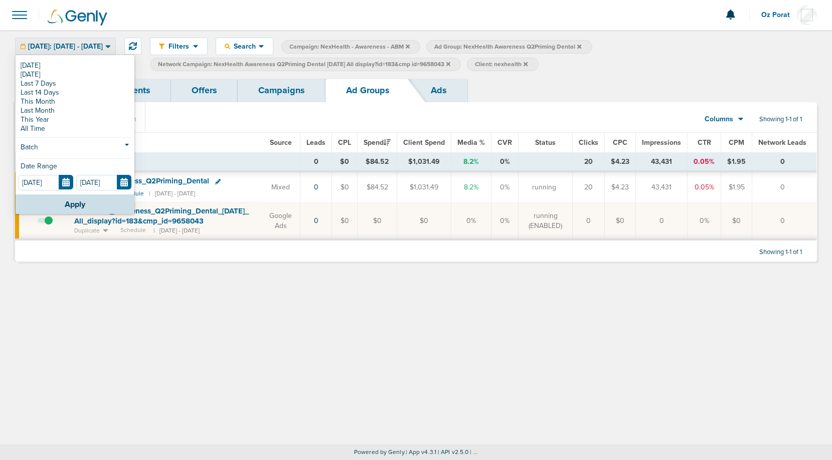
click at [74, 184] on form "[DATE]" at bounding box center [47, 182] width 58 height 15
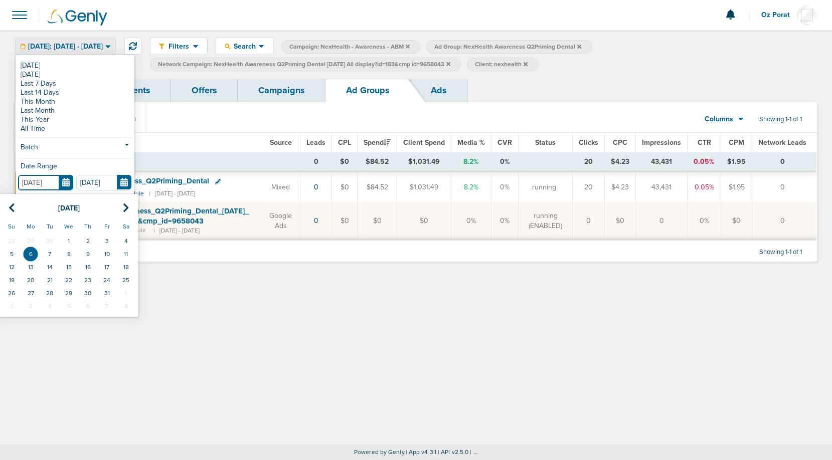
click at [67, 183] on input "[DATE]" at bounding box center [45, 183] width 55 height 16
click at [34, 291] on td "27" at bounding box center [30, 293] width 19 height 13
type input "10.27.2025"
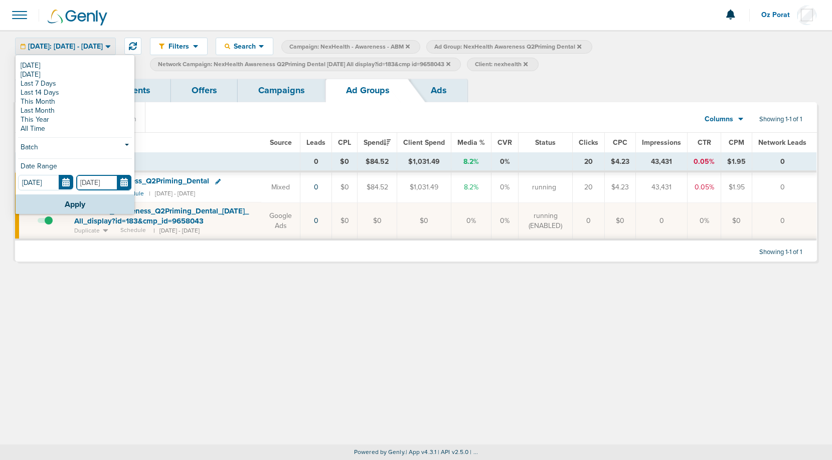
click at [124, 180] on input "[DATE]" at bounding box center [103, 183] width 55 height 16
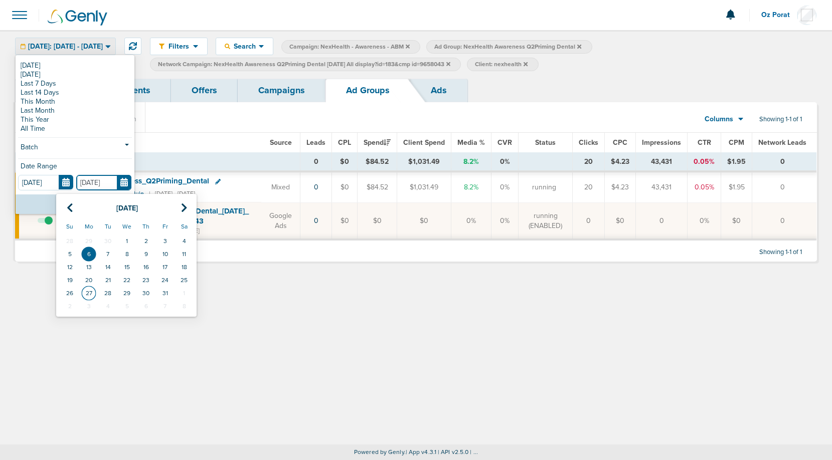
click at [89, 290] on td "27" at bounding box center [88, 293] width 19 height 13
type input "10.27.2025"
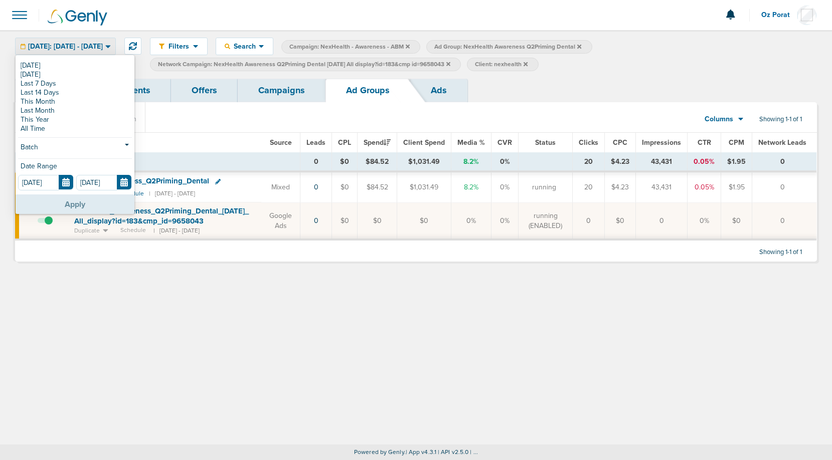
click at [81, 200] on button "Apply" at bounding box center [75, 205] width 119 height 20
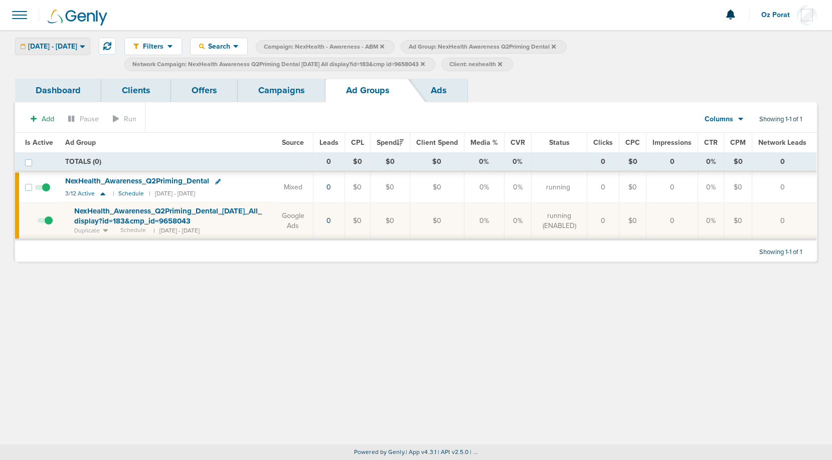
click at [77, 48] on span "10.27.2025 - 10.27.2025" at bounding box center [52, 46] width 49 height 7
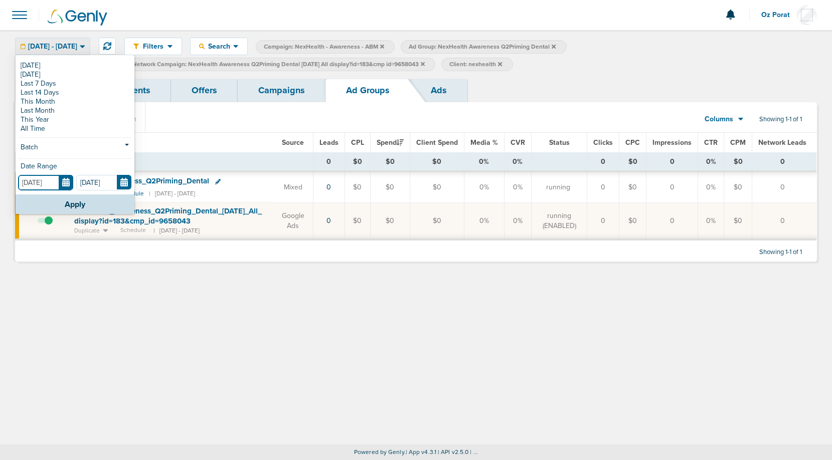
click at [67, 183] on input "10.27.2025" at bounding box center [45, 183] width 55 height 16
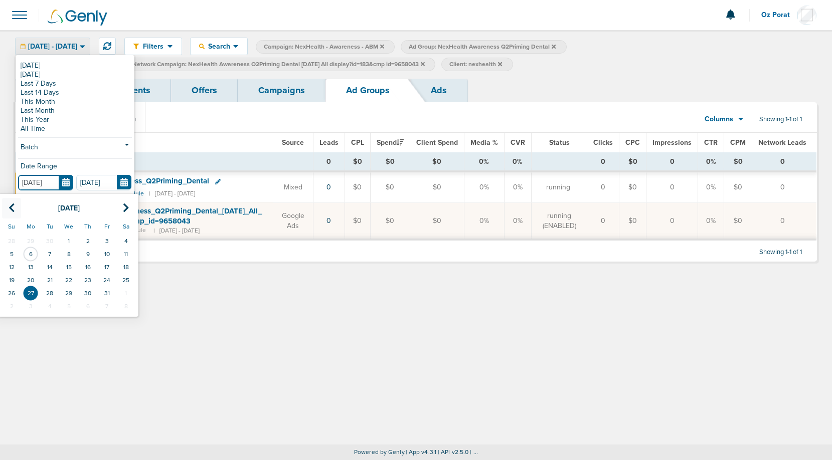
click at [13, 204] on icon at bounding box center [12, 208] width 7 height 10
click at [126, 278] on td "27" at bounding box center [125, 280] width 19 height 13
type input "09.27.2025"
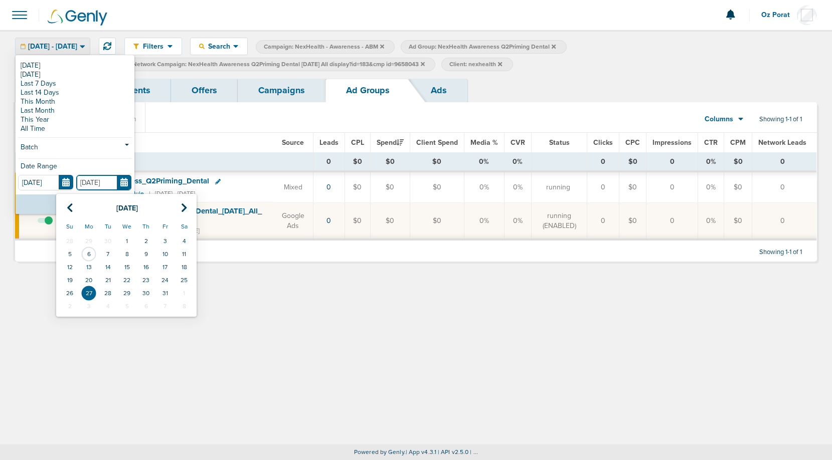
click at [125, 181] on input "10.27.2025" at bounding box center [103, 183] width 55 height 16
click at [72, 209] on icon at bounding box center [70, 208] width 7 height 10
click at [186, 275] on td "27" at bounding box center [184, 280] width 19 height 13
type input "09.27.2025"
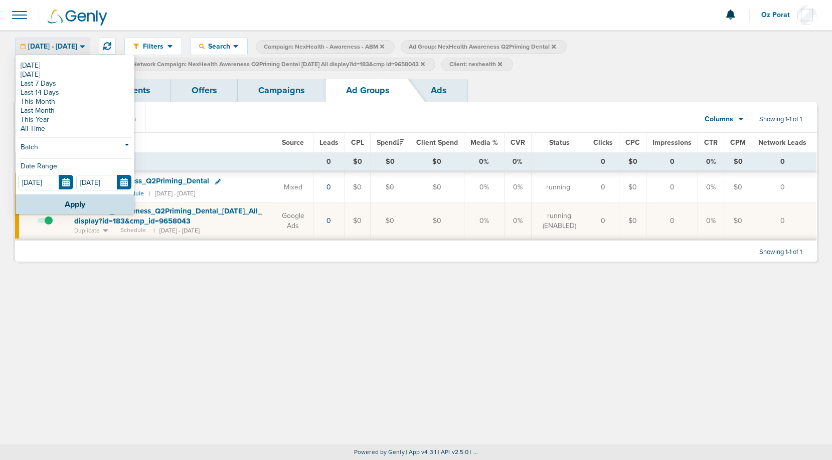
click at [81, 193] on div "Today Yesterday Last 7 Days Last 14 Days This Month Last Month This Year All Ti…" at bounding box center [75, 125] width 119 height 138
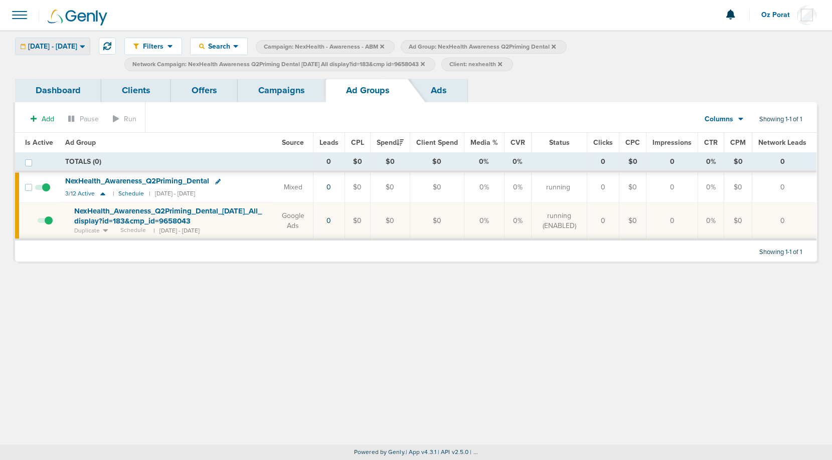
click at [85, 54] on div "09.27.2025 - 09.27.2025" at bounding box center [53, 46] width 74 height 17
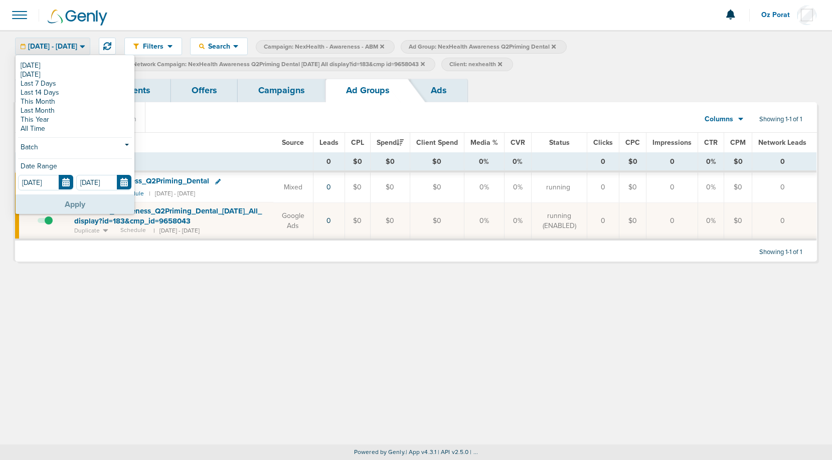
click at [64, 200] on button "Apply" at bounding box center [75, 205] width 119 height 20
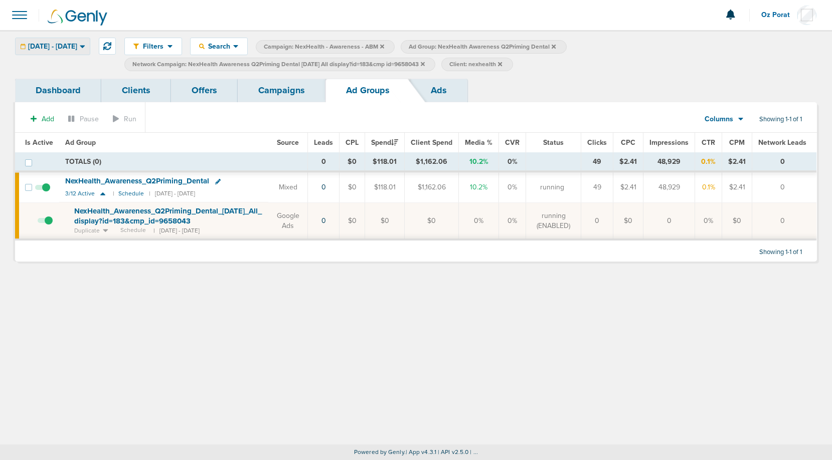
click at [77, 45] on span "09.27.2025 - 09.27.2025" at bounding box center [52, 46] width 49 height 7
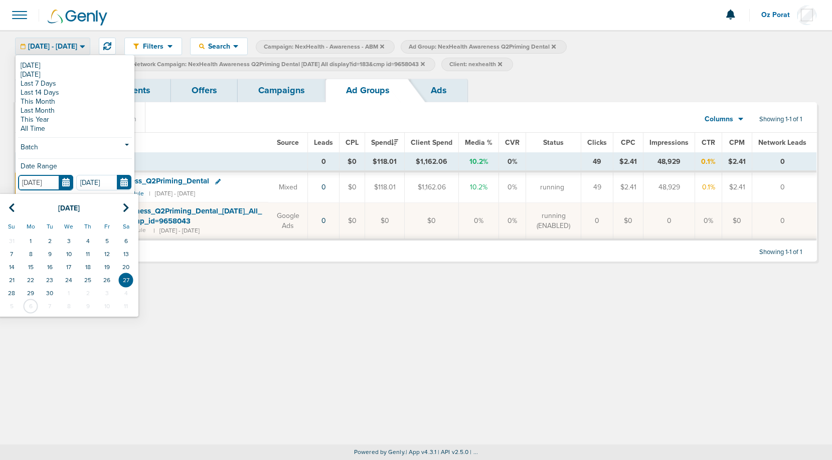
click at [66, 188] on input "09.27.2025" at bounding box center [45, 183] width 55 height 16
click at [9, 292] on td "28" at bounding box center [11, 293] width 19 height 13
type input "09.28.2025"
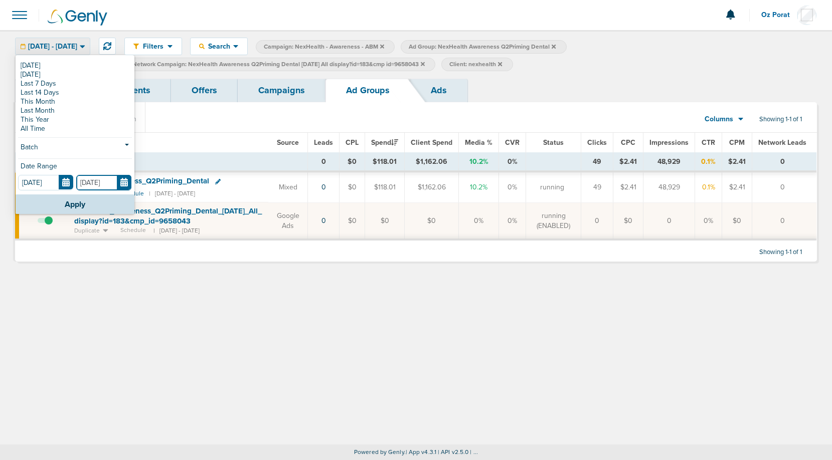
click at [127, 182] on input "09.27.2025" at bounding box center [103, 183] width 55 height 16
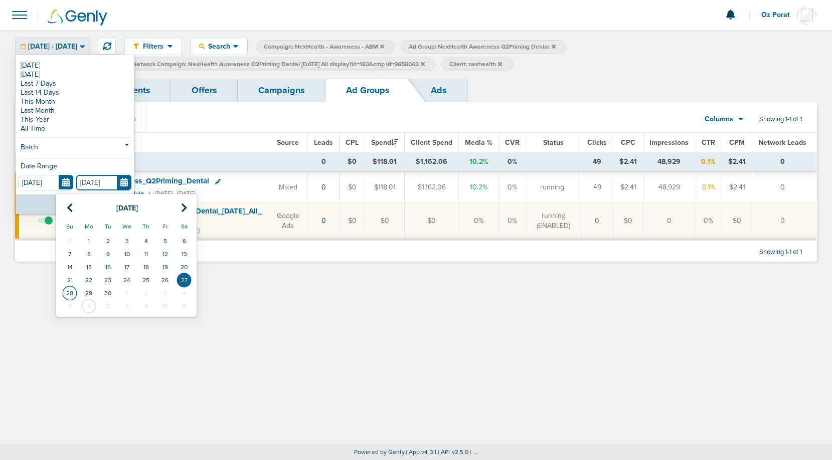
click at [70, 288] on td "28" at bounding box center [69, 293] width 19 height 13
type input "09.28.2025"
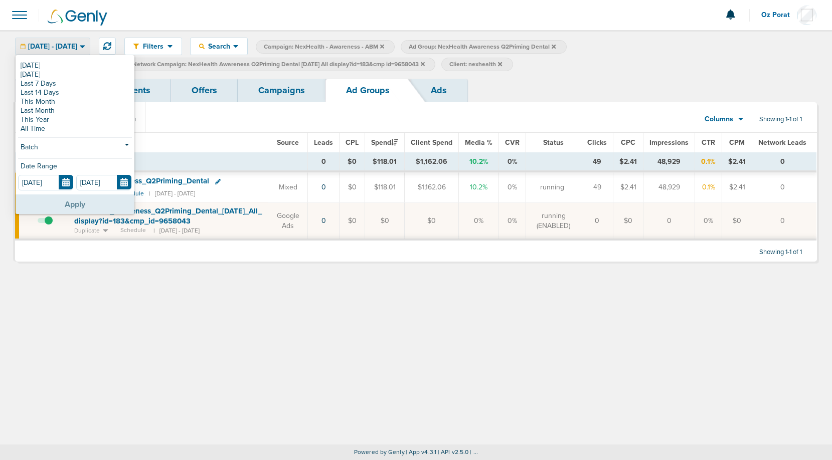
click at [70, 197] on button "Apply" at bounding box center [75, 205] width 119 height 20
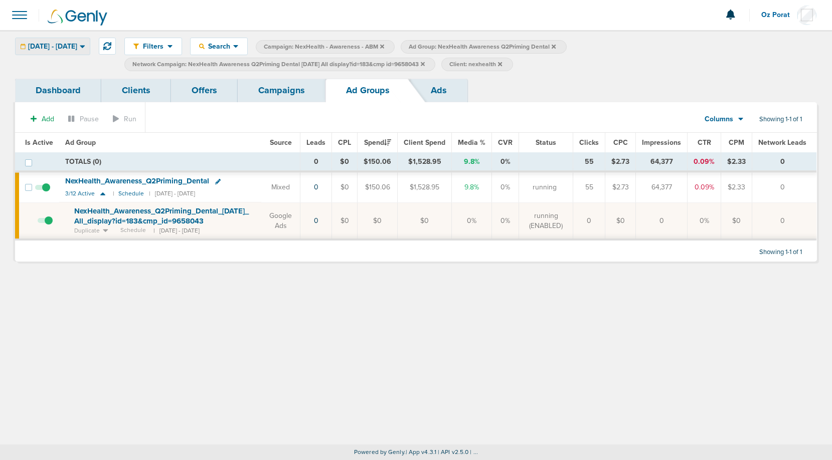
click at [77, 48] on span "09.28.2025 - 09.28.2025" at bounding box center [52, 46] width 49 height 7
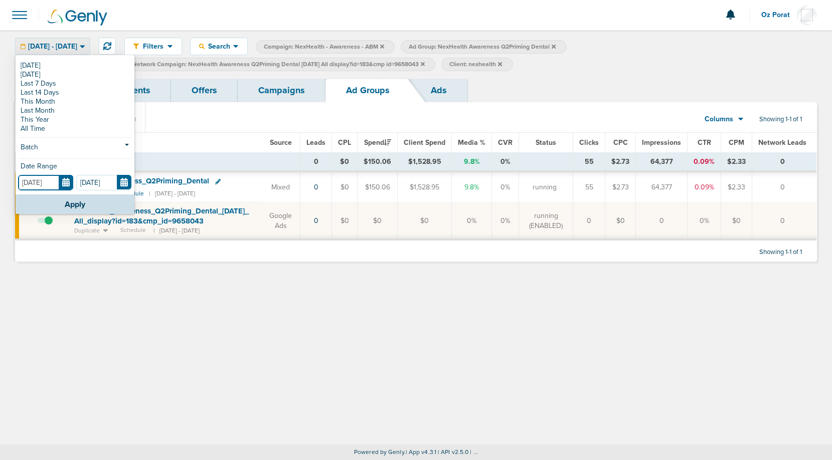
click at [69, 187] on input "09.28.2025" at bounding box center [45, 183] width 55 height 16
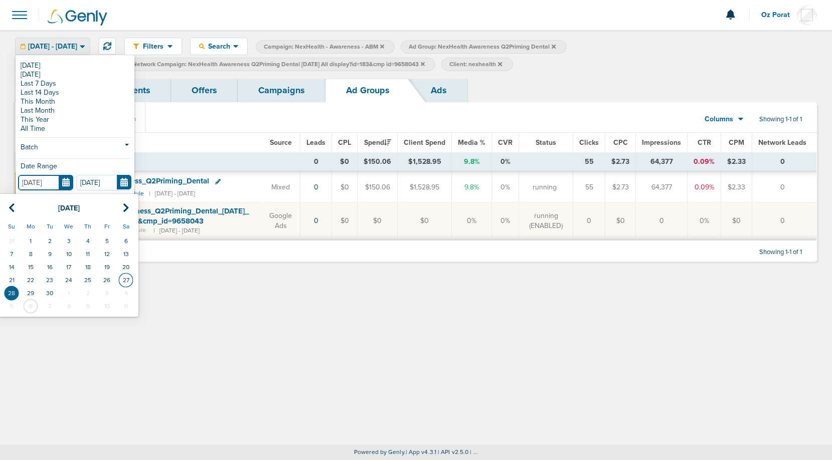
click at [127, 278] on td "27" at bounding box center [125, 280] width 19 height 13
type input "09.27.2025"
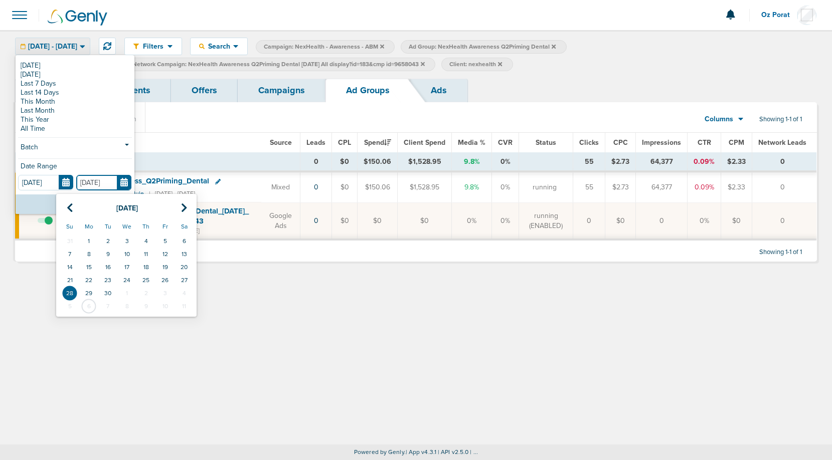
click at [123, 179] on input "09.28.2025" at bounding box center [103, 183] width 55 height 16
click at [184, 280] on td "27" at bounding box center [184, 280] width 19 height 13
type input "09.27.2025"
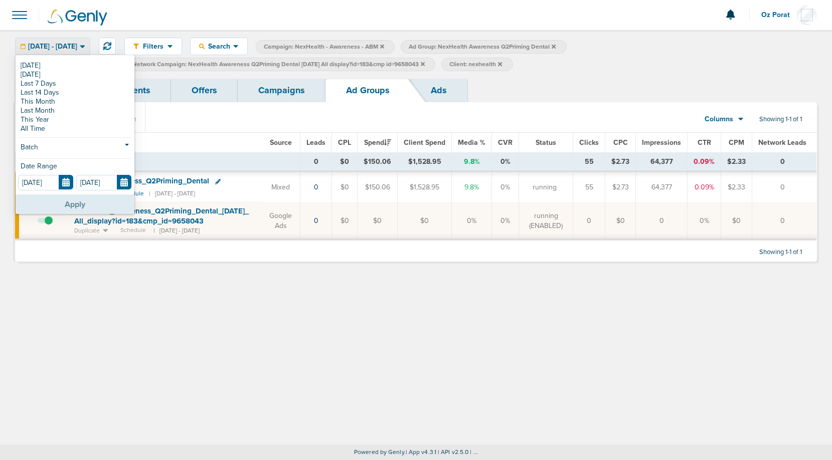
click at [65, 201] on button "Apply" at bounding box center [75, 205] width 119 height 20
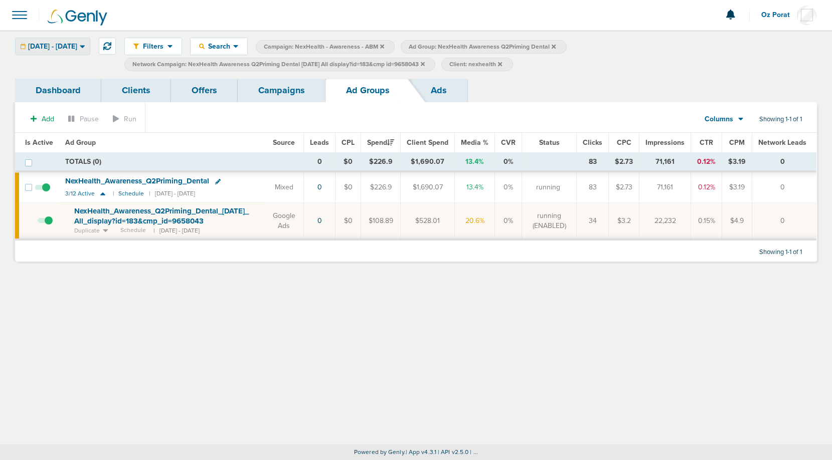
click at [77, 45] on span "09.27.2025 - 09.27.2025" at bounding box center [52, 46] width 49 height 7
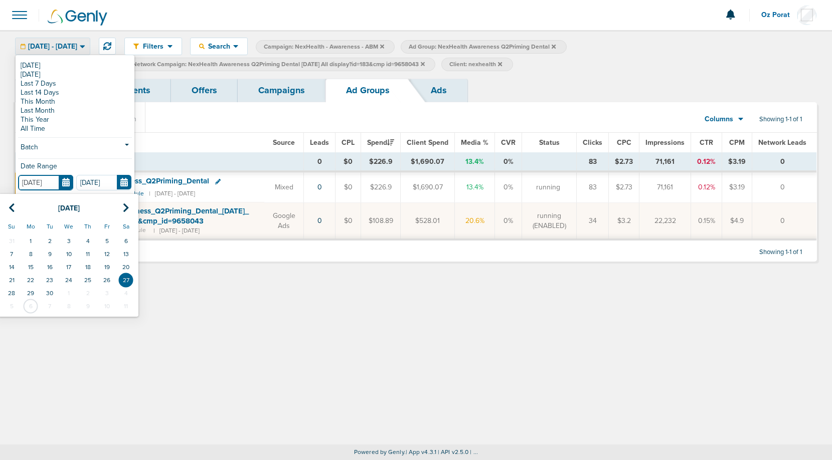
click at [65, 183] on input "09.27.2025" at bounding box center [45, 183] width 55 height 16
click at [10, 295] on td "28" at bounding box center [11, 293] width 19 height 13
type input "09.28.2025"
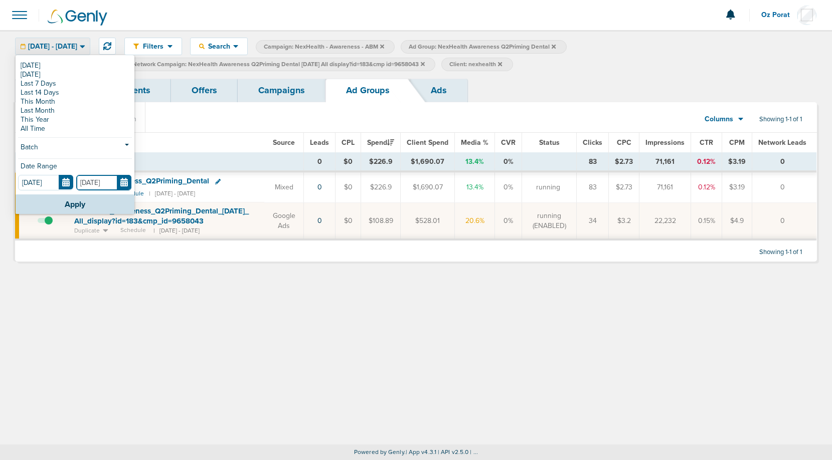
click at [126, 183] on input "09.27.2025" at bounding box center [103, 183] width 55 height 16
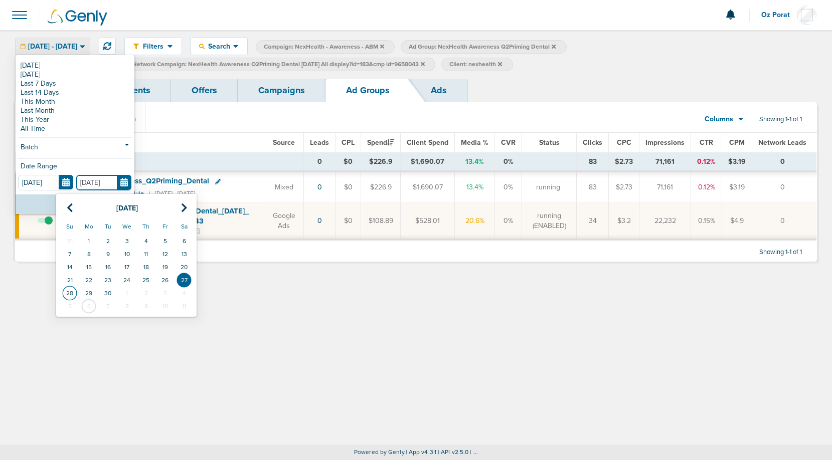
click at [70, 293] on td "28" at bounding box center [69, 293] width 19 height 13
type input "09.28.2025"
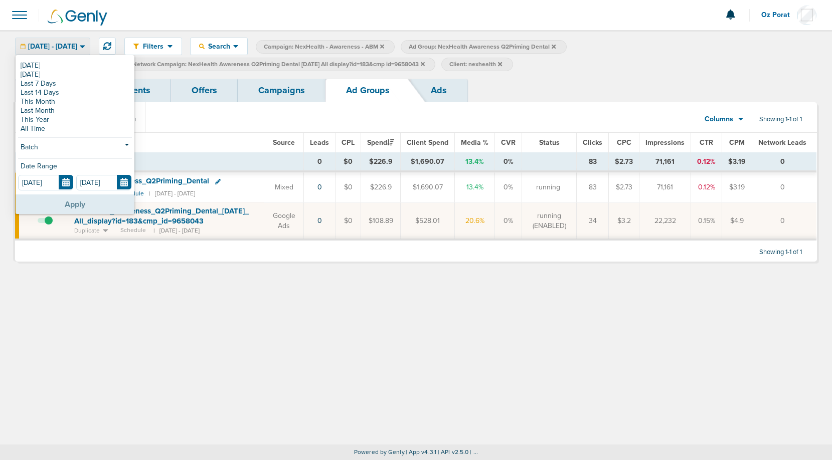
click at [69, 203] on button "Apply" at bounding box center [75, 205] width 119 height 20
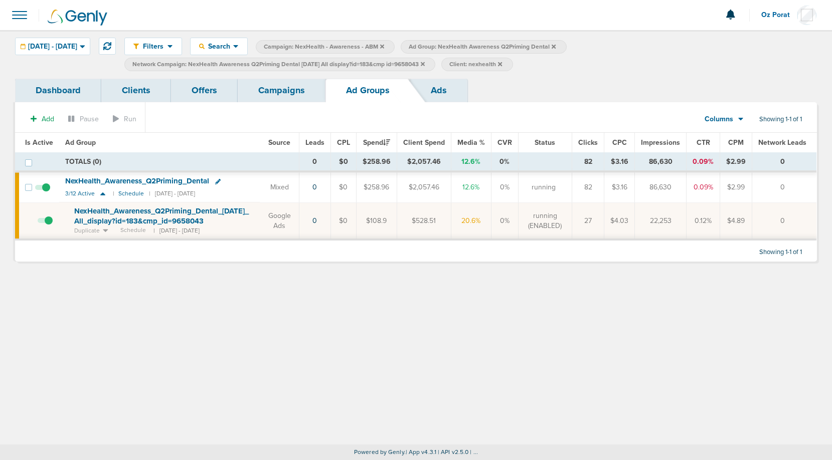
click at [425, 63] on icon at bounding box center [423, 64] width 4 height 4
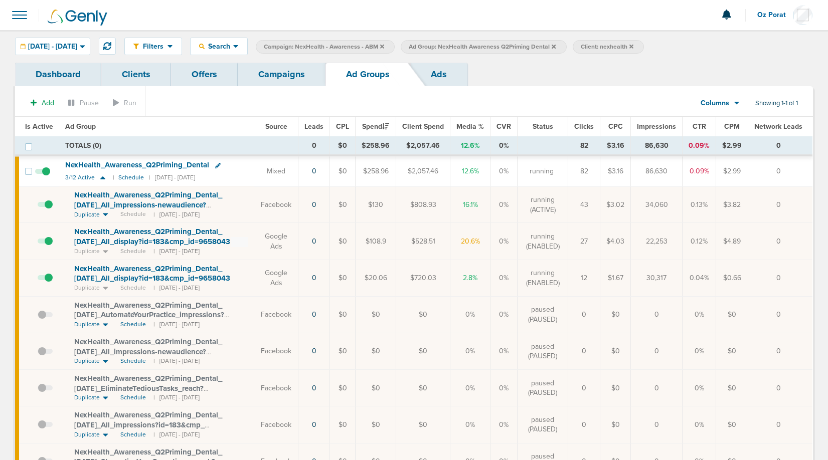
click at [445, 69] on link "Ads" at bounding box center [438, 75] width 57 height 24
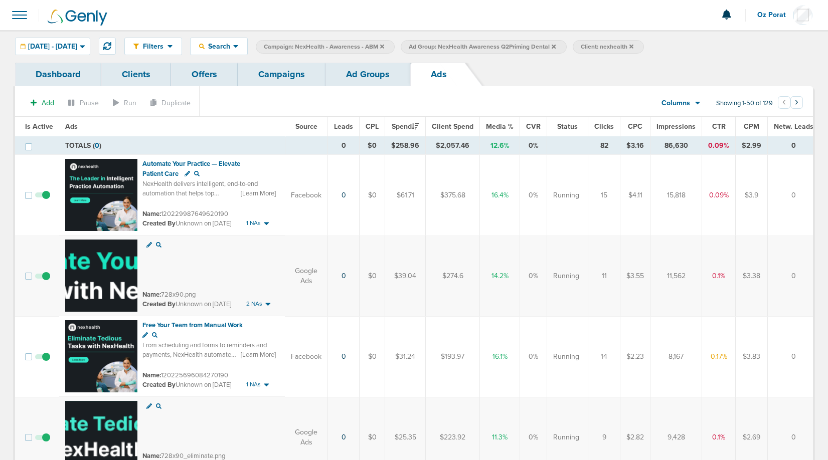
click at [370, 74] on link "Ad Groups" at bounding box center [367, 75] width 85 height 24
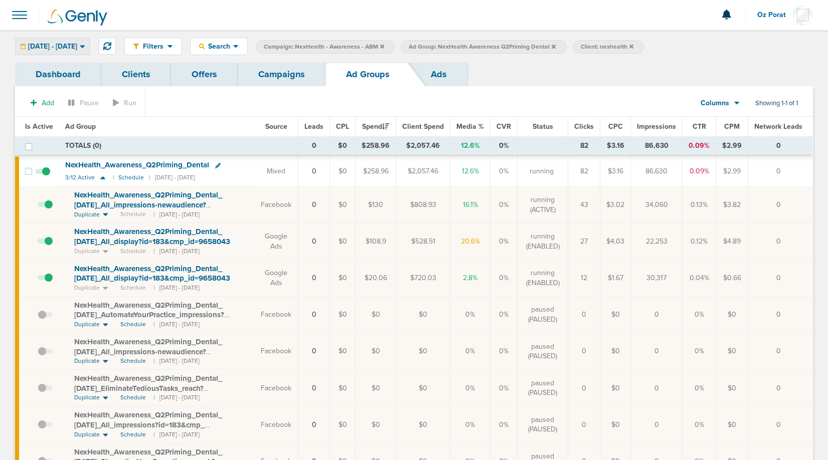
click at [77, 45] on span "09.28.2025 - 09.28.2025" at bounding box center [52, 46] width 49 height 7
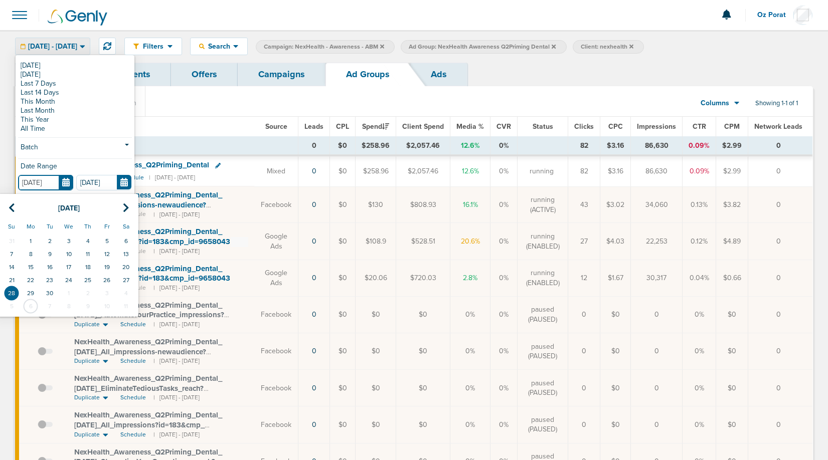
click at [66, 186] on input "09.28.2025" at bounding box center [45, 183] width 55 height 16
click at [29, 293] on td "29" at bounding box center [30, 293] width 19 height 13
type input "09.29.2025"
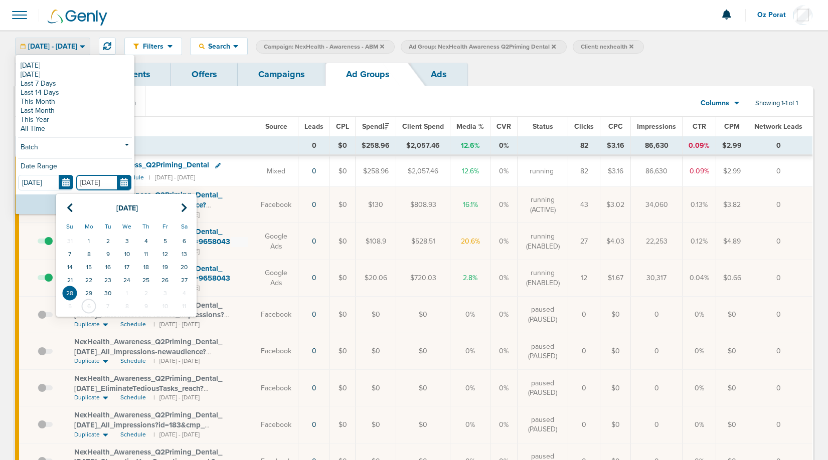
click at [122, 182] on input "09.28.2025" at bounding box center [103, 183] width 55 height 16
click at [89, 295] on td "29" at bounding box center [88, 293] width 19 height 13
type input "09.29.2025"
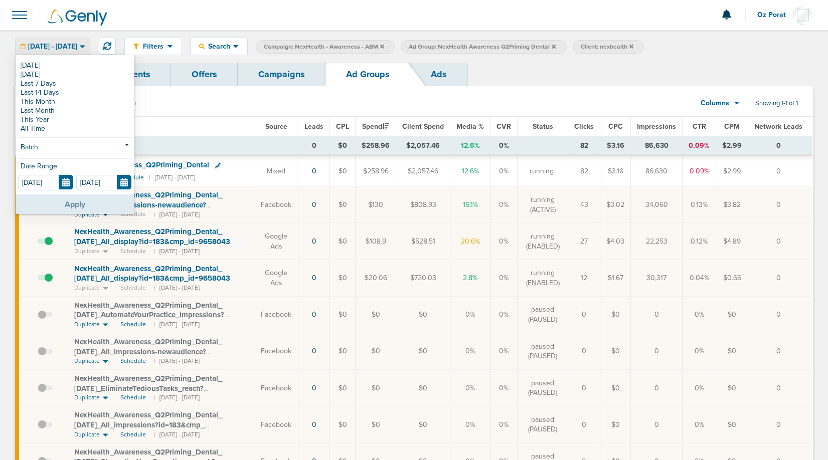
click at [76, 203] on button "Apply" at bounding box center [75, 205] width 119 height 20
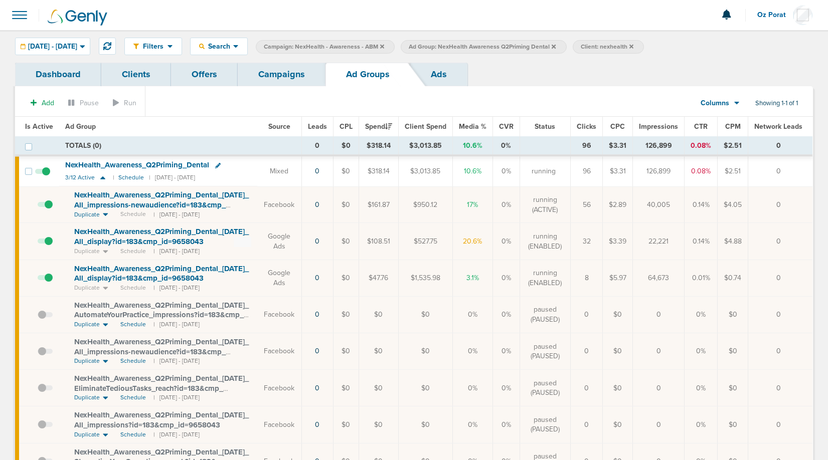
click at [445, 72] on link "Ads" at bounding box center [438, 75] width 57 height 24
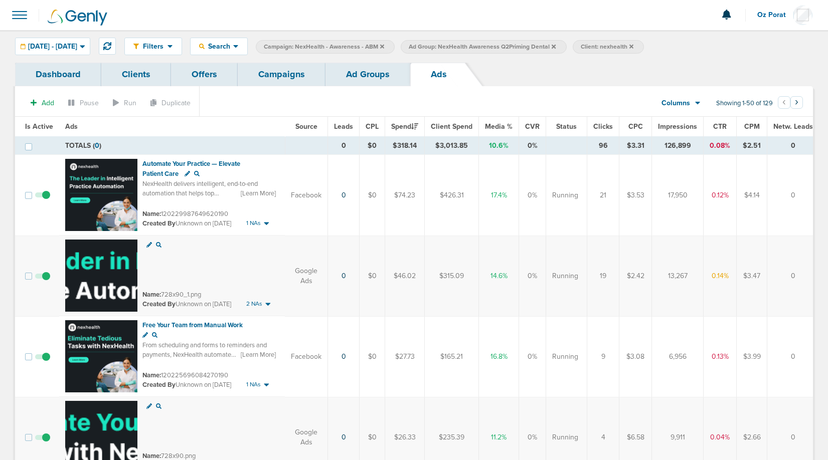
click at [373, 72] on link "Ad Groups" at bounding box center [367, 75] width 85 height 24
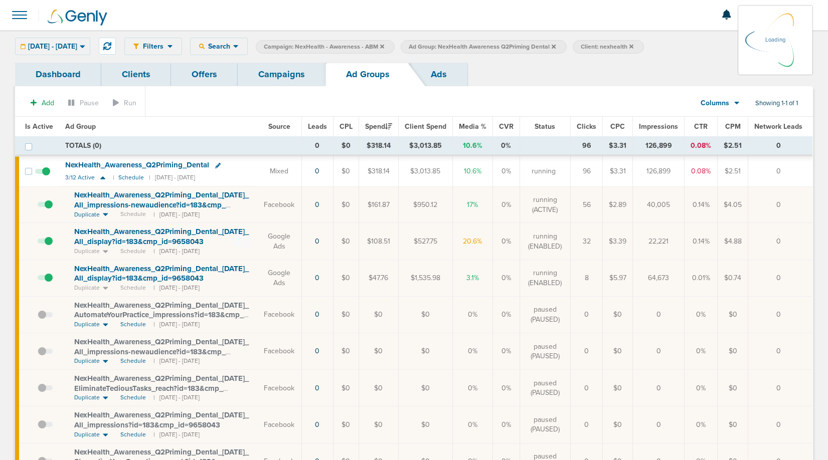
click at [88, 47] on div "09.29.2025 - 09.29.2025 Today Yesterday Last 7 Days Last 14 Days This Month Las…" at bounding box center [52, 47] width 75 height 18
click at [77, 44] on span "09.29.2025 - 09.29.2025" at bounding box center [52, 46] width 49 height 7
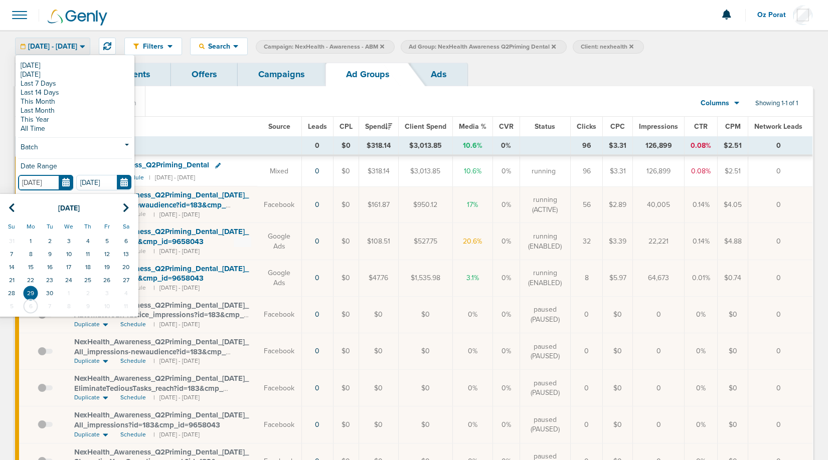
click at [64, 185] on input "09.29.2025" at bounding box center [45, 183] width 55 height 16
click at [45, 287] on td "30" at bounding box center [49, 293] width 19 height 13
type input "09.30.2025"
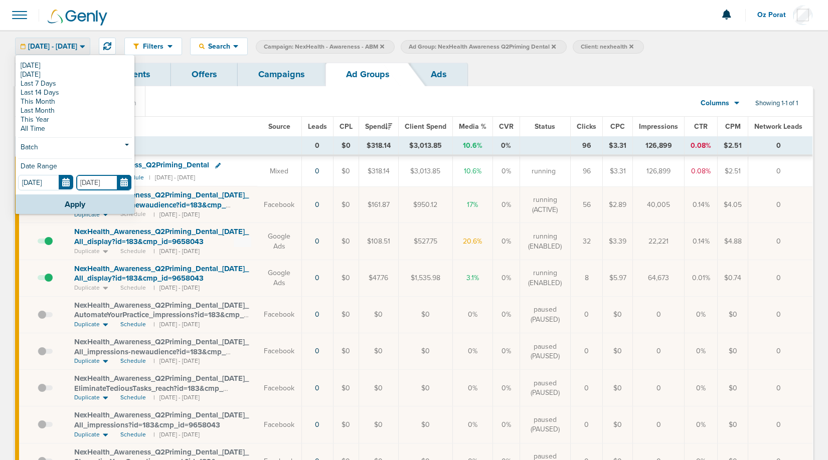
click at [124, 184] on input "09.29.2025" at bounding box center [103, 183] width 55 height 16
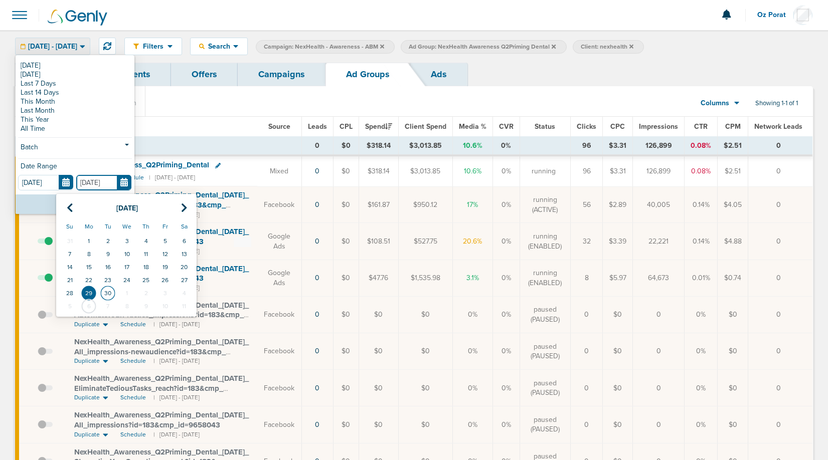
click at [109, 287] on td "30" at bounding box center [107, 293] width 19 height 13
type input "09.30.2025"
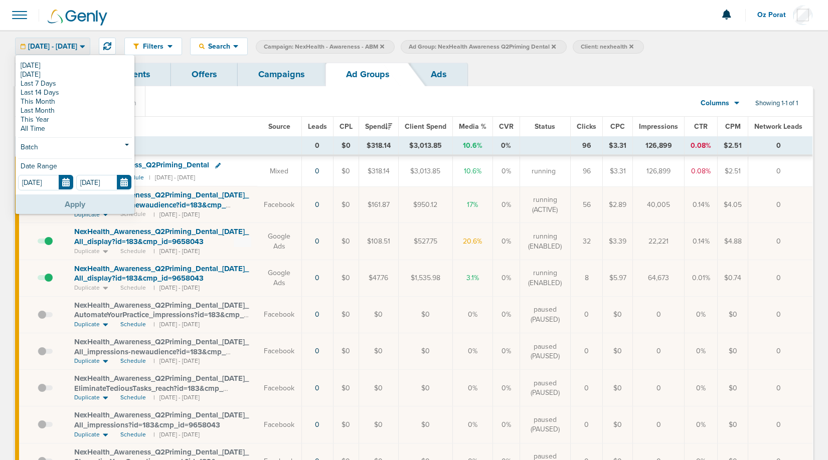
click at [84, 201] on button "Apply" at bounding box center [75, 205] width 119 height 20
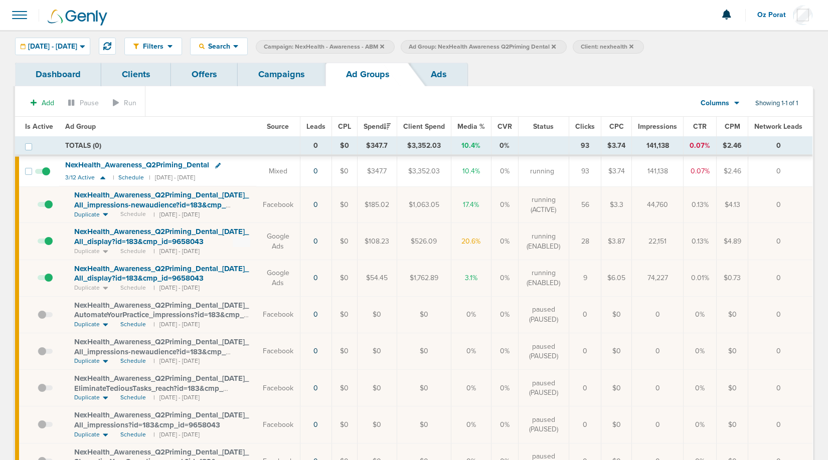
click at [443, 74] on link "Ads" at bounding box center [438, 75] width 57 height 24
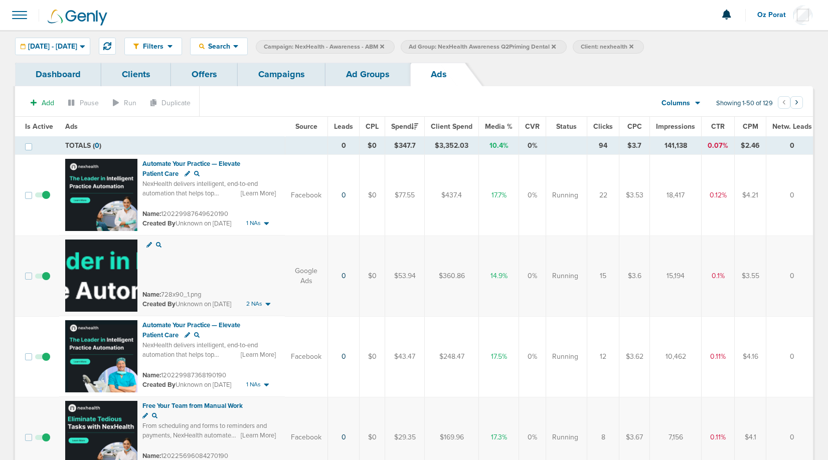
click at [374, 72] on link "Ad Groups" at bounding box center [367, 75] width 85 height 24
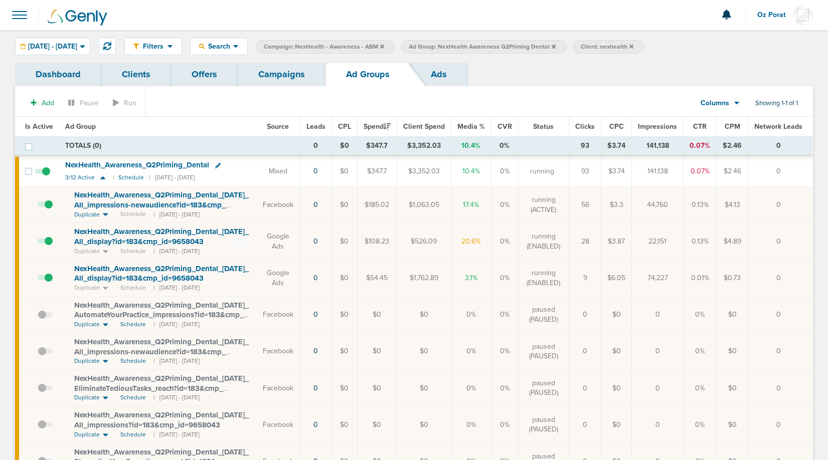
click at [288, 87] on div "Add Pause Run Columns Media Stats Sales Performance Custom Showing 1-1 of 1 Is …" at bounding box center [414, 367] width 798 height 563
click at [288, 82] on link "Campaigns" at bounding box center [282, 75] width 88 height 24
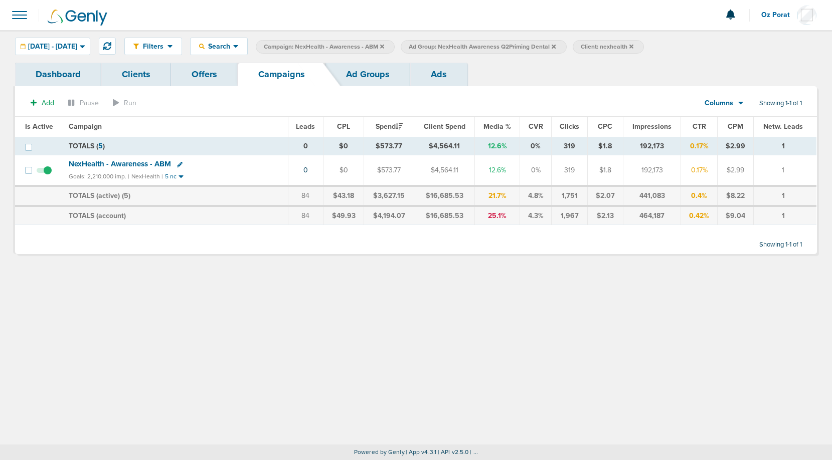
click at [566, 46] on label "Ad Group: NexHealth Awareness Q2Priming Dental" at bounding box center [484, 47] width 166 height 14
click at [556, 46] on icon at bounding box center [554, 46] width 4 height 4
drag, startPoint x: 491, startPoint y: 45, endPoint x: 523, endPoint y: 37, distance: 32.2
click at [523, 37] on div "Filters Active Only Settings Status Active Inactive Objectives MQL SQL Traffic …" at bounding box center [416, 46] width 832 height 33
click at [472, 48] on label "Client: nexhealth" at bounding box center [436, 47] width 71 height 14
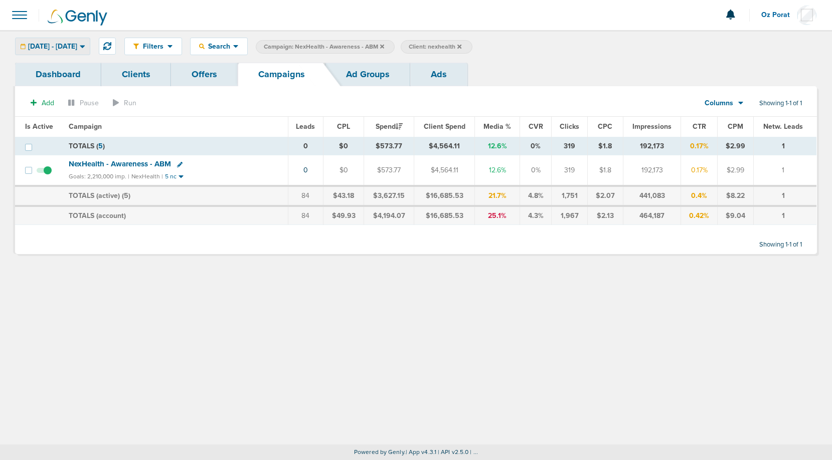
click at [70, 43] on span "09.30.2025 - 09.30.2025" at bounding box center [52, 46] width 49 height 7
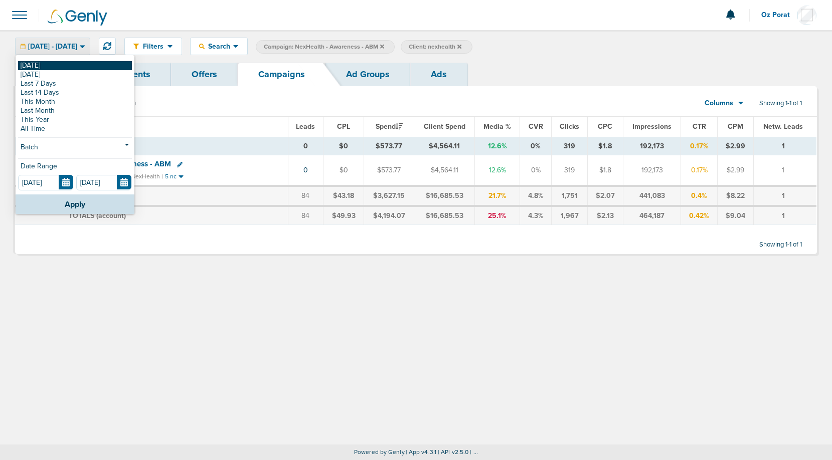
click at [52, 65] on div "Today Yesterday Last 7 Days Last 14 Days This Month Last Month This Year All Ti…" at bounding box center [75, 125] width 119 height 138
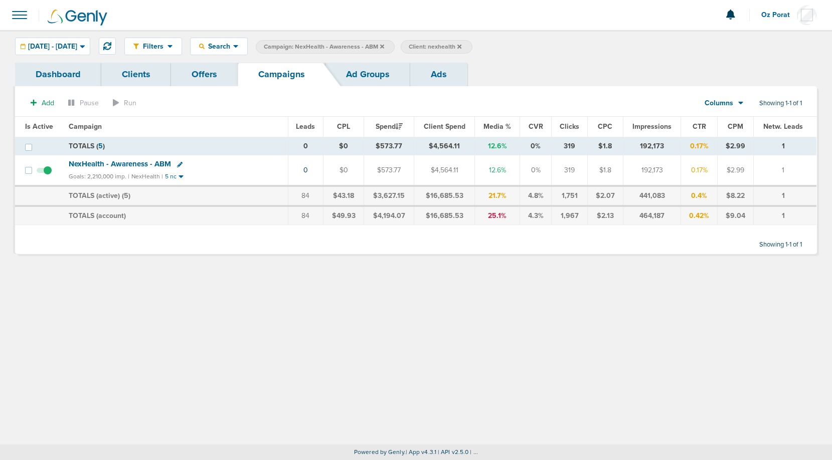
click at [57, 47] on span "09.30.2025 - 09.30.2025" at bounding box center [52, 46] width 49 height 7
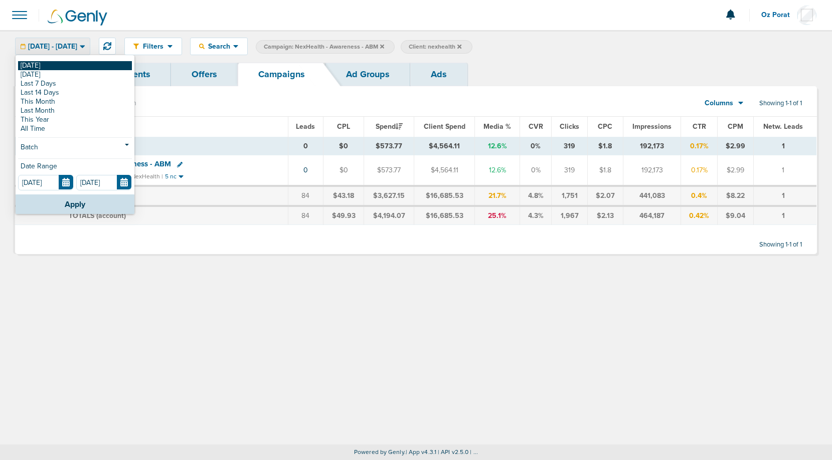
click at [44, 63] on link "[DATE]" at bounding box center [75, 65] width 114 height 9
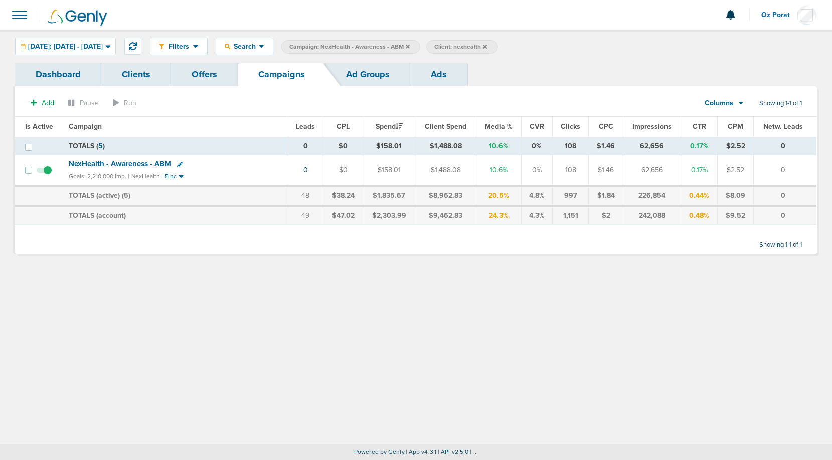
click at [487, 46] on icon at bounding box center [485, 46] width 4 height 4
click at [410, 46] on icon at bounding box center [408, 46] width 4 height 4
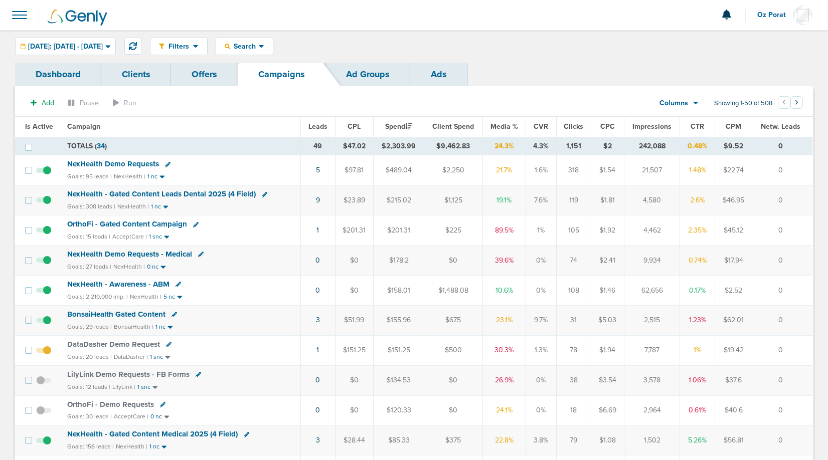
click at [317, 124] on span "Leads" at bounding box center [317, 126] width 19 height 9
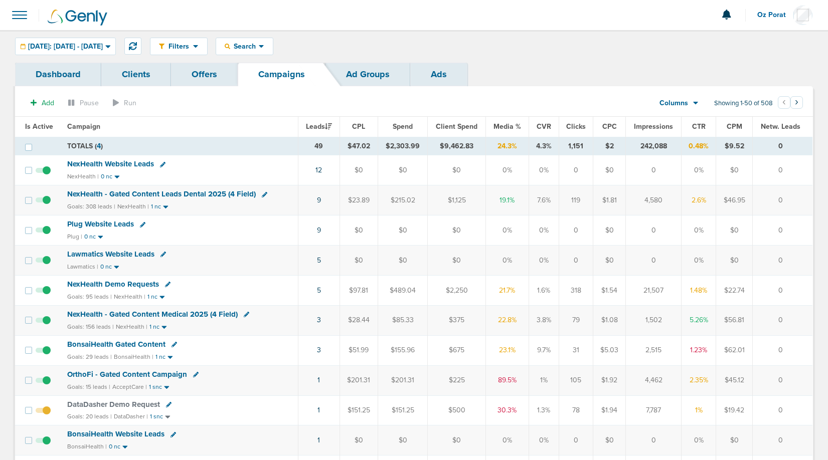
click at [284, 55] on div "Filters Active Only Settings Status Active Inactive Objectives MQL SQL Traffic …" at bounding box center [414, 46] width 828 height 33
click at [273, 51] on div "Search" at bounding box center [244, 46] width 57 height 17
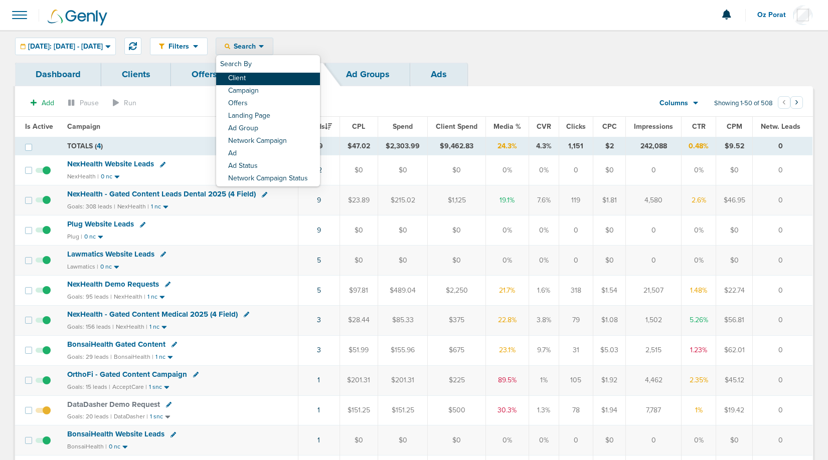
click at [284, 77] on link "Client" at bounding box center [268, 79] width 104 height 13
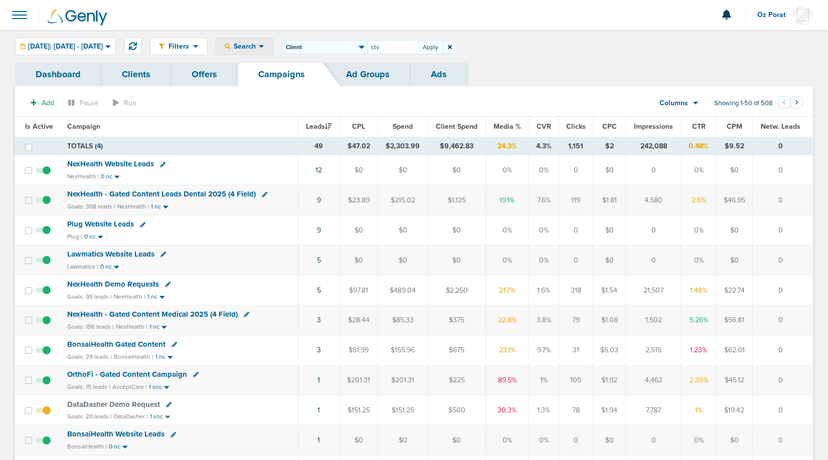
type input "ctv"
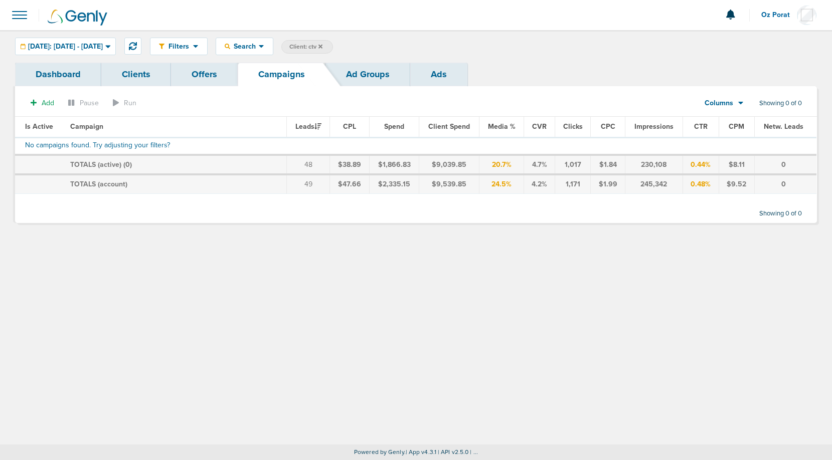
click at [322, 43] on span "Client: ctv" at bounding box center [305, 47] width 33 height 9
click at [337, 43] on select "Client Campaign Offers Landing Page Ad Group Network Campaign Ad Ad Status Netw…" at bounding box center [324, 47] width 86 height 14
select select "cmpName"
click at [307, 40] on select "Client Campaign Offers Landing Page Ad Group Network Campaign Ad Ad Status Netw…" at bounding box center [324, 47] width 86 height 14
click at [443, 48] on button "Apply" at bounding box center [430, 47] width 25 height 14
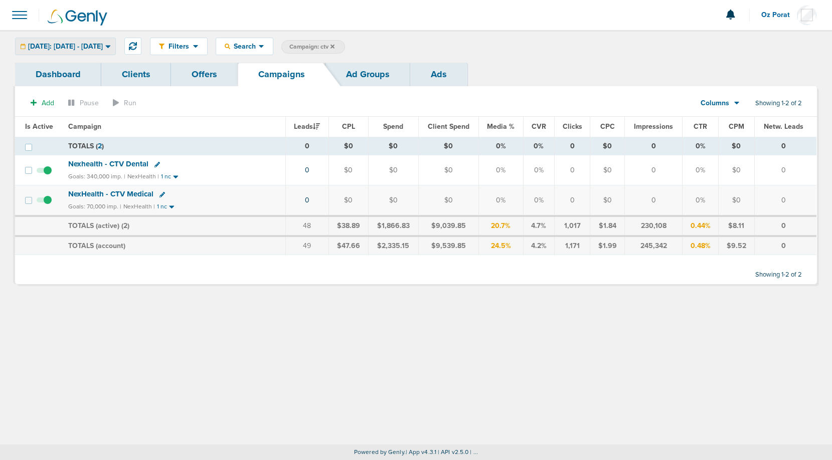
click at [97, 44] on span "Today: 10.06.2025 - 10.06.2025" at bounding box center [65, 46] width 75 height 7
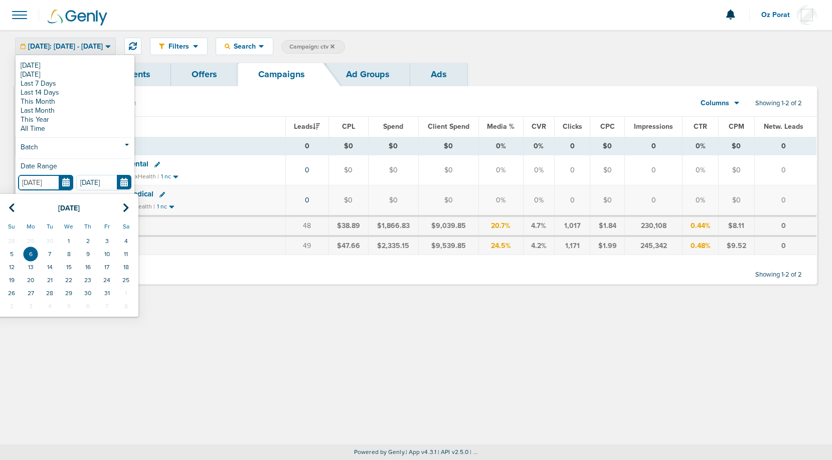
click at [69, 180] on input "[DATE]" at bounding box center [45, 183] width 55 height 16
click at [12, 208] on icon at bounding box center [12, 208] width 7 height 10
click at [27, 293] on td "29" at bounding box center [30, 293] width 19 height 13
type input "09.29.2025"
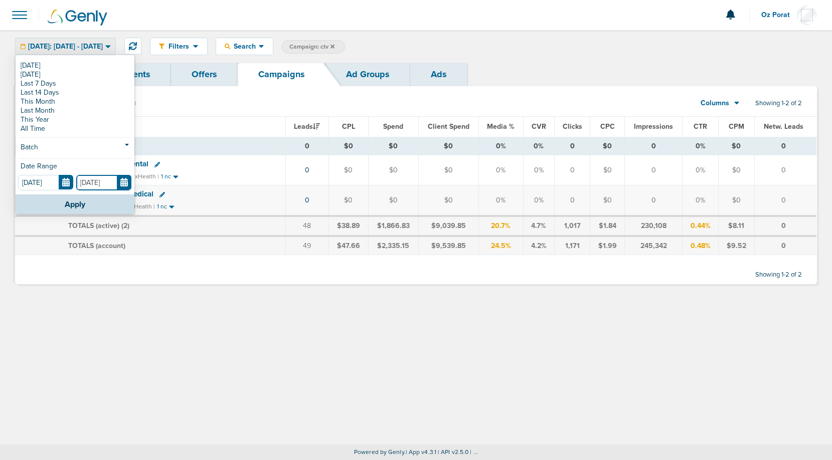
click at [119, 183] on input "[DATE]" at bounding box center [103, 183] width 55 height 16
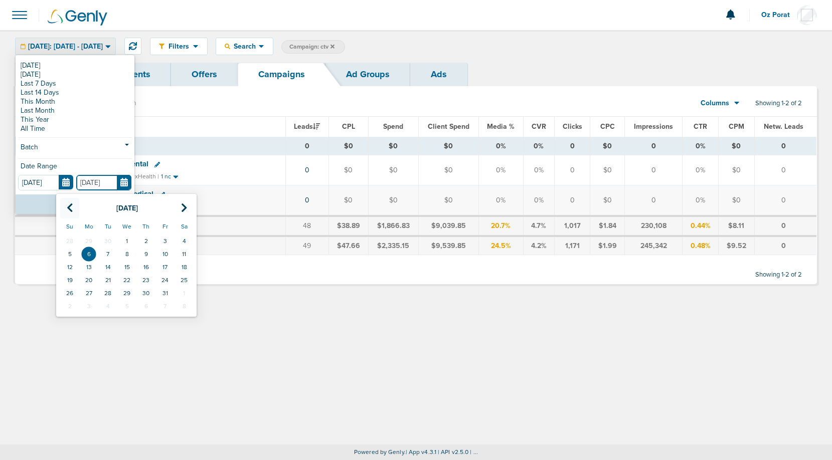
click at [69, 203] on th at bounding box center [69, 208] width 19 height 21
click at [86, 289] on td "29" at bounding box center [88, 293] width 19 height 13
type input "09.29.2025"
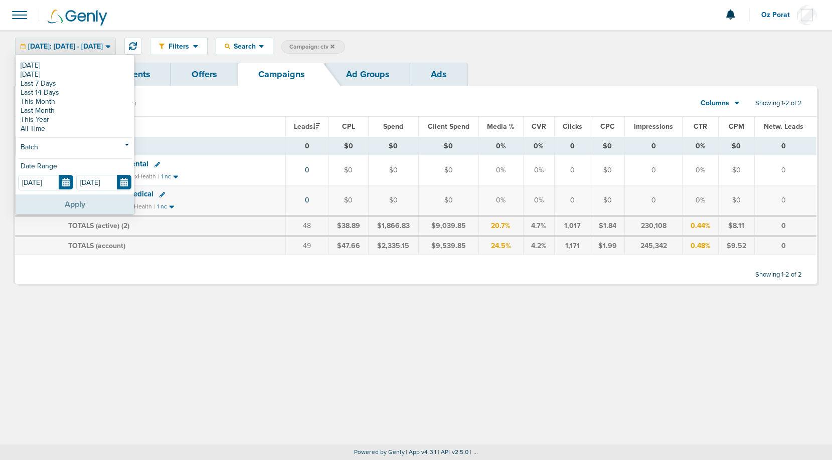
click at [83, 195] on button "Apply" at bounding box center [75, 205] width 119 height 20
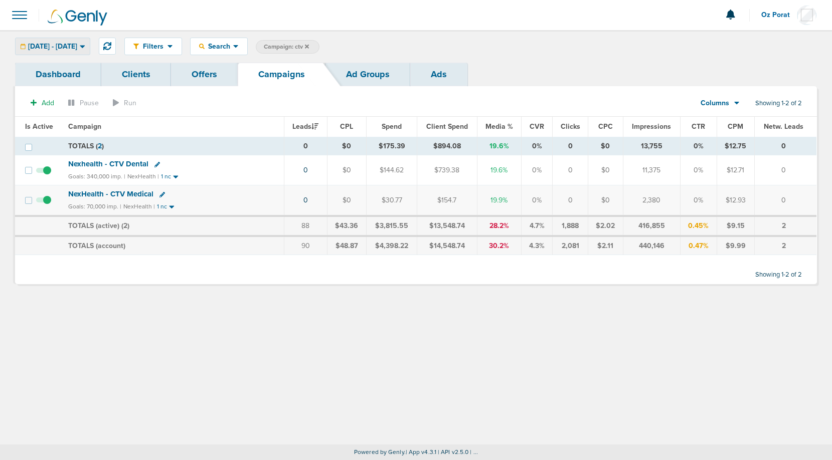
click at [68, 44] on span "09.29.2025 - 09.29.2025" at bounding box center [52, 46] width 49 height 7
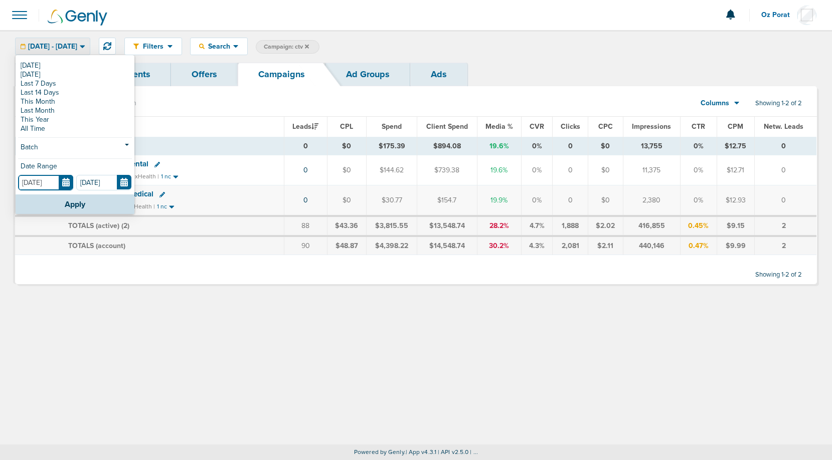
click at [65, 183] on input "09.29.2025" at bounding box center [45, 183] width 55 height 16
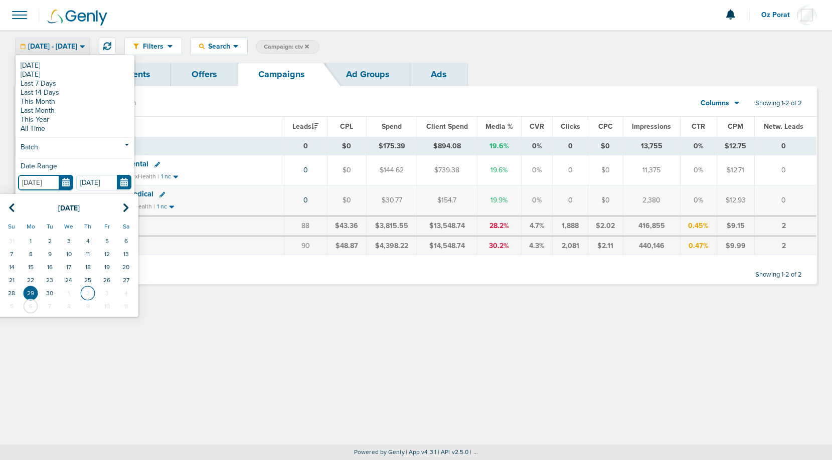
click at [90, 290] on td "2" at bounding box center [87, 293] width 19 height 13
type input "10.02.2025"
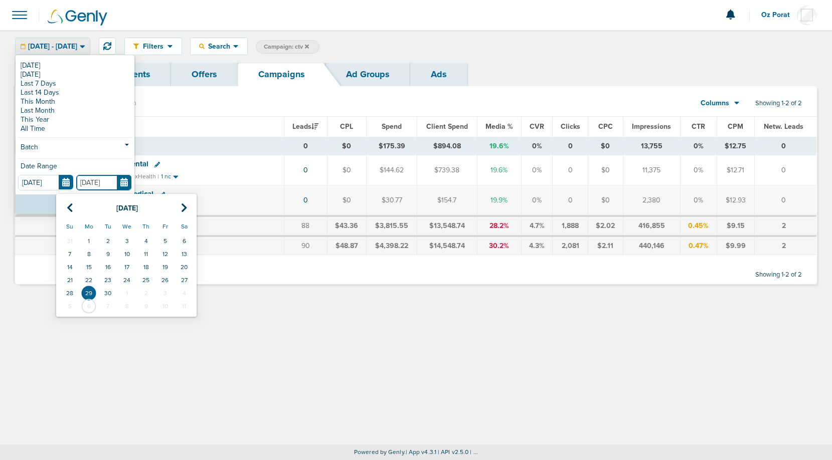
click at [118, 180] on input "09.29.2025" at bounding box center [103, 183] width 55 height 16
click at [146, 290] on td "2" at bounding box center [145, 293] width 19 height 13
type input "10.02.2025"
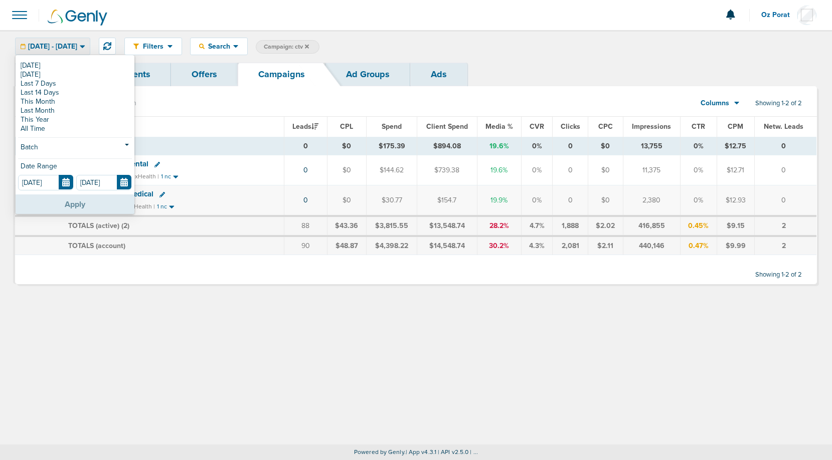
click at [78, 209] on button "Apply" at bounding box center [75, 205] width 119 height 20
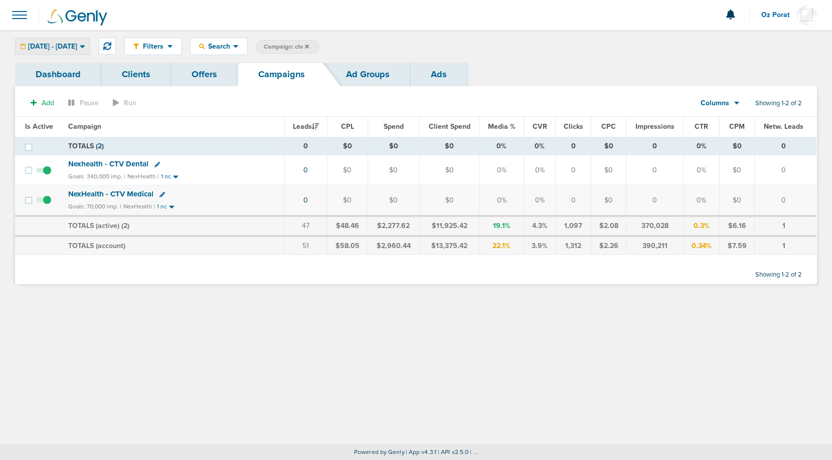
click at [68, 49] on span "10.02.2025 - 10.02.2025" at bounding box center [52, 46] width 49 height 7
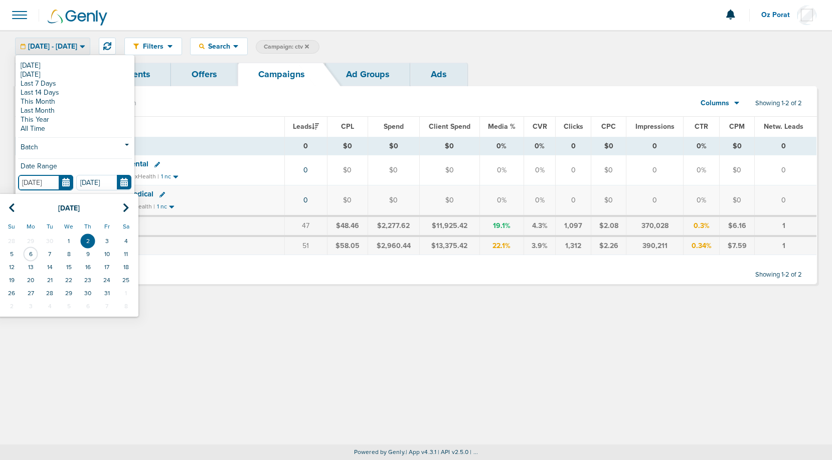
click at [63, 184] on input "10.02.2025" at bounding box center [45, 183] width 55 height 16
click at [53, 240] on td "30" at bounding box center [49, 241] width 19 height 13
type input "09.30.2025"
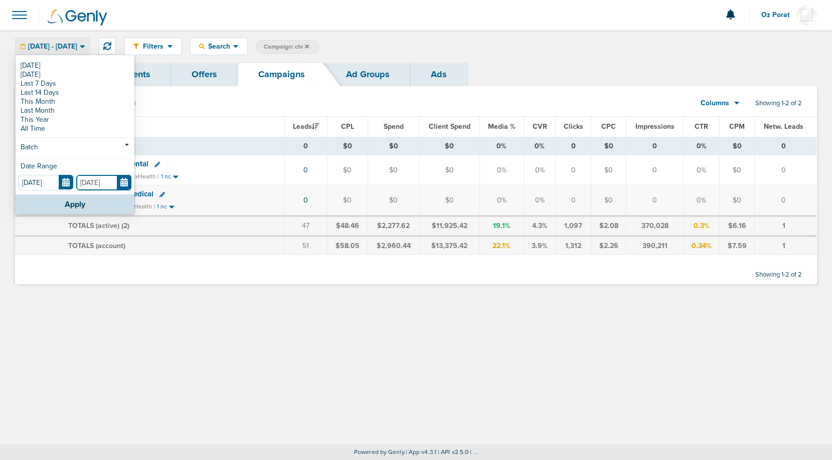
click at [122, 182] on input "10.02.2025" at bounding box center [103, 183] width 55 height 16
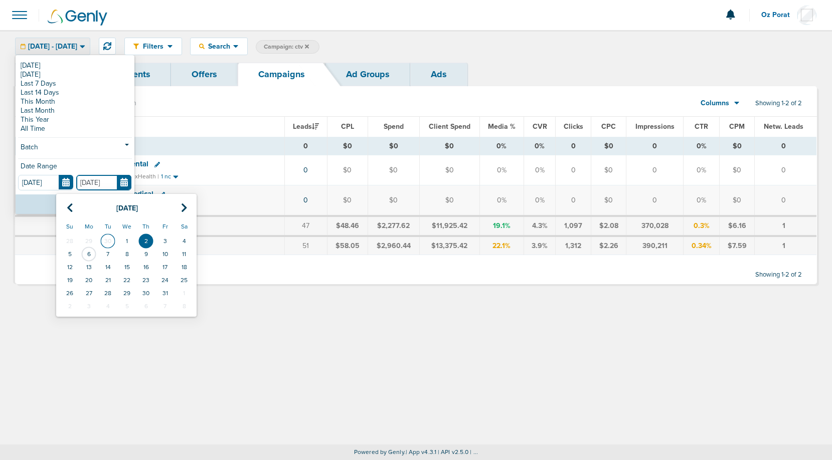
click at [109, 247] on td "30" at bounding box center [107, 241] width 19 height 13
type input "09.30.2025"
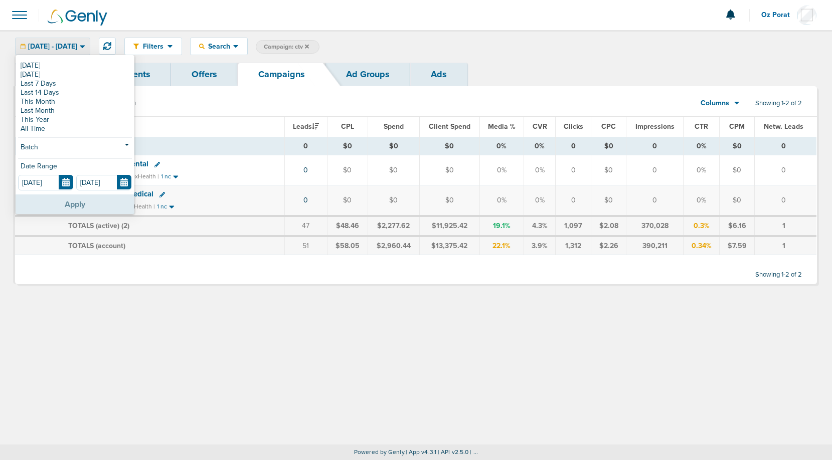
click at [83, 208] on button "Apply" at bounding box center [75, 205] width 119 height 20
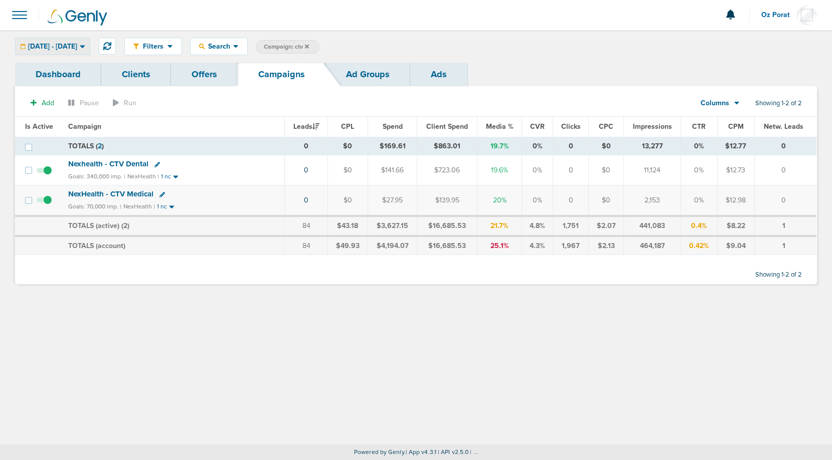
click at [75, 48] on span "09.30.2025 - 09.30.2025" at bounding box center [52, 46] width 49 height 7
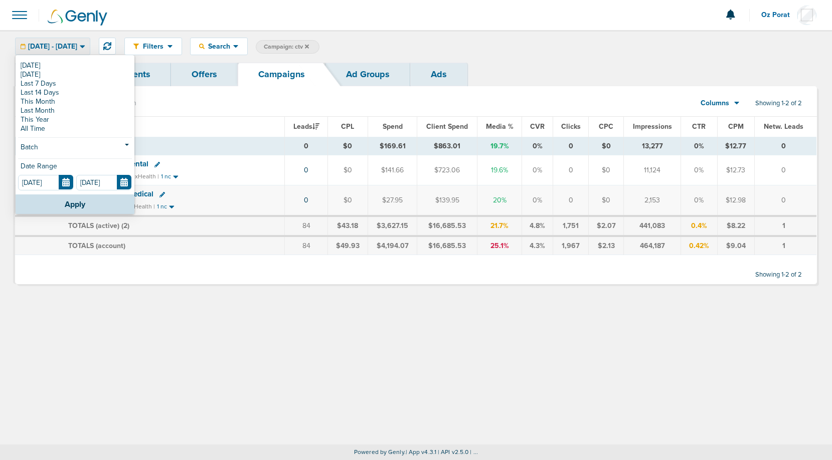
click at [70, 193] on div "Today Yesterday Last 7 Days Last 14 Days This Month Last Month This Year All Ti…" at bounding box center [75, 125] width 119 height 138
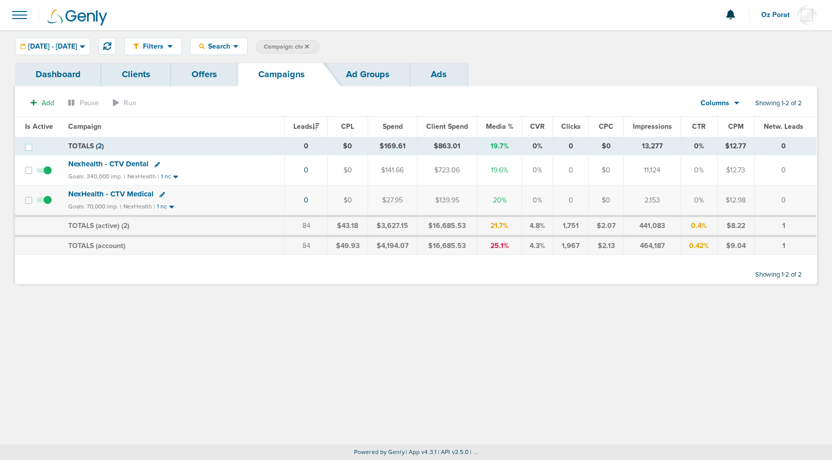
click at [64, 46] on span "09.30.2025 - 09.30.2025" at bounding box center [52, 46] width 49 height 7
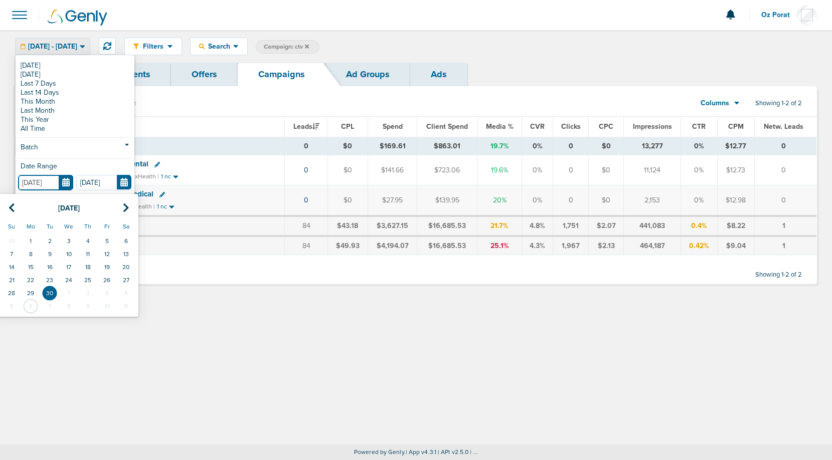
click at [62, 177] on input "09.30.2025" at bounding box center [45, 183] width 55 height 16
click at [66, 290] on td "1" at bounding box center [68, 293] width 19 height 13
type input "10.01.2025"
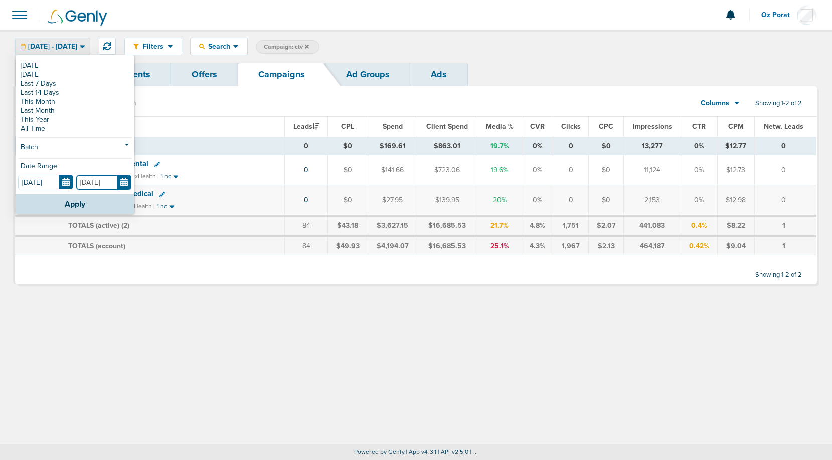
click at [123, 181] on input "09.30.2025" at bounding box center [103, 183] width 55 height 16
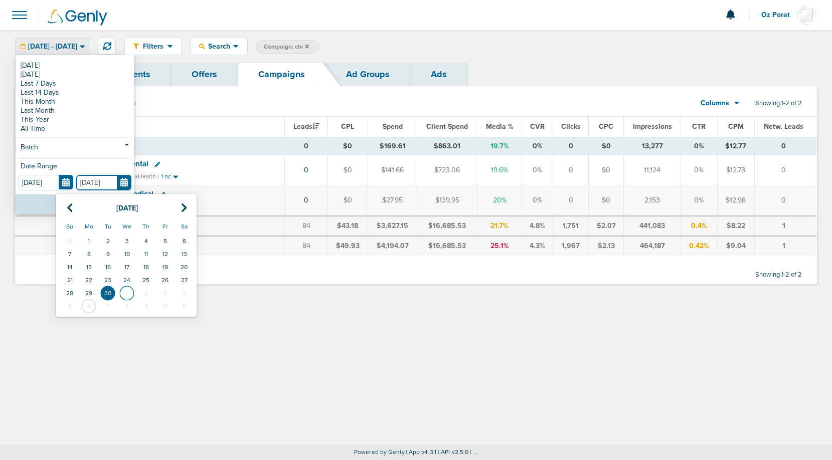
click at [124, 290] on td "1" at bounding box center [126, 293] width 19 height 13
type input "10.01.2025"
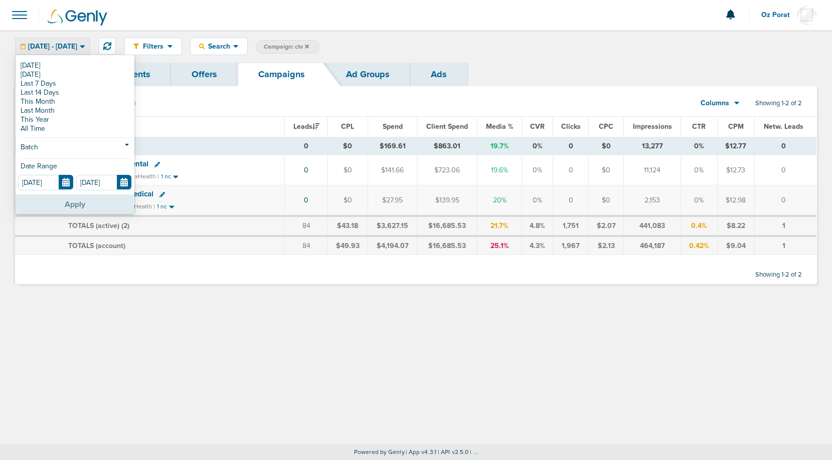
click at [91, 203] on button "Apply" at bounding box center [75, 205] width 119 height 20
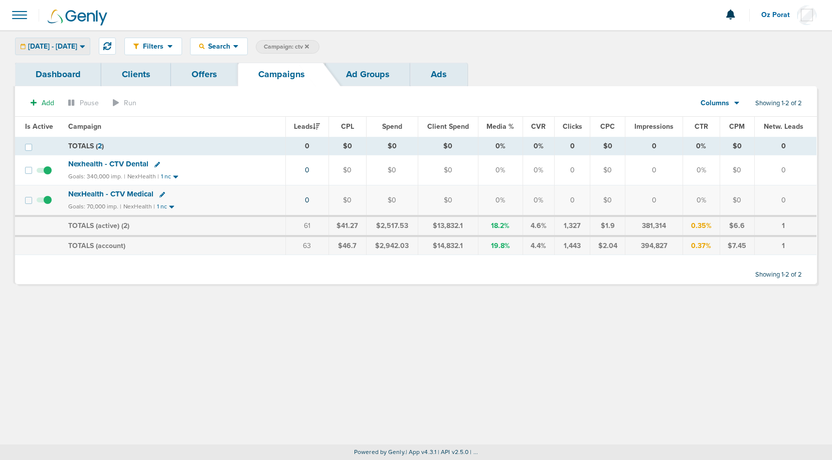
click at [70, 51] on div "10.01.2025 - 10.01.2025" at bounding box center [53, 46] width 74 height 17
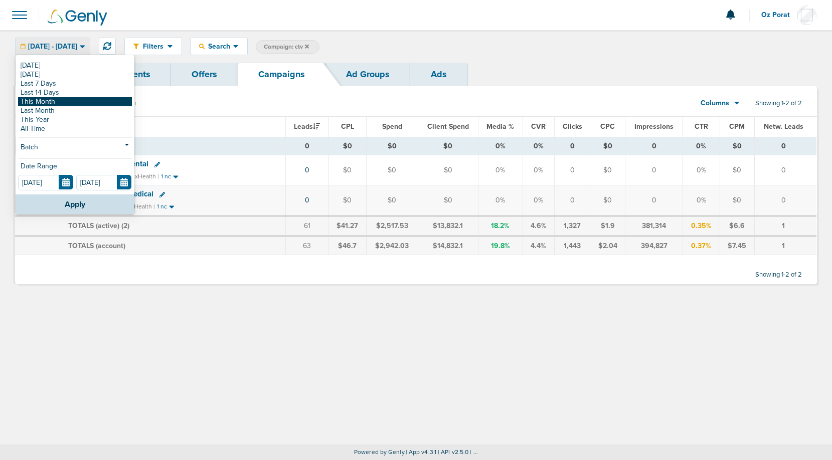
click at [50, 101] on link "This Month" at bounding box center [75, 101] width 114 height 9
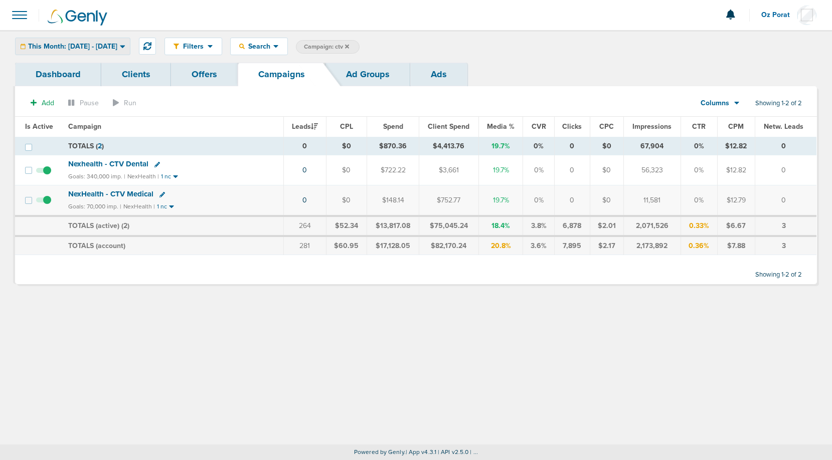
click at [114, 48] on span "This Month: 10.01.2025 - 10.31.2025" at bounding box center [72, 46] width 89 height 7
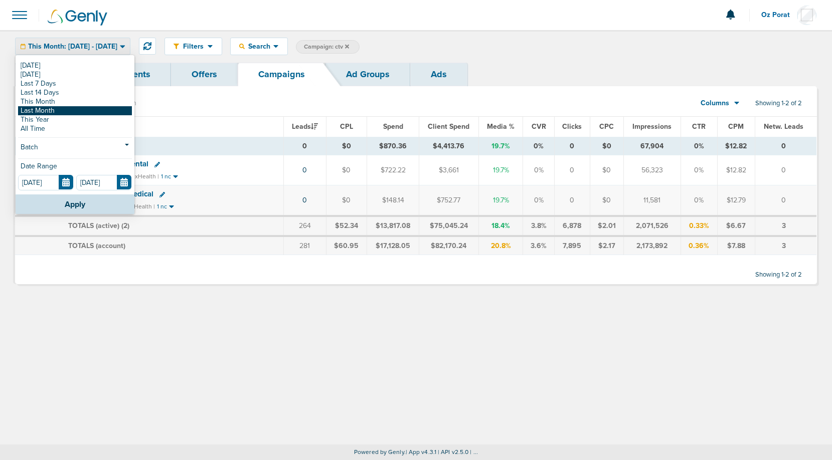
click at [72, 109] on link "Last Month" at bounding box center [75, 110] width 114 height 9
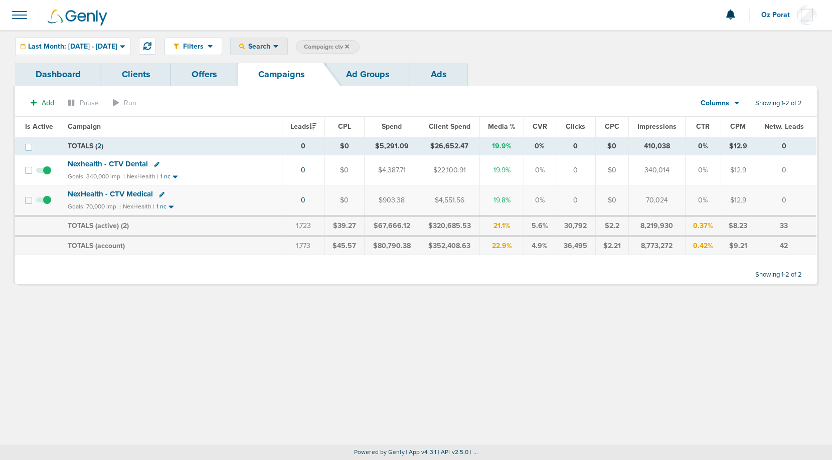
click at [273, 48] on span "Search" at bounding box center [259, 46] width 29 height 9
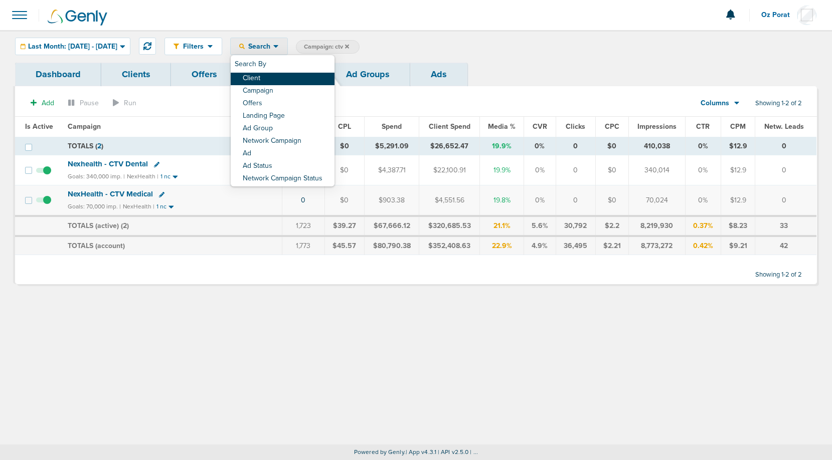
click at [298, 77] on link "Client" at bounding box center [283, 79] width 104 height 13
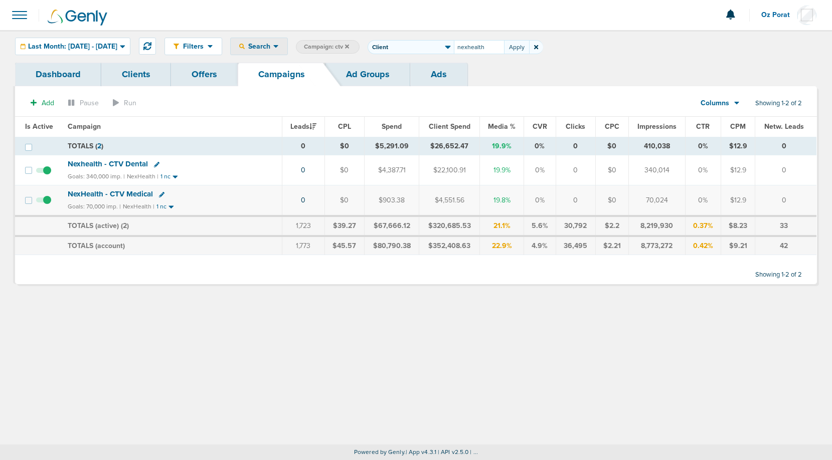
type input "nexhealth"
click at [428, 47] on icon at bounding box center [426, 46] width 4 height 4
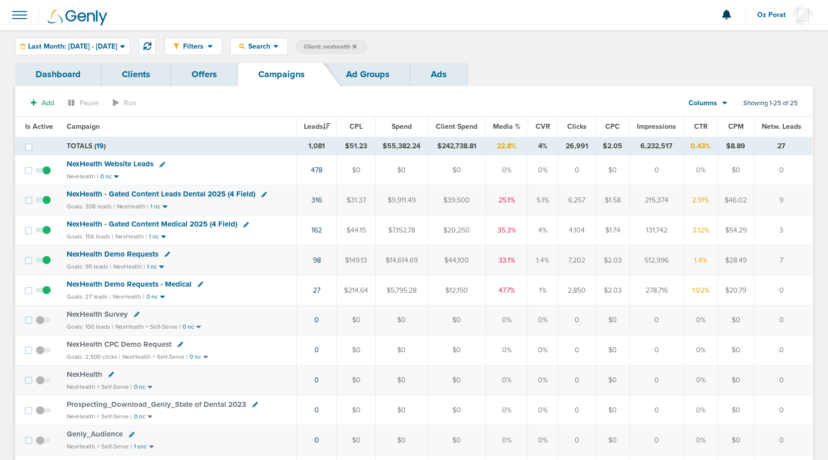
click at [47, 67] on link "Dashboard" at bounding box center [58, 75] width 86 height 24
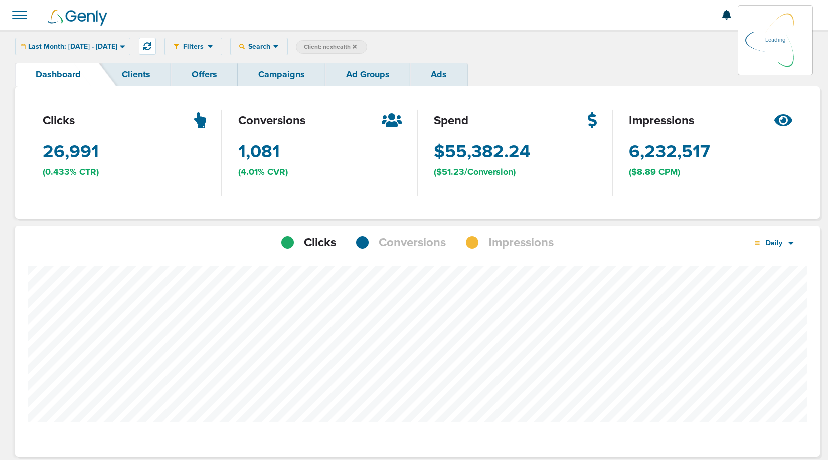
scroll to position [781, 798]
click at [537, 241] on span "Impressions" at bounding box center [520, 242] width 65 height 17
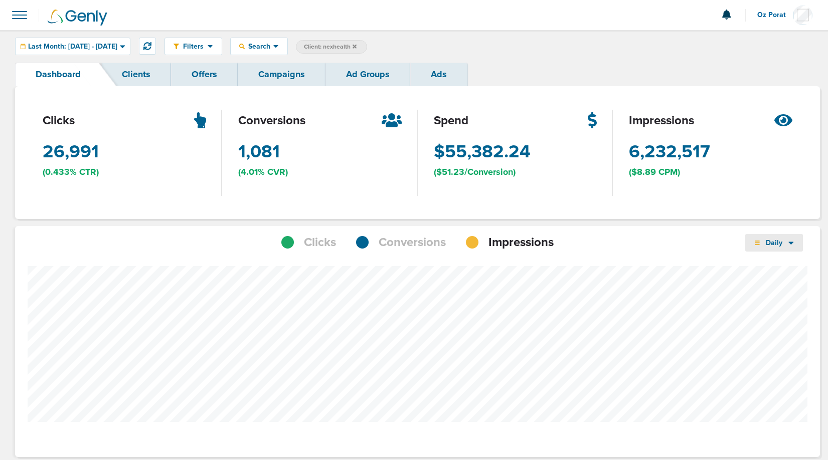
click at [784, 245] on span "Daily" at bounding box center [774, 243] width 29 height 9
click at [775, 271] on link "Weekly" at bounding box center [795, 271] width 100 height 13
click at [400, 240] on span "Conversions" at bounding box center [412, 242] width 67 height 17
click at [279, 44] on icon at bounding box center [276, 46] width 6 height 9
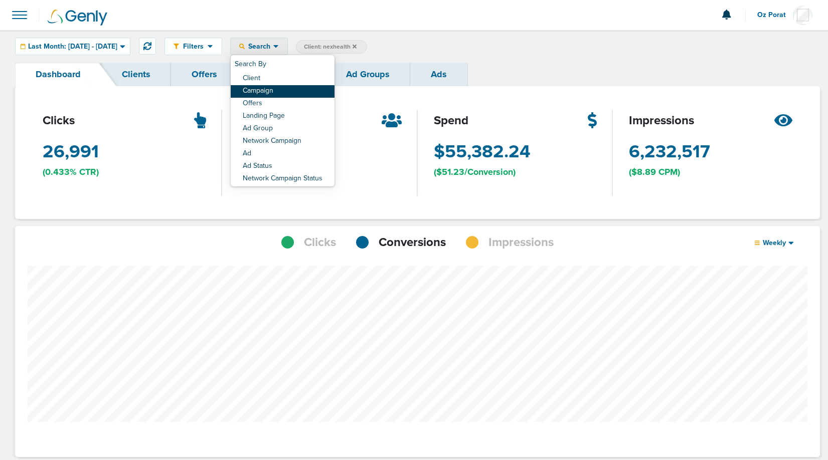
click at [307, 92] on link "Campaign" at bounding box center [283, 91] width 104 height 13
select select "cmpName"
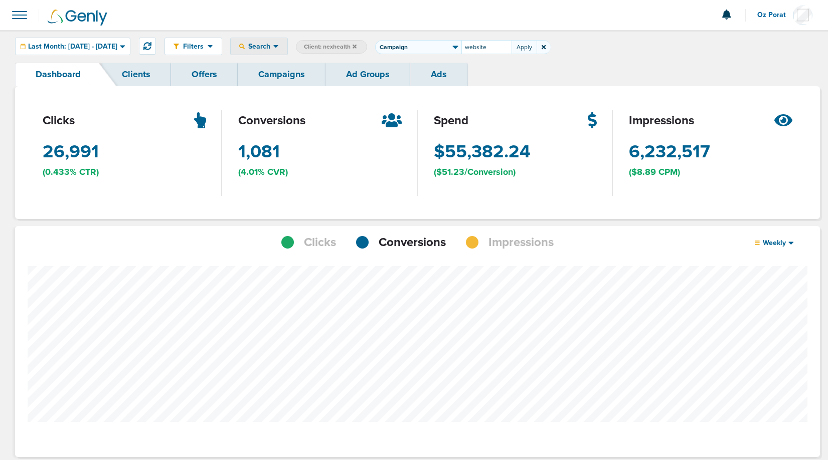
type input "website"
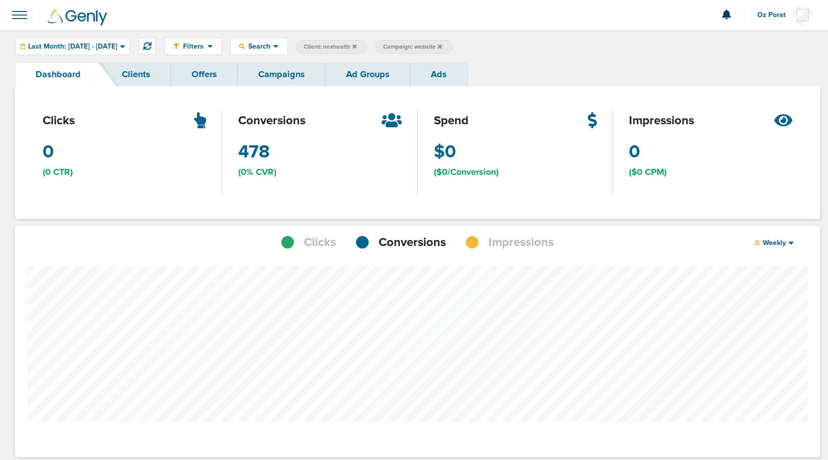
click at [273, 84] on link "Campaigns" at bounding box center [282, 75] width 88 height 24
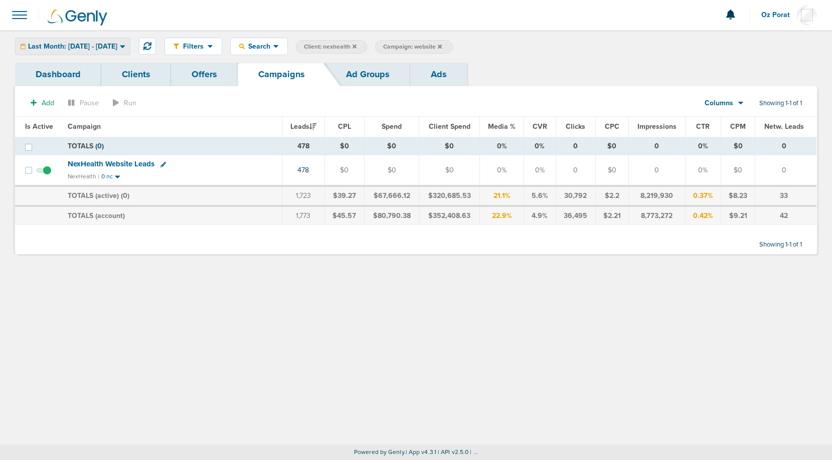
click at [65, 45] on span "Last Month: 09.01.2025 - 09.30.2025" at bounding box center [72, 46] width 89 height 7
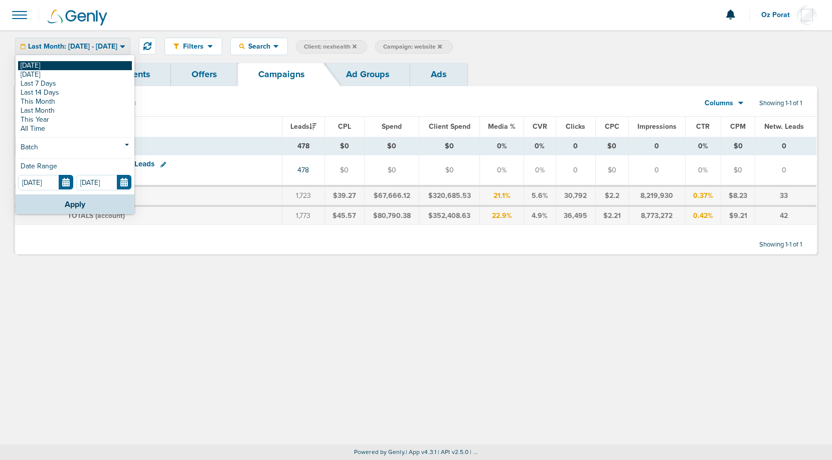
click at [52, 61] on link "[DATE]" at bounding box center [75, 65] width 114 height 9
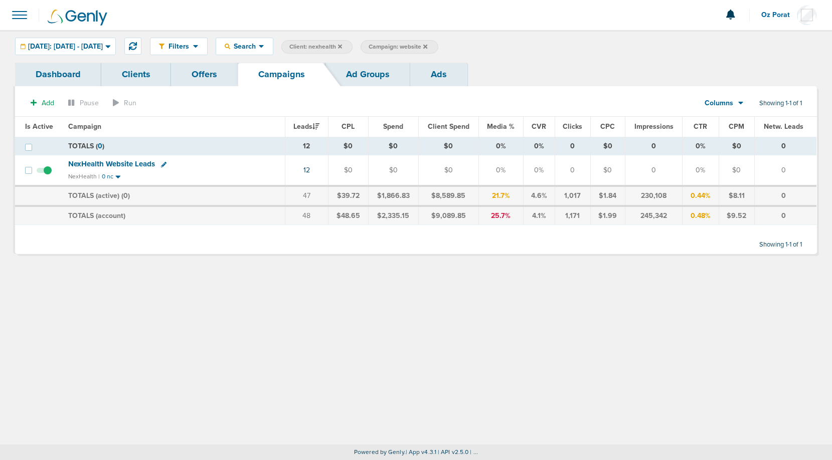
click at [427, 45] on icon at bounding box center [425, 46] width 4 height 4
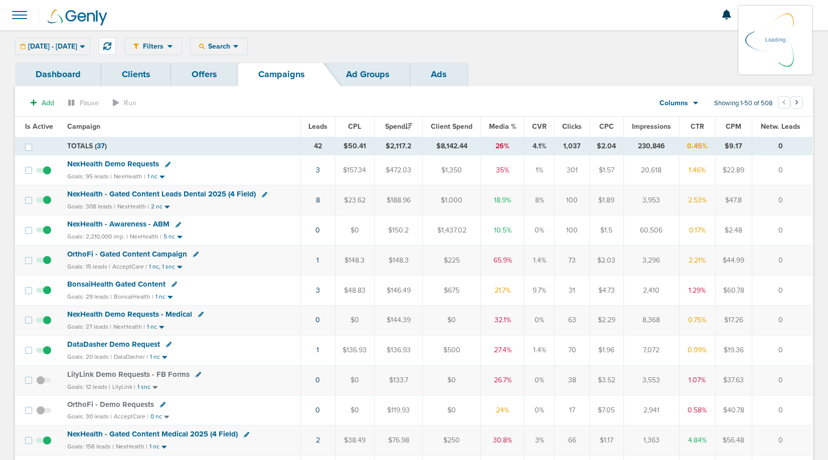
click at [321, 127] on span "Leads" at bounding box center [317, 126] width 19 height 9
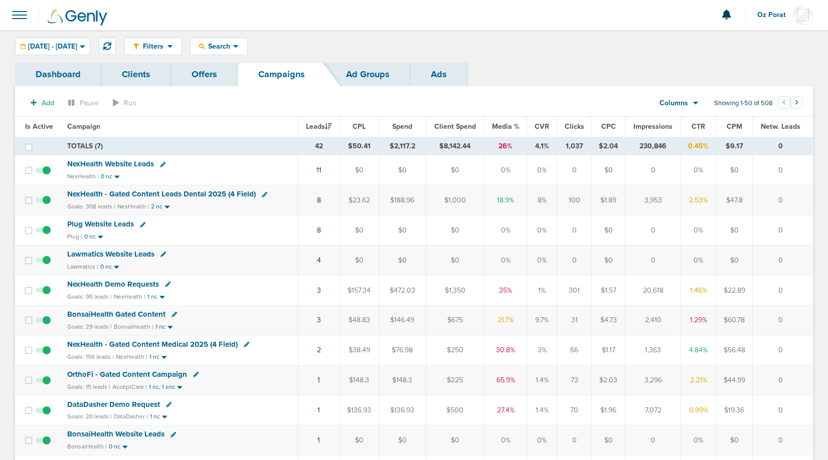
click at [18, 15] on span at bounding box center [20, 15] width 22 height 22
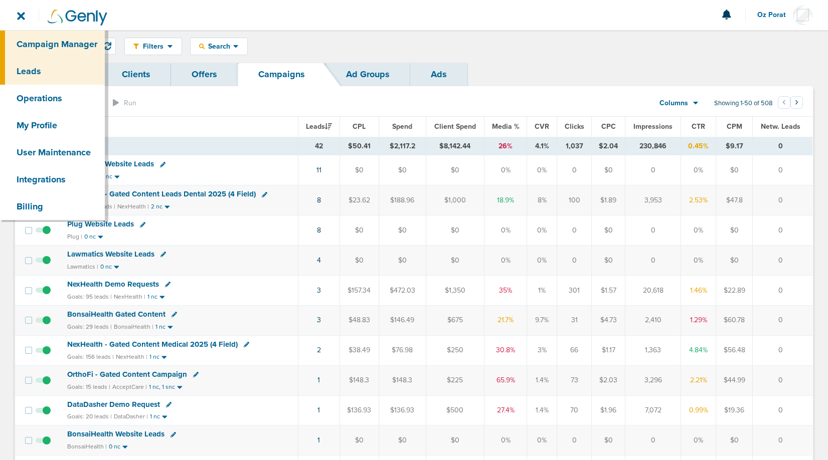
click at [39, 66] on link "Leads" at bounding box center [52, 71] width 105 height 27
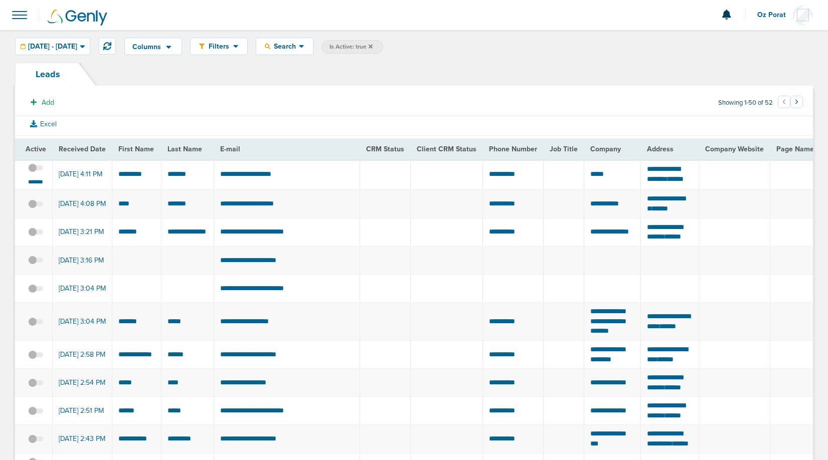
click at [593, 179] on td "*****" at bounding box center [612, 174] width 57 height 31
drag, startPoint x: 115, startPoint y: 177, endPoint x: 193, endPoint y: 177, distance: 77.2
drag, startPoint x: 644, startPoint y: 168, endPoint x: 694, endPoint y: 181, distance: 51.3
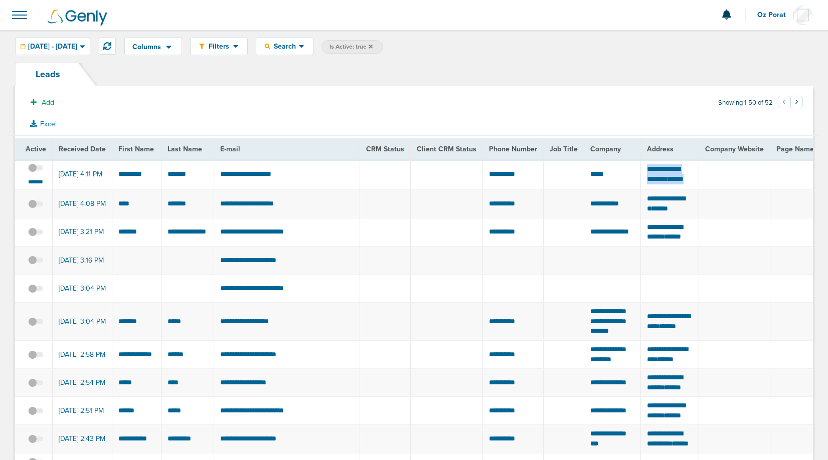
click at [671, 175] on span "**********" at bounding box center [663, 174] width 33 height 17
click at [596, 178] on td "*****" at bounding box center [612, 174] width 57 height 31
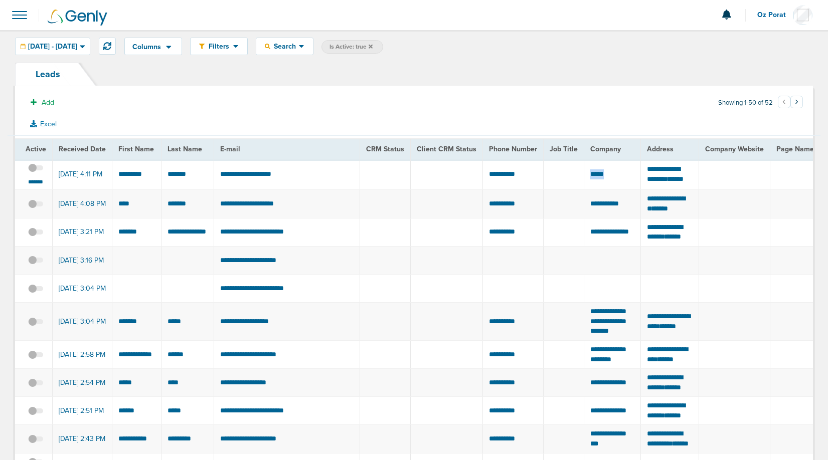
click at [596, 178] on td "*****" at bounding box center [612, 174] width 57 height 31
click at [116, 43] on button at bounding box center [107, 46] width 17 height 17
click at [16, 18] on span at bounding box center [20, 15] width 22 height 22
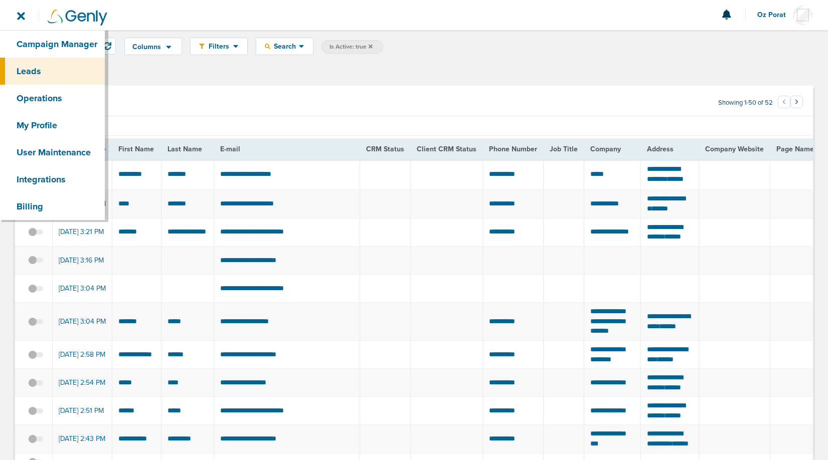
click at [212, 70] on div "Leads" at bounding box center [414, 74] width 798 height 23
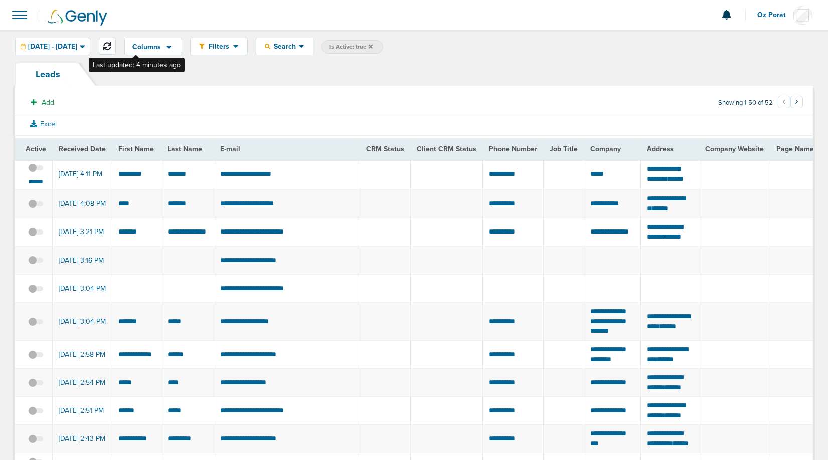
click at [111, 49] on icon at bounding box center [107, 46] width 8 height 8
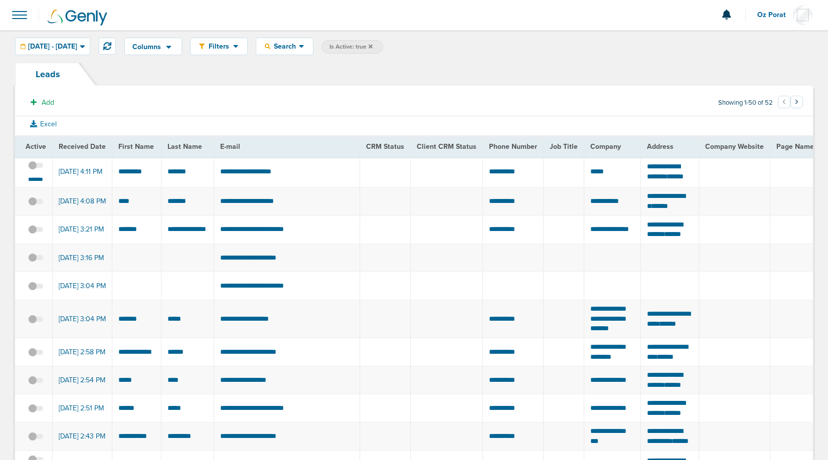
click at [22, 6] on span at bounding box center [20, 15] width 22 height 22
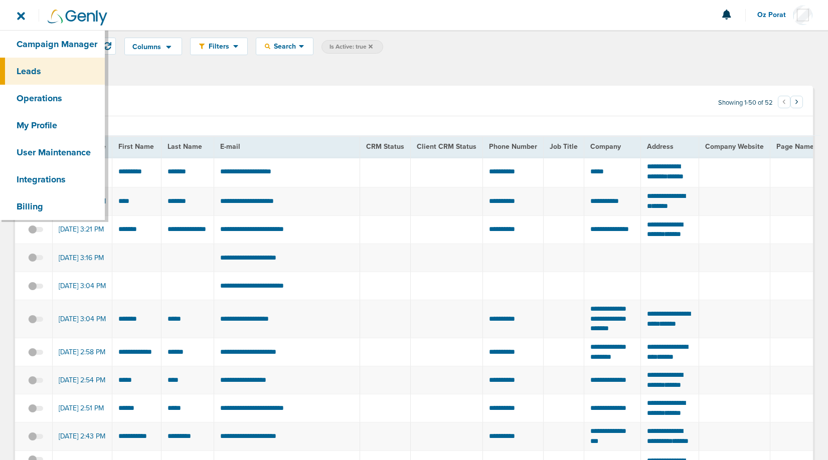
click at [41, 40] on link "Campaign Manager" at bounding box center [52, 44] width 105 height 27
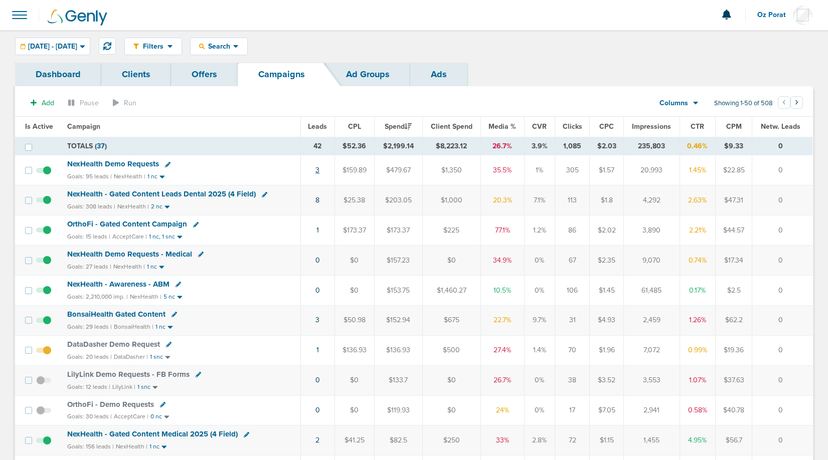
click at [318, 169] on link "3" at bounding box center [317, 170] width 4 height 9
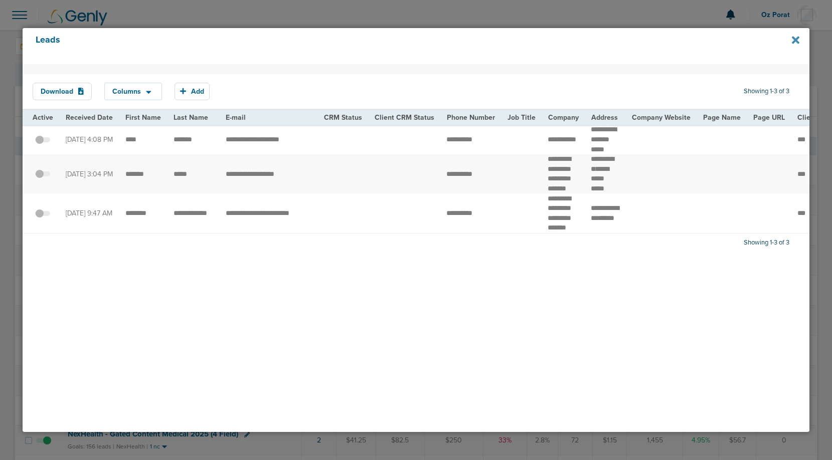
click at [796, 40] on icon at bounding box center [796, 40] width 8 height 8
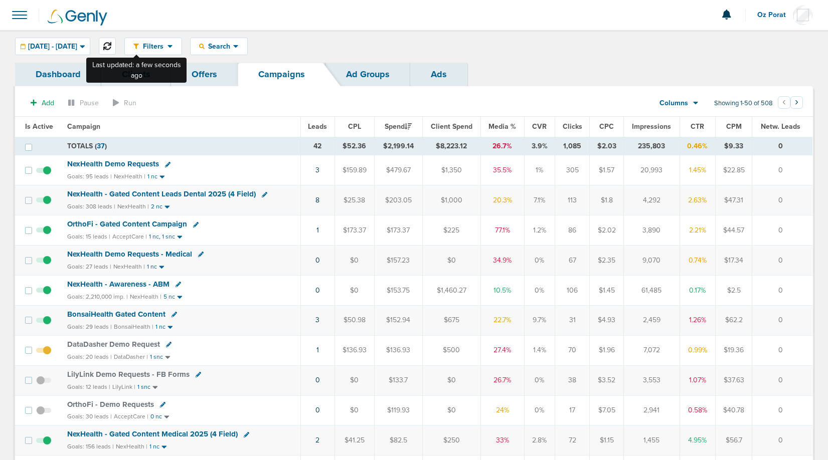
click at [111, 48] on icon at bounding box center [107, 46] width 8 height 8
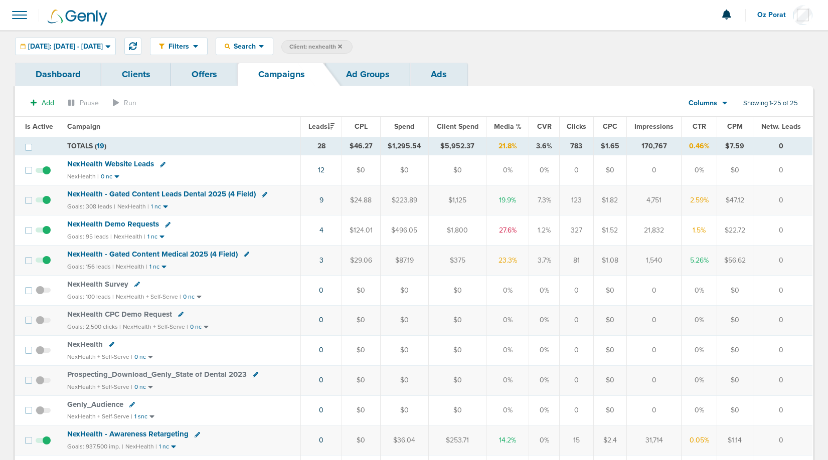
click at [342, 46] on icon at bounding box center [340, 46] width 4 height 4
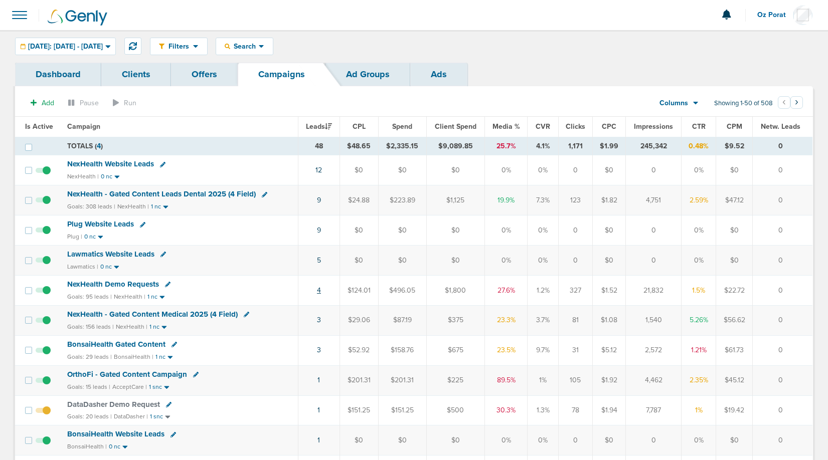
click at [321, 289] on link "4" at bounding box center [319, 290] width 4 height 9
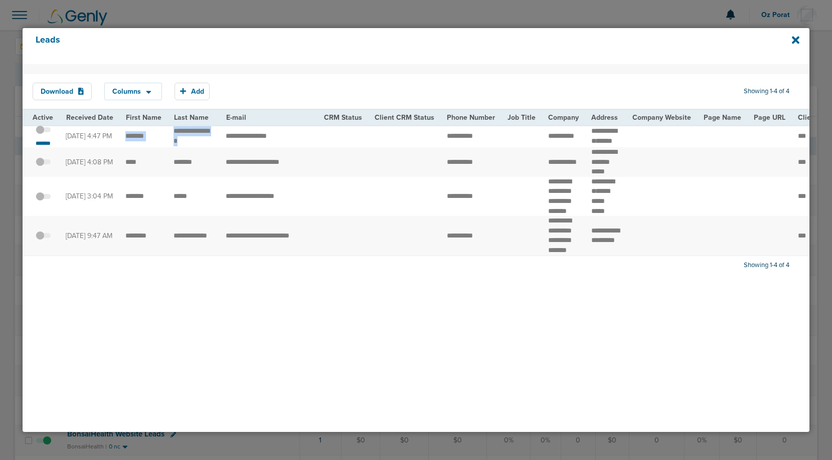
drag, startPoint x: 122, startPoint y: 139, endPoint x: 197, endPoint y: 141, distance: 74.8
copy tr
click at [797, 40] on icon at bounding box center [796, 40] width 8 height 8
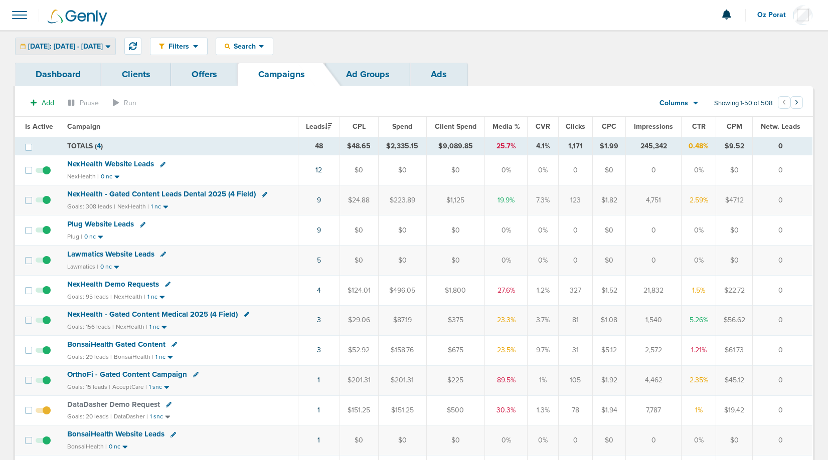
click at [96, 54] on div "[DATE]: [DATE] - [DATE]" at bounding box center [66, 46] width 100 height 17
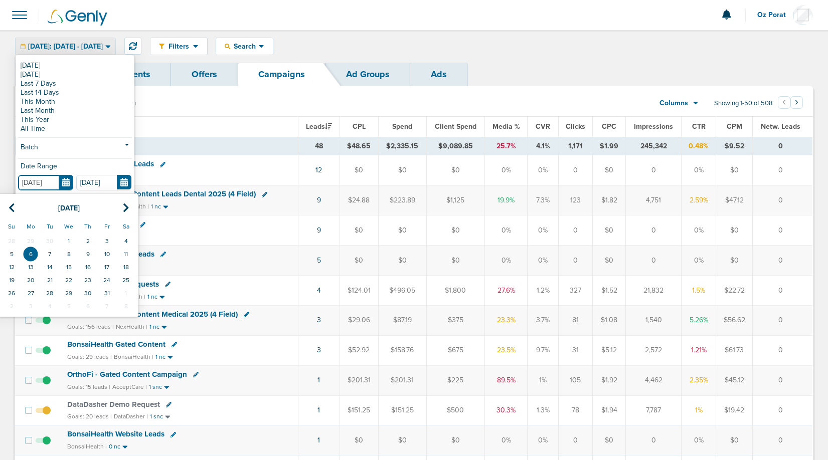
click at [64, 180] on input "[DATE]" at bounding box center [45, 183] width 55 height 16
click at [8, 205] on th at bounding box center [11, 208] width 19 height 21
click at [24, 278] on td "22" at bounding box center [30, 280] width 19 height 13
type input "09.22.2025"
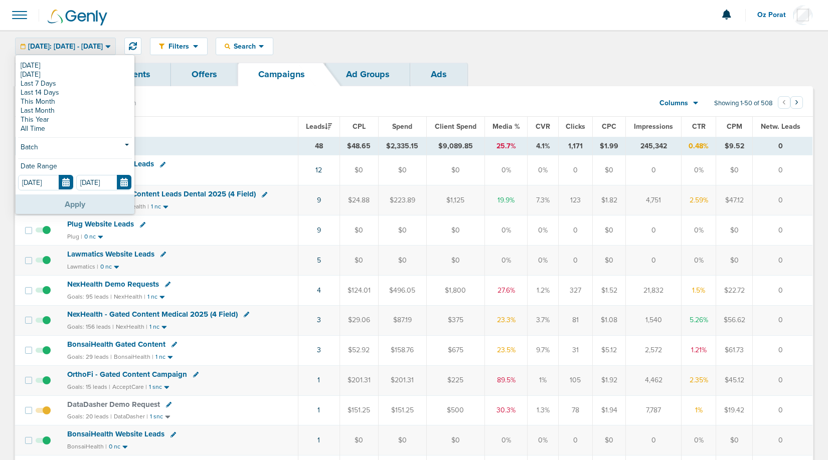
click at [82, 210] on button "Apply" at bounding box center [75, 205] width 119 height 20
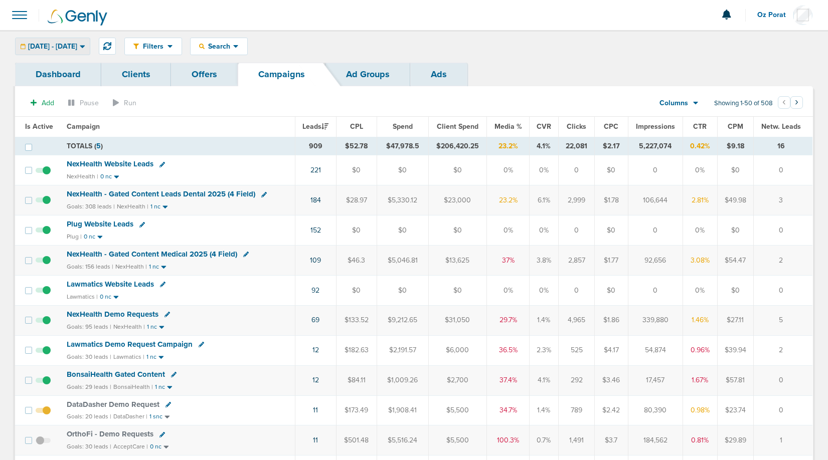
click at [77, 46] on span "09.22.2025 - 10.06.2025" at bounding box center [52, 46] width 49 height 7
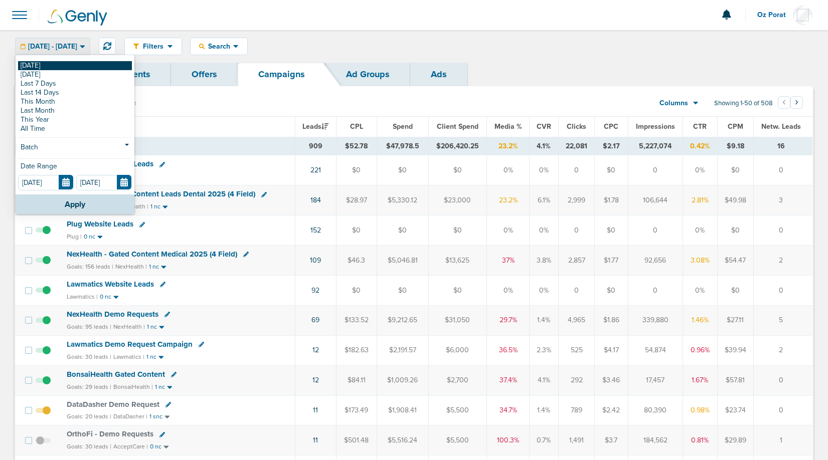
click at [45, 65] on link "[DATE]" at bounding box center [75, 65] width 114 height 9
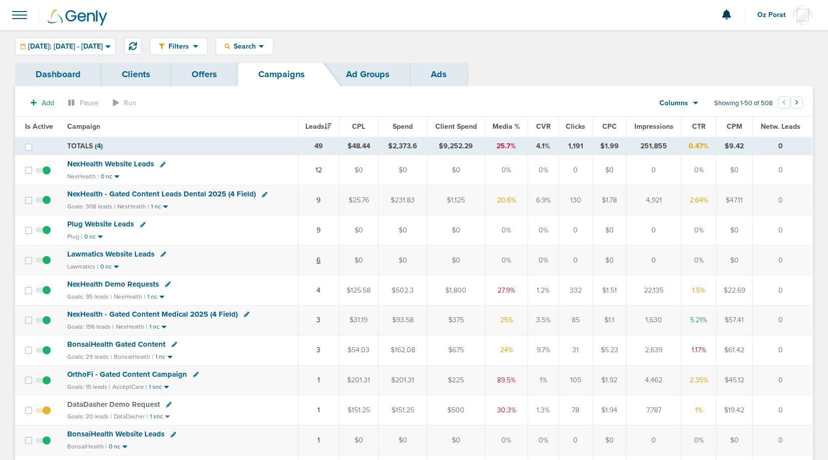
click at [320, 258] on link "6" at bounding box center [318, 260] width 4 height 9
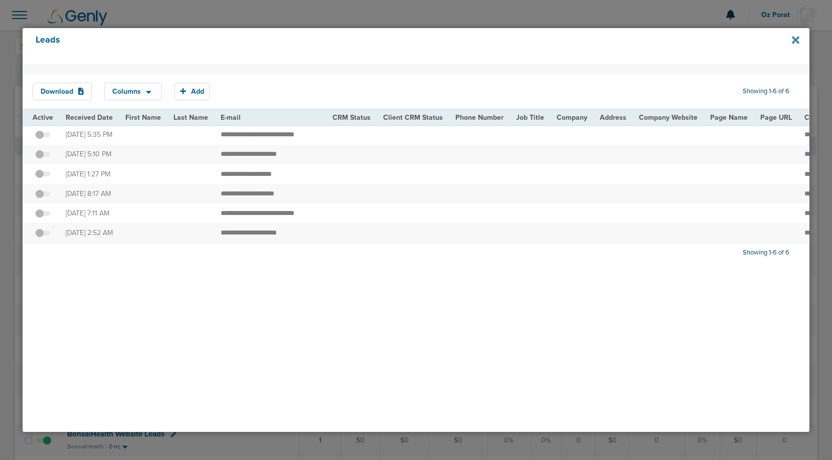
click at [793, 41] on icon at bounding box center [796, 40] width 8 height 8
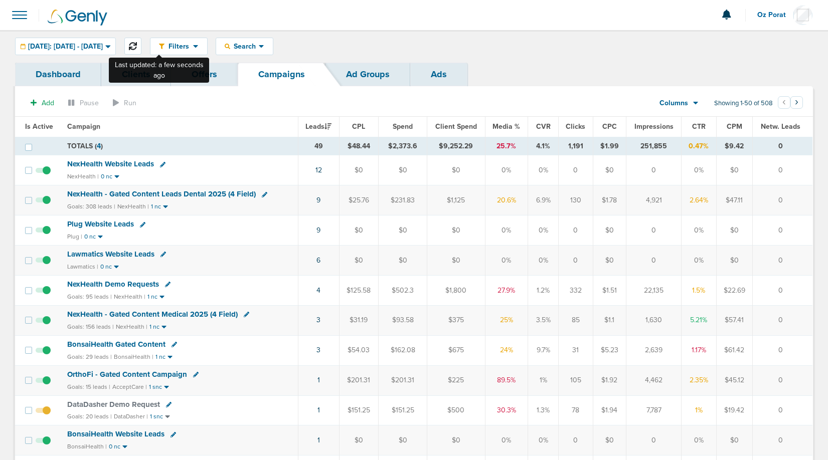
click at [141, 42] on button at bounding box center [132, 46] width 17 height 17
click at [137, 45] on icon at bounding box center [133, 46] width 8 height 8
click at [137, 42] on icon at bounding box center [133, 46] width 8 height 8
